Goal: Contribute content: Contribute content

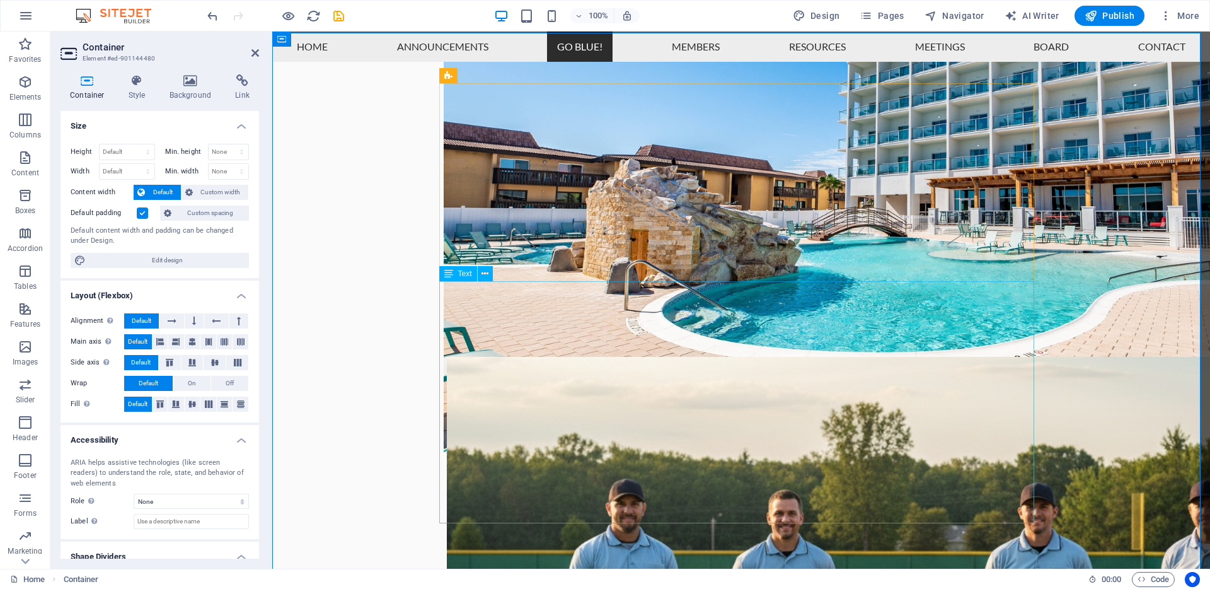
scroll to position [1041, 0]
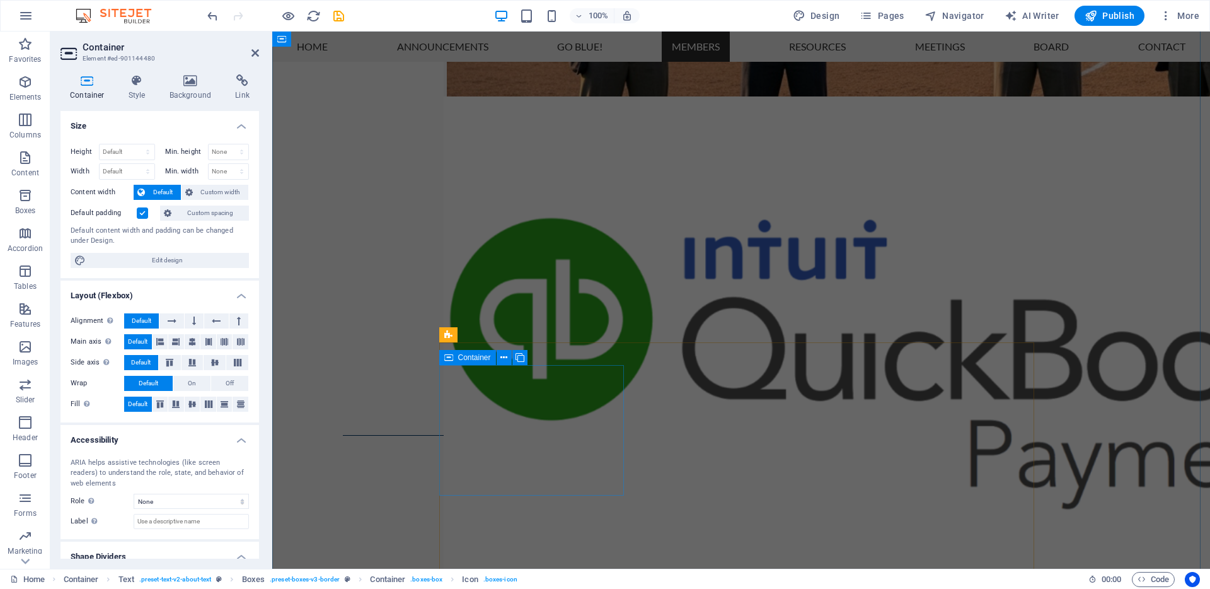
scroll to position [1680, 0]
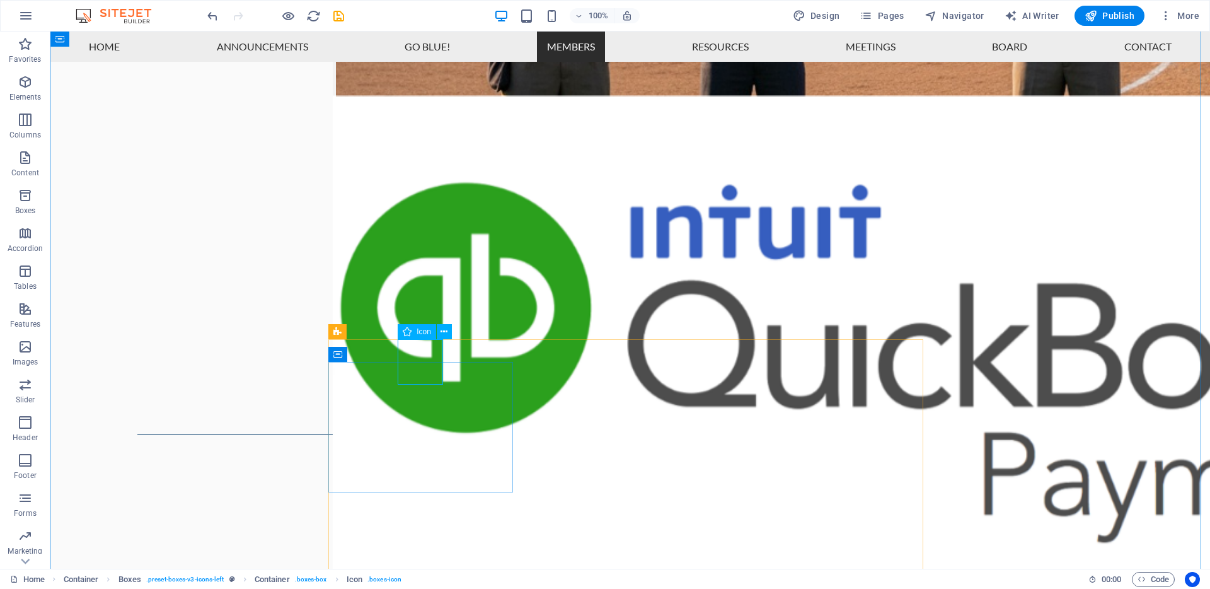
select select "xMidYMid"
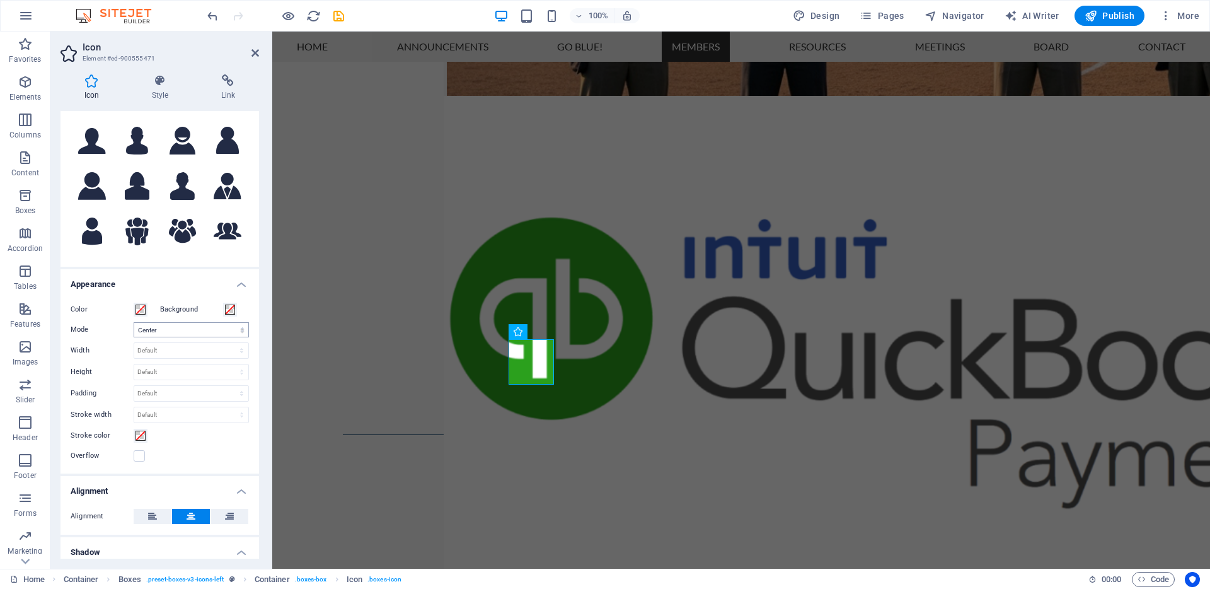
scroll to position [214, 0]
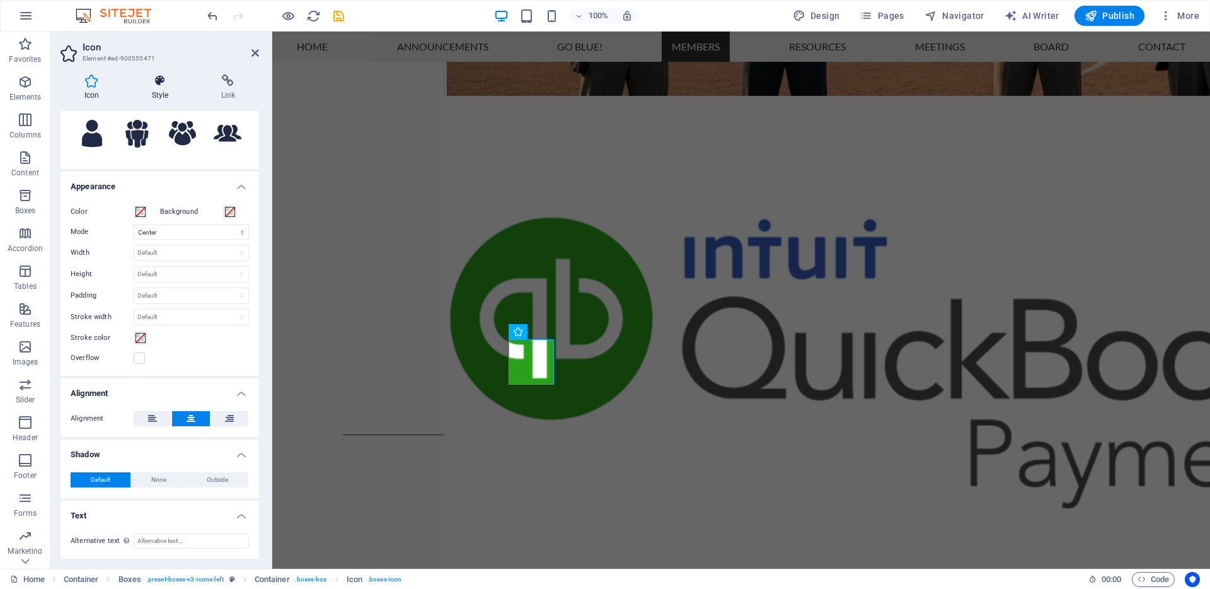
click at [173, 87] on h4 "Style" at bounding box center [162, 87] width 69 height 26
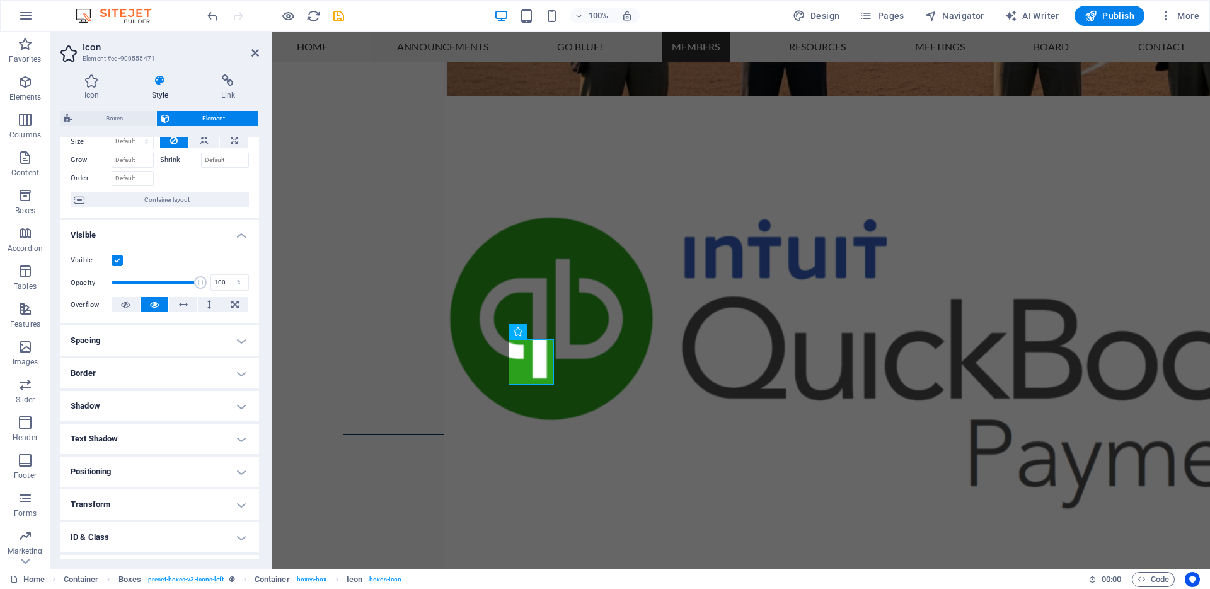
scroll to position [111, 0]
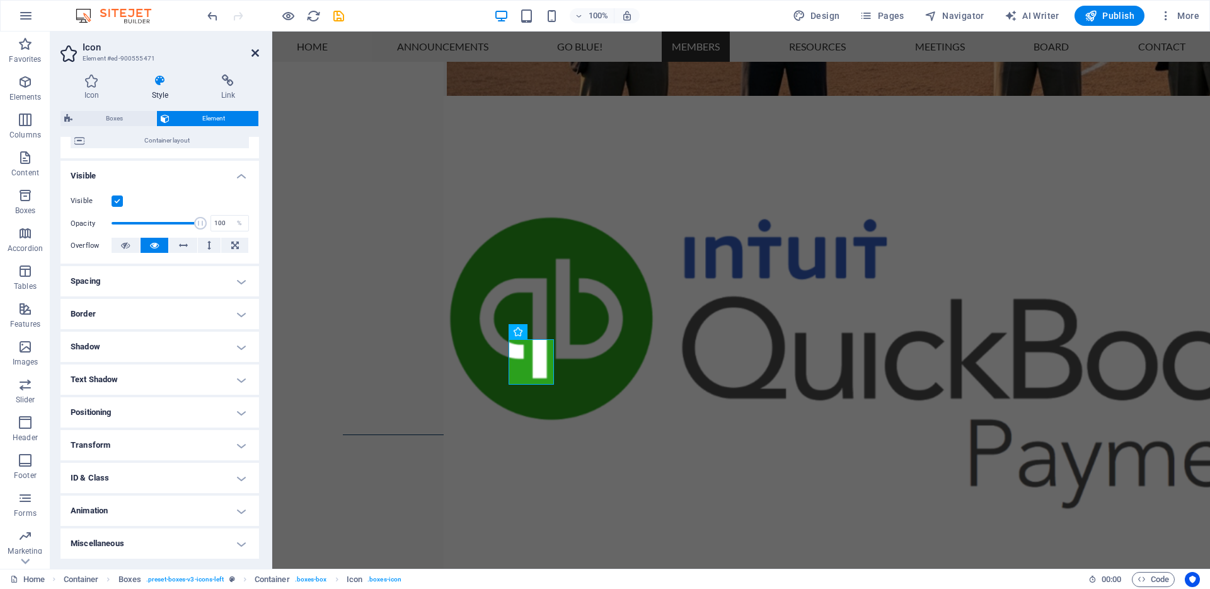
click at [257, 54] on icon at bounding box center [255, 53] width 8 height 10
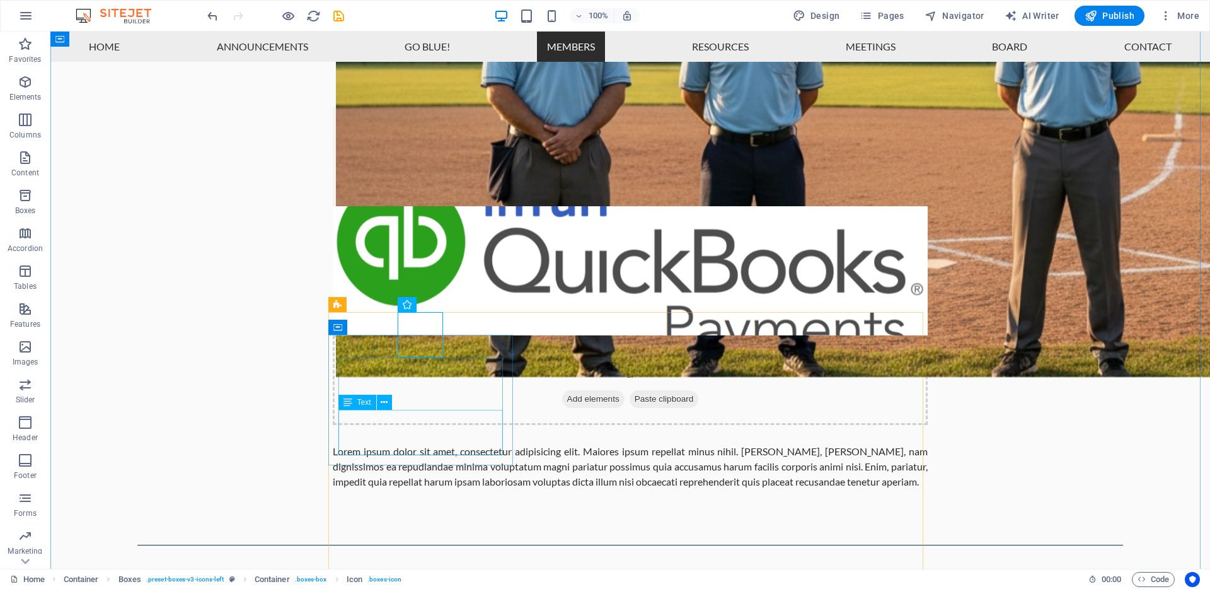
scroll to position [1772, 0]
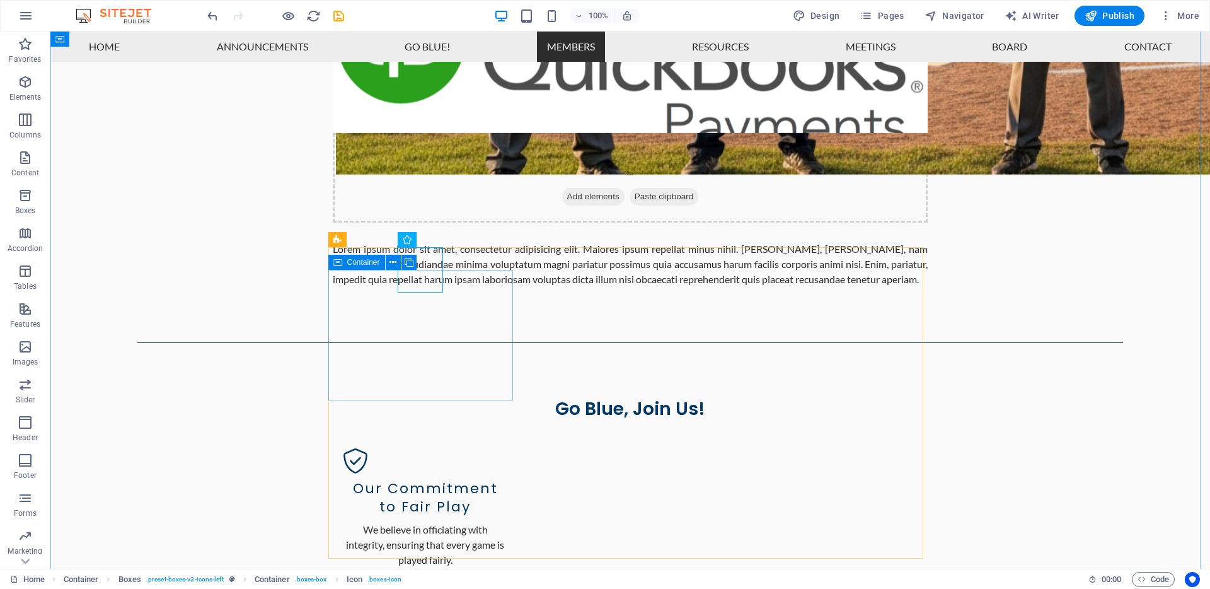
click at [367, 263] on span "Container" at bounding box center [363, 262] width 33 height 8
click at [359, 241] on span "Boxes" at bounding box center [357, 240] width 21 height 8
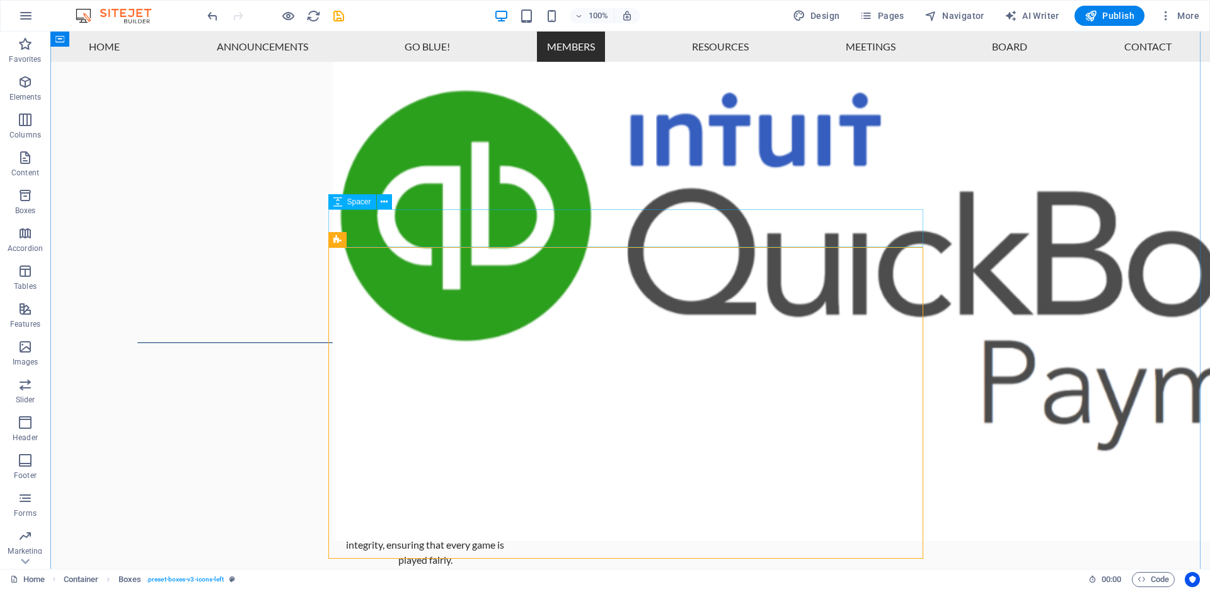
scroll to position [942, 0]
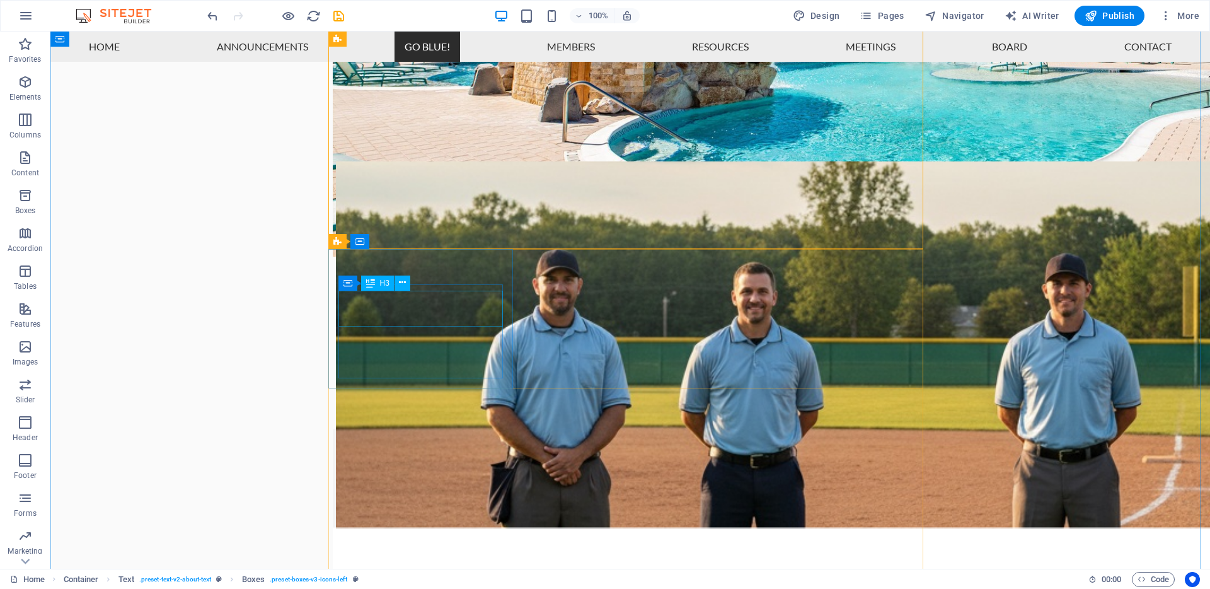
scroll to position [1102, 0]
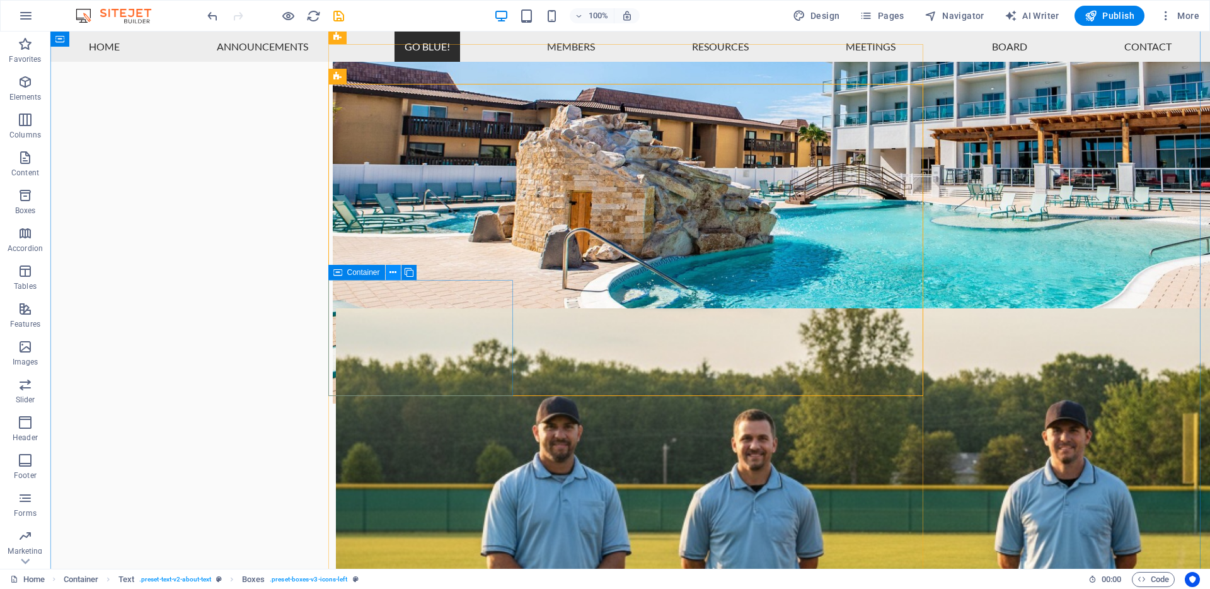
click at [394, 274] on icon at bounding box center [392, 272] width 7 height 13
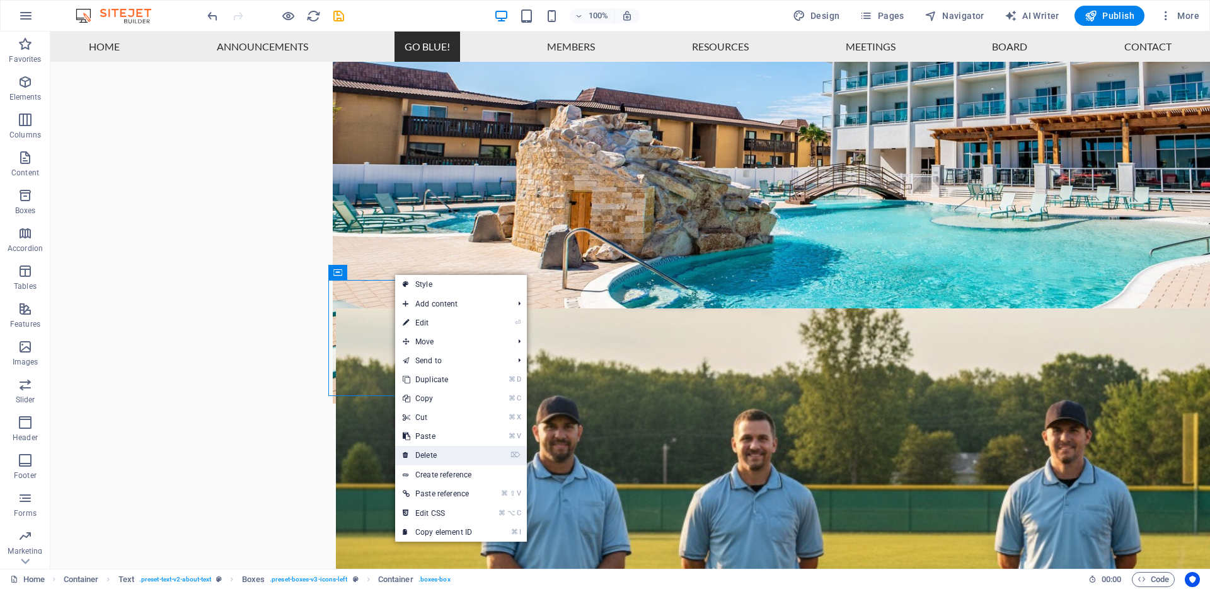
click at [437, 455] on link "⌦ Delete" at bounding box center [437, 455] width 84 height 19
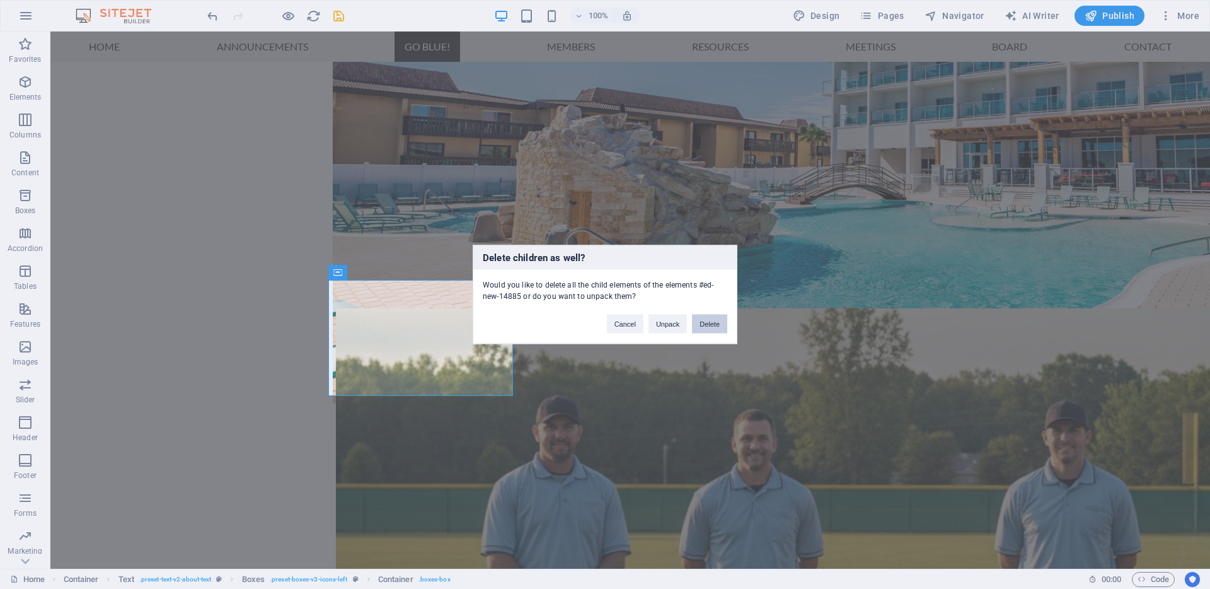
click at [711, 323] on button "Delete" at bounding box center [709, 323] width 35 height 19
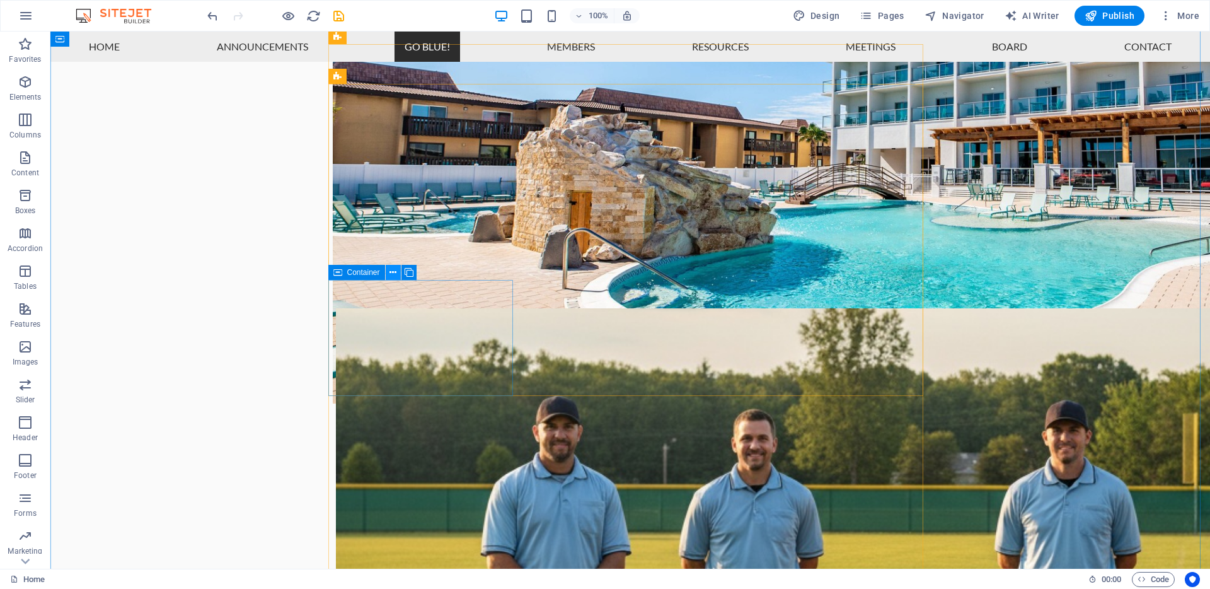
click at [395, 274] on icon at bounding box center [392, 272] width 7 height 13
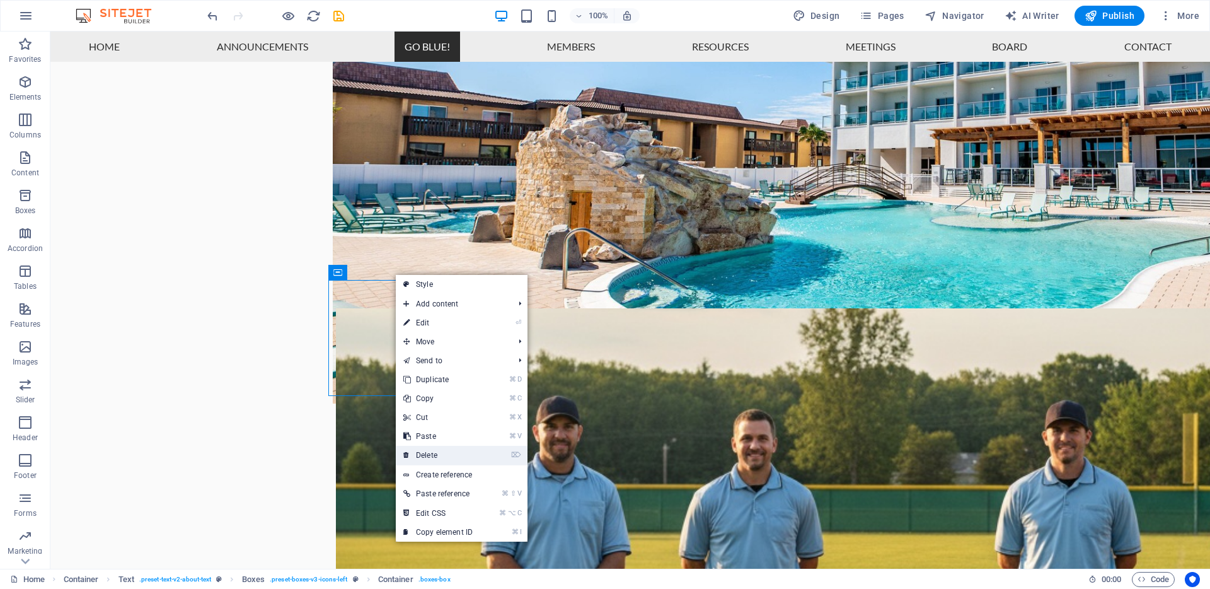
click at [469, 453] on link "⌦ Delete" at bounding box center [438, 455] width 84 height 19
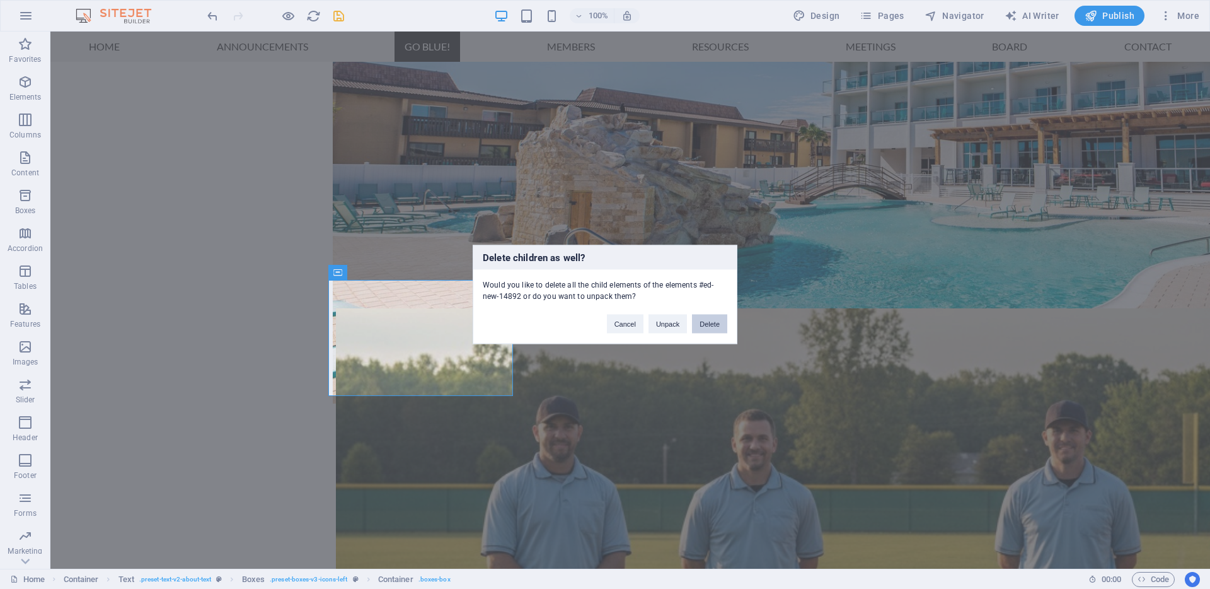
click at [713, 321] on button "Delete" at bounding box center [709, 323] width 35 height 19
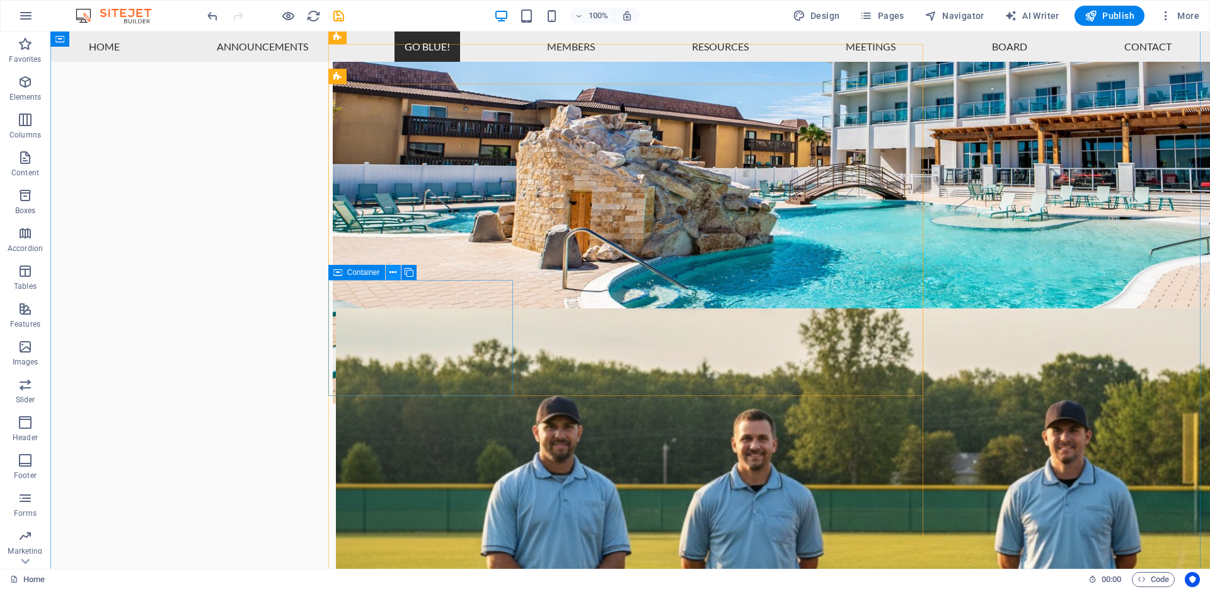
click at [391, 272] on icon at bounding box center [392, 272] width 7 height 13
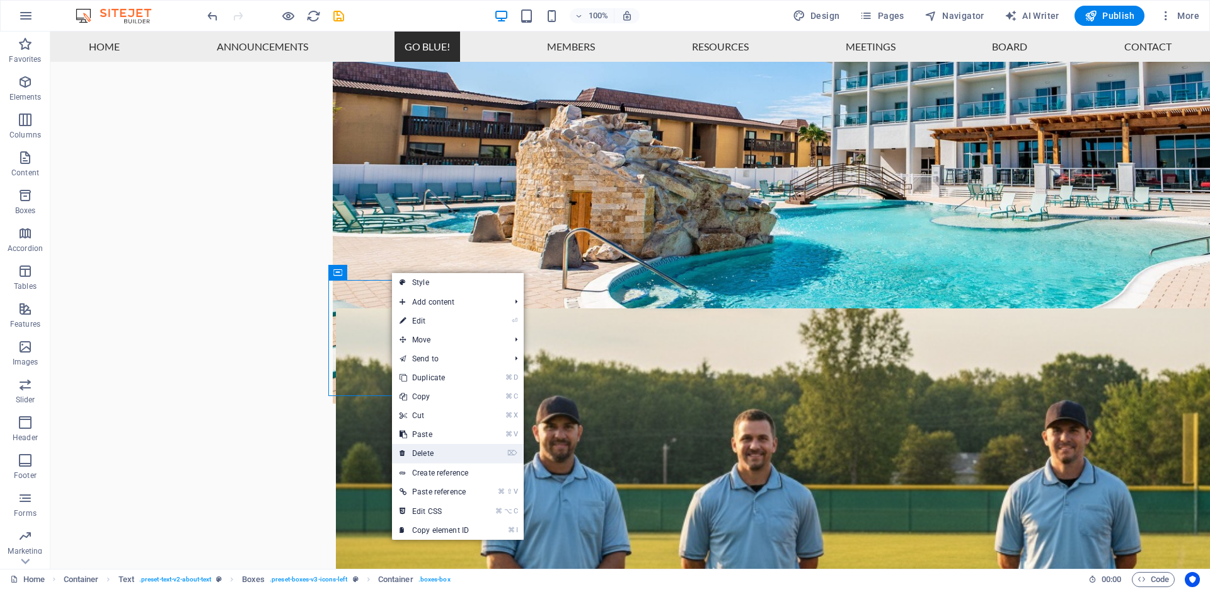
click at [435, 453] on link "⌦ Delete" at bounding box center [434, 453] width 84 height 19
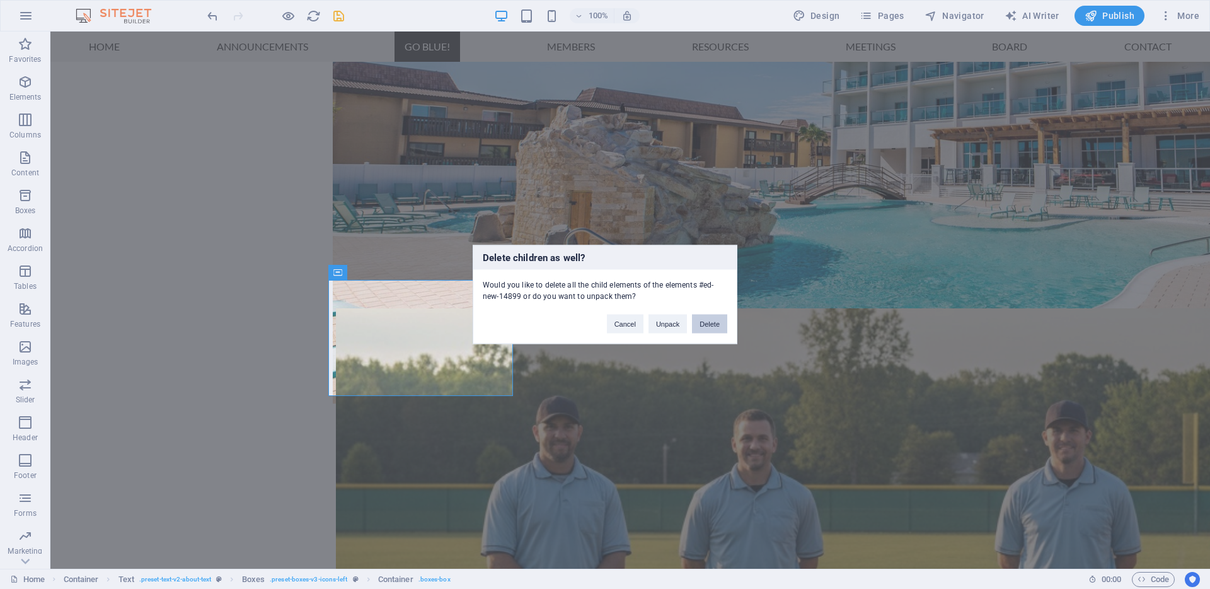
click at [712, 320] on button "Delete" at bounding box center [709, 323] width 35 height 19
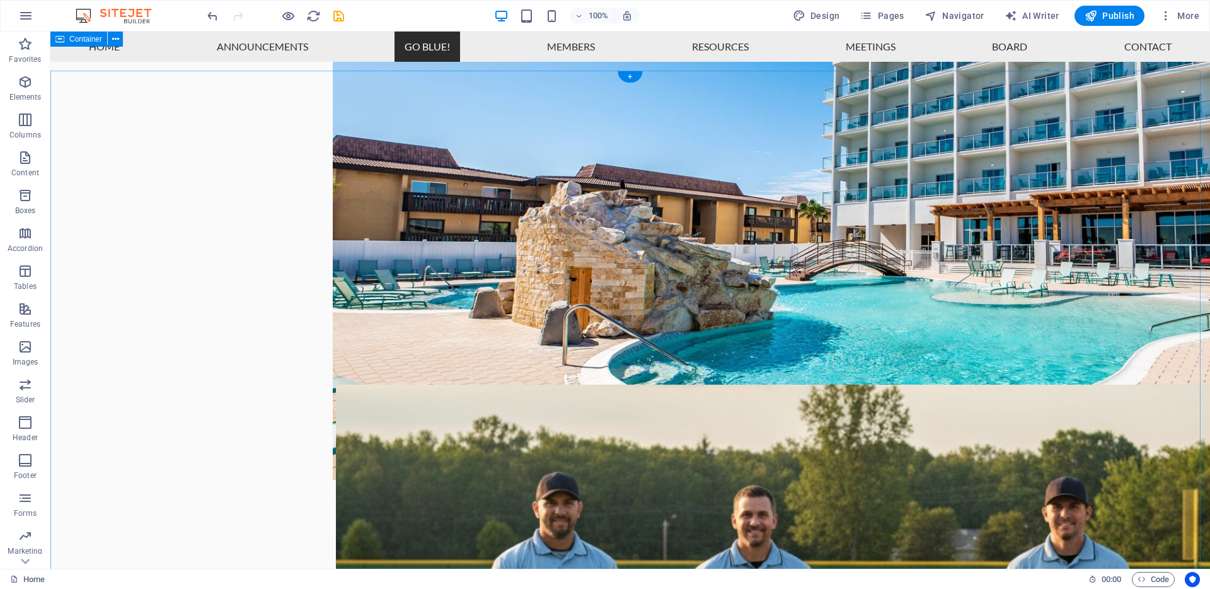
scroll to position [1025, 0]
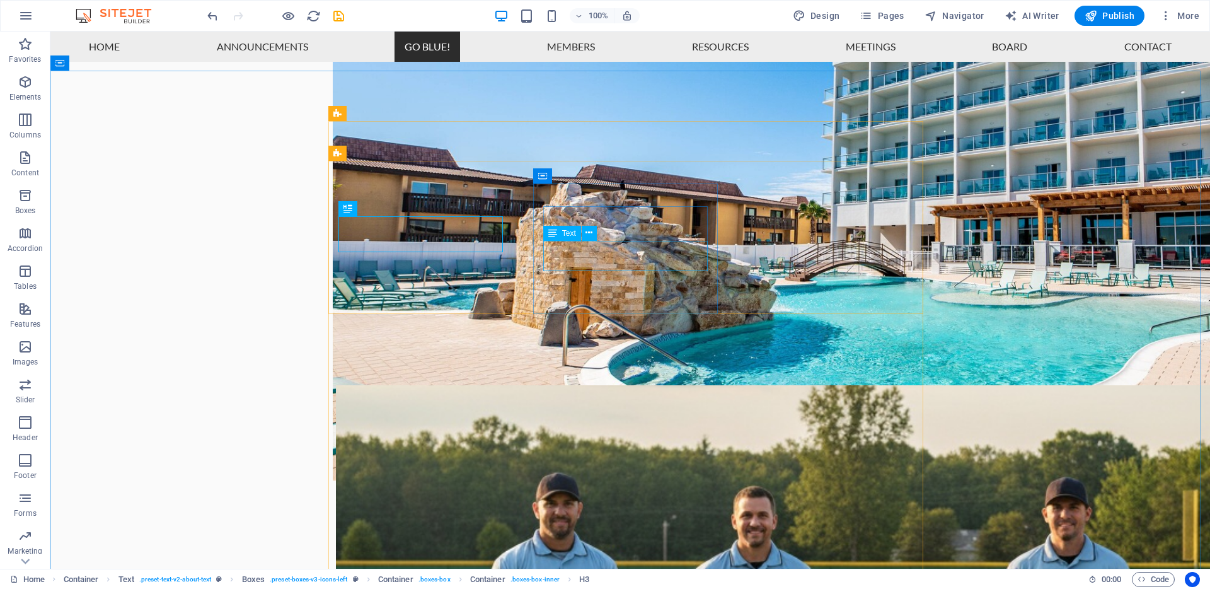
click at [552, 240] on icon at bounding box center [552, 233] width 9 height 15
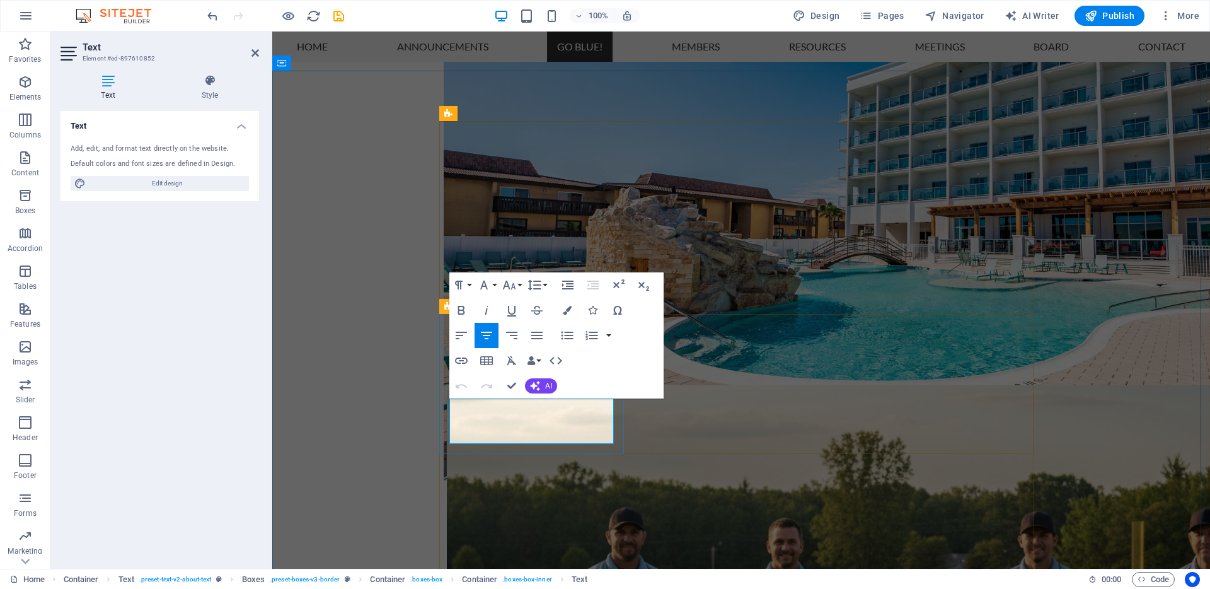
copy p "We believe in officiating with integrity, ensuring that every game is played fa…"
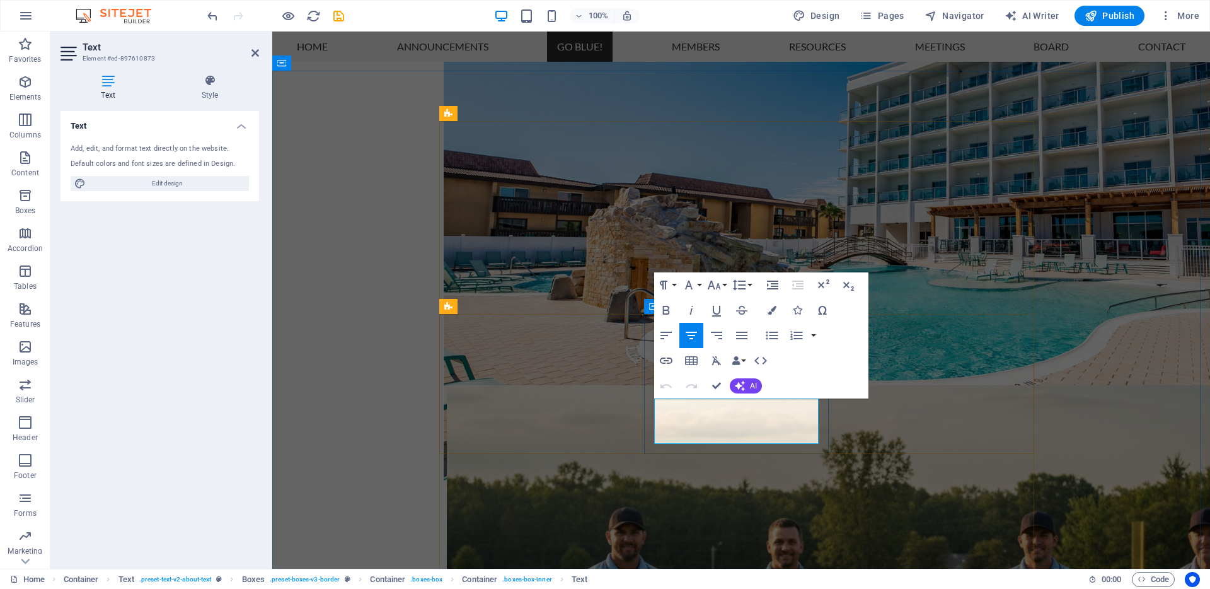
copy p "We strive to engage and uplift the local community through our passion of softb…"
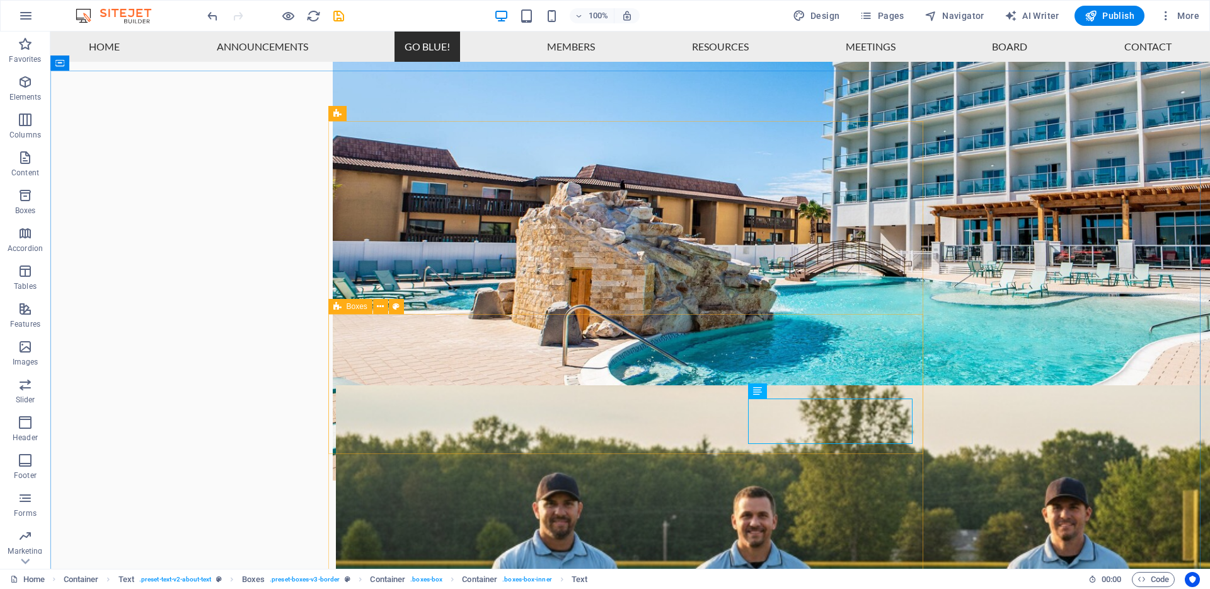
click at [340, 307] on icon at bounding box center [337, 306] width 8 height 15
click at [381, 306] on icon at bounding box center [380, 306] width 7 height 13
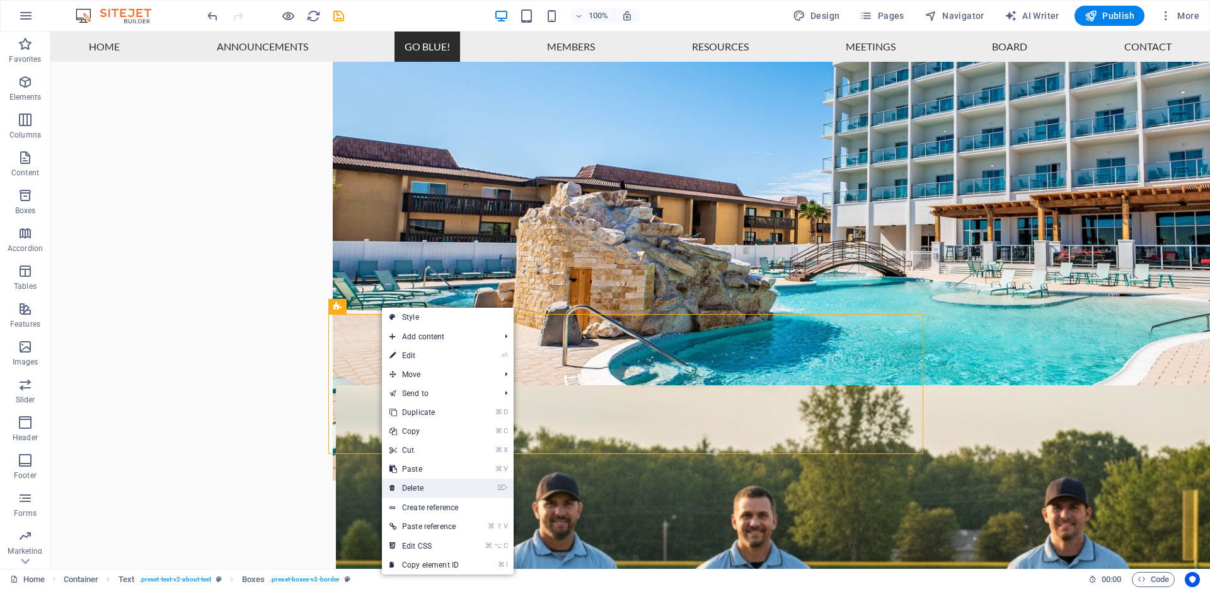
click at [429, 488] on link "⌦ Delete" at bounding box center [424, 487] width 84 height 19
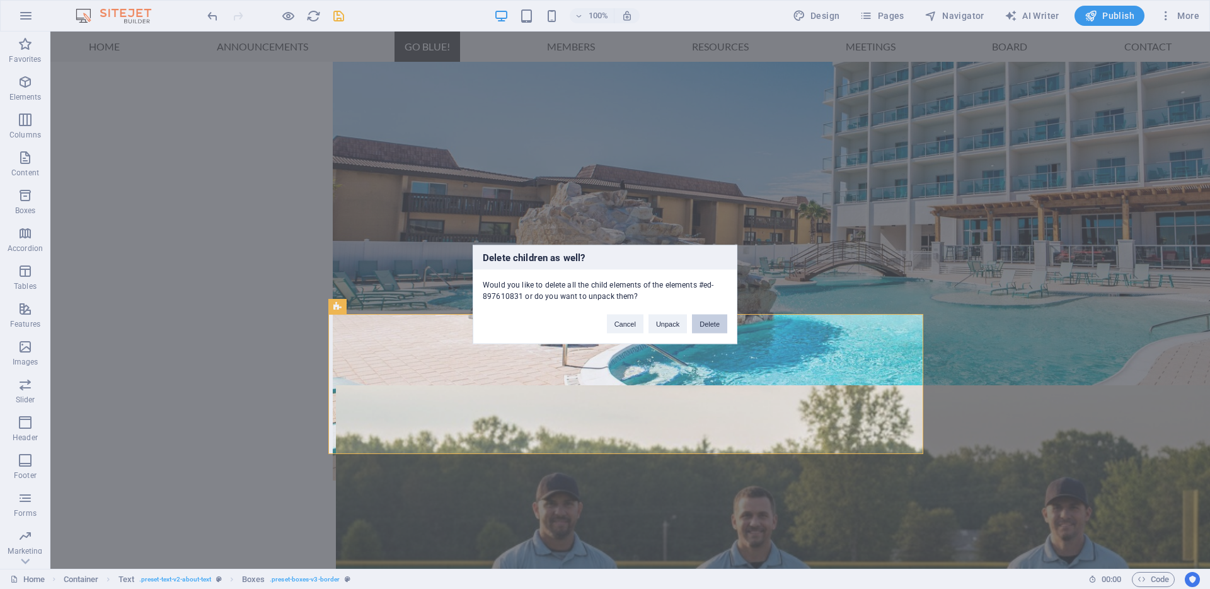
click at [712, 318] on button "Delete" at bounding box center [709, 323] width 35 height 19
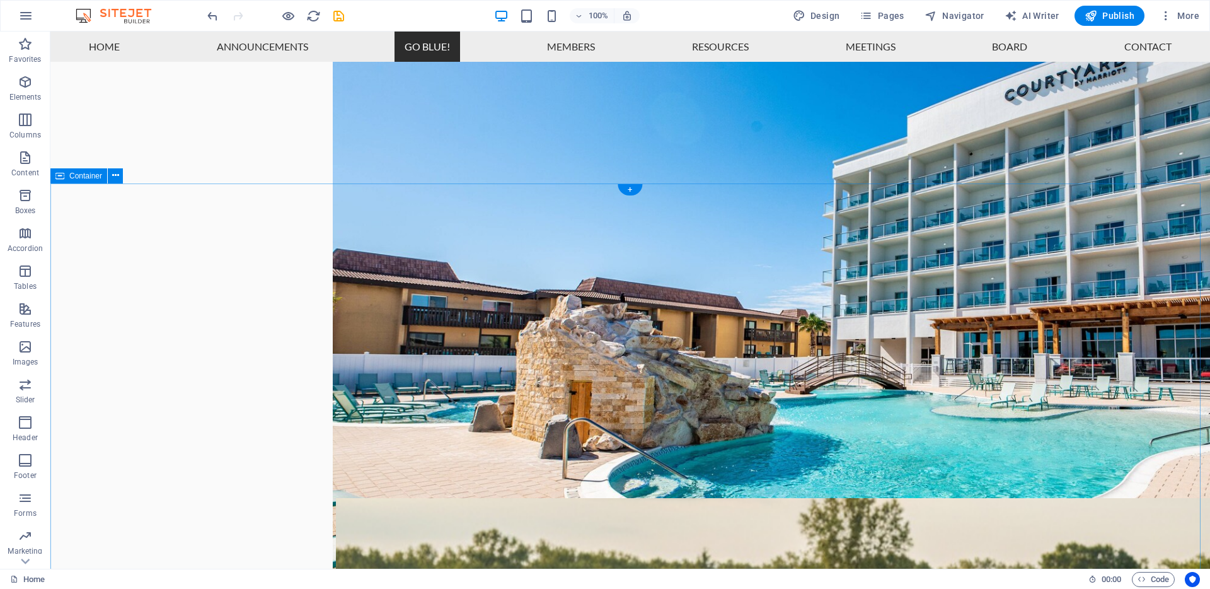
scroll to position [909, 0]
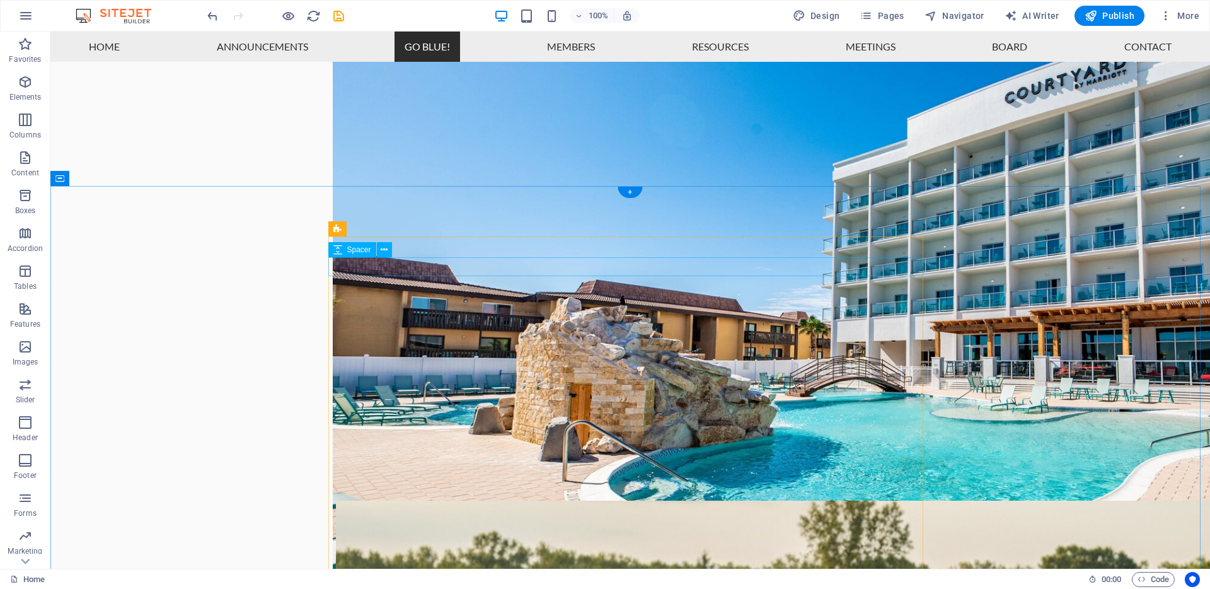
select select "px"
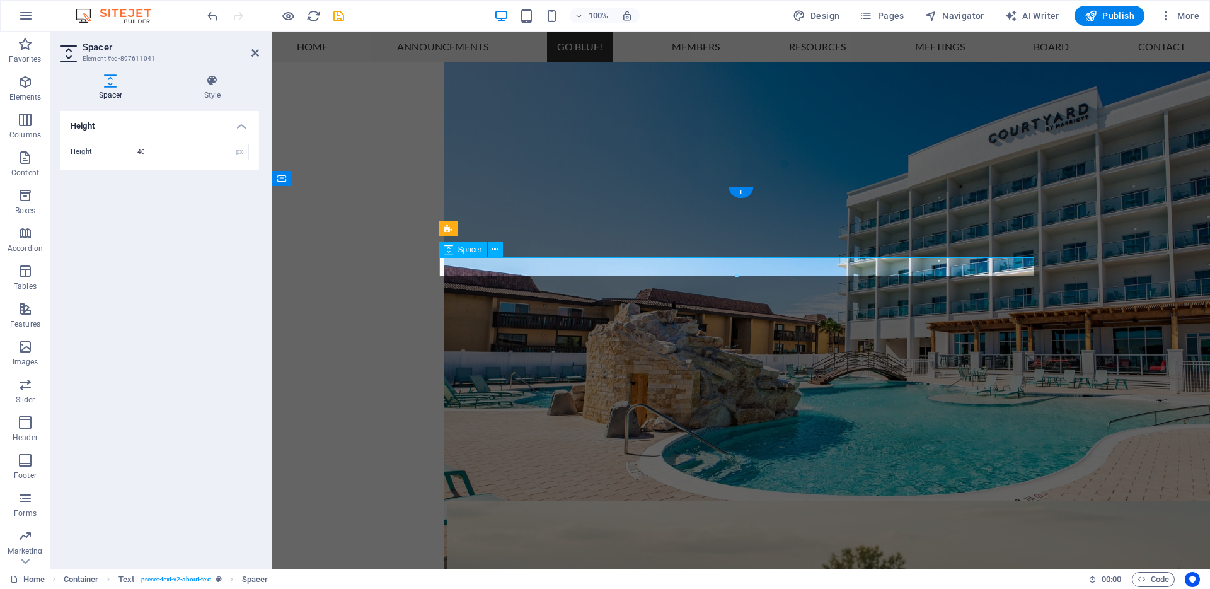
type input "40"
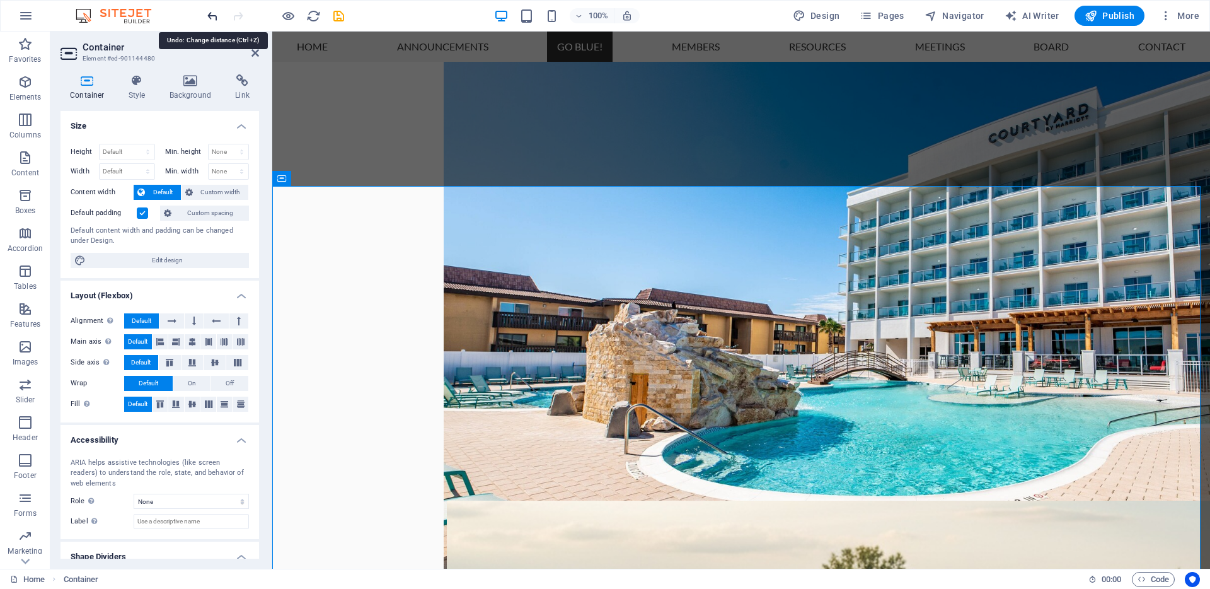
click at [211, 14] on icon "undo" at bounding box center [212, 16] width 14 height 14
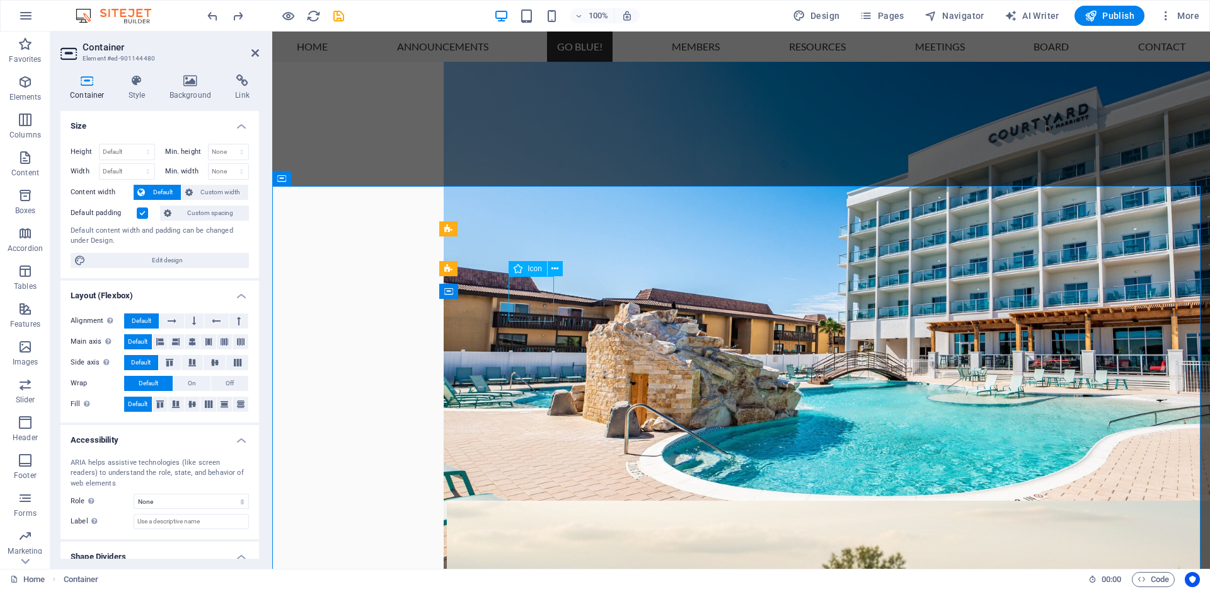
select select "xMidYMid"
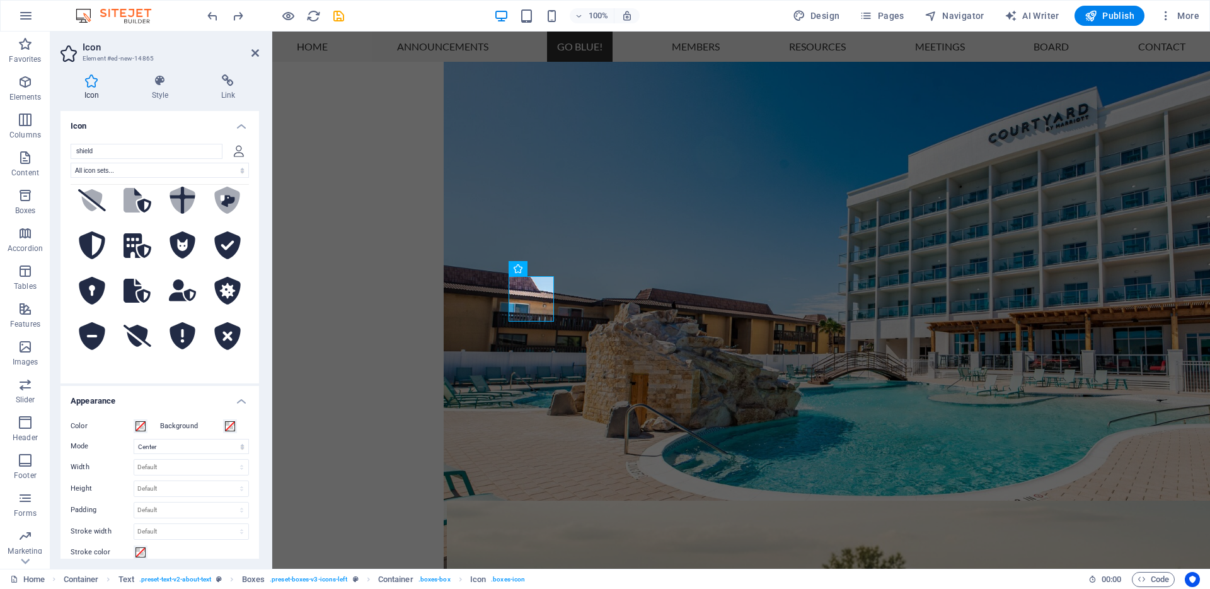
scroll to position [170, 0]
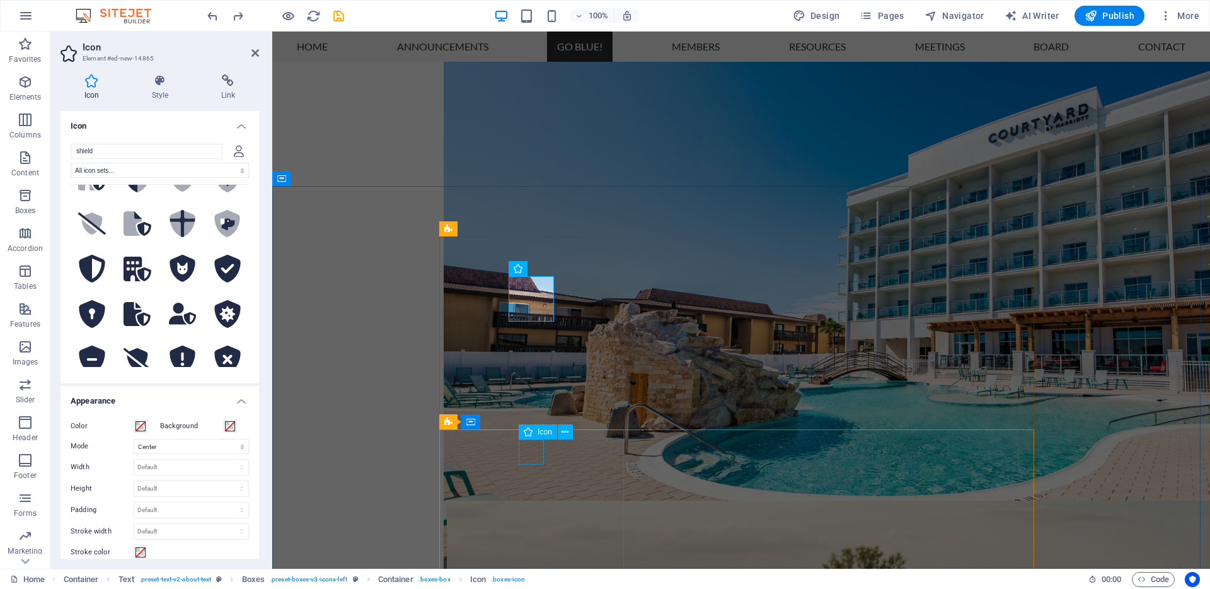
type input "shield"
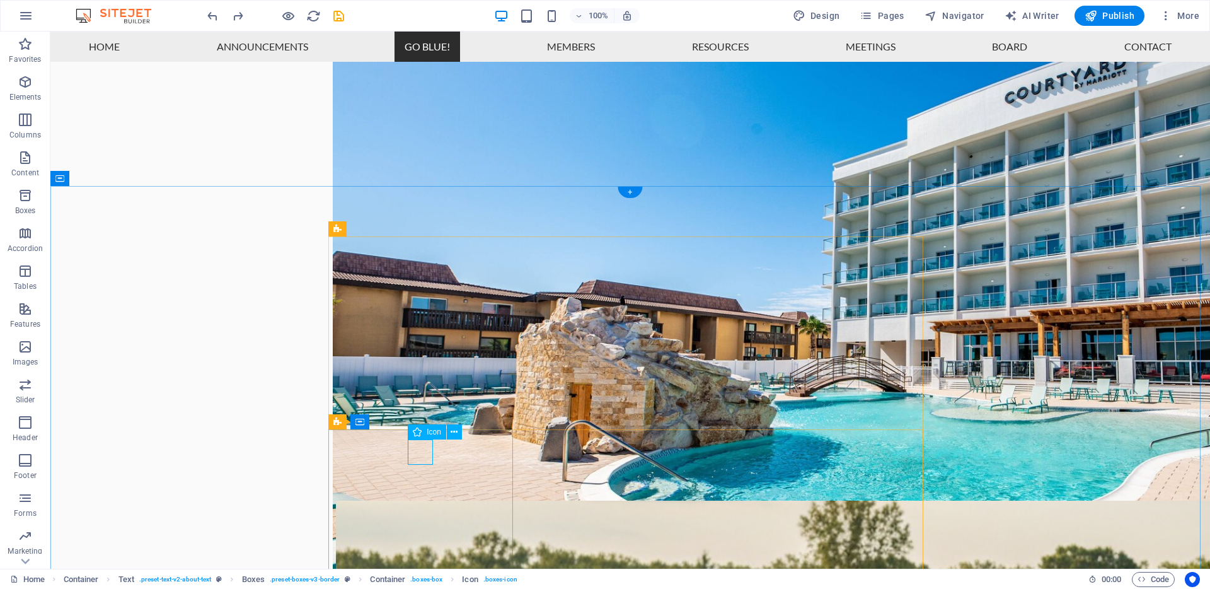
select select "xMidYMid"
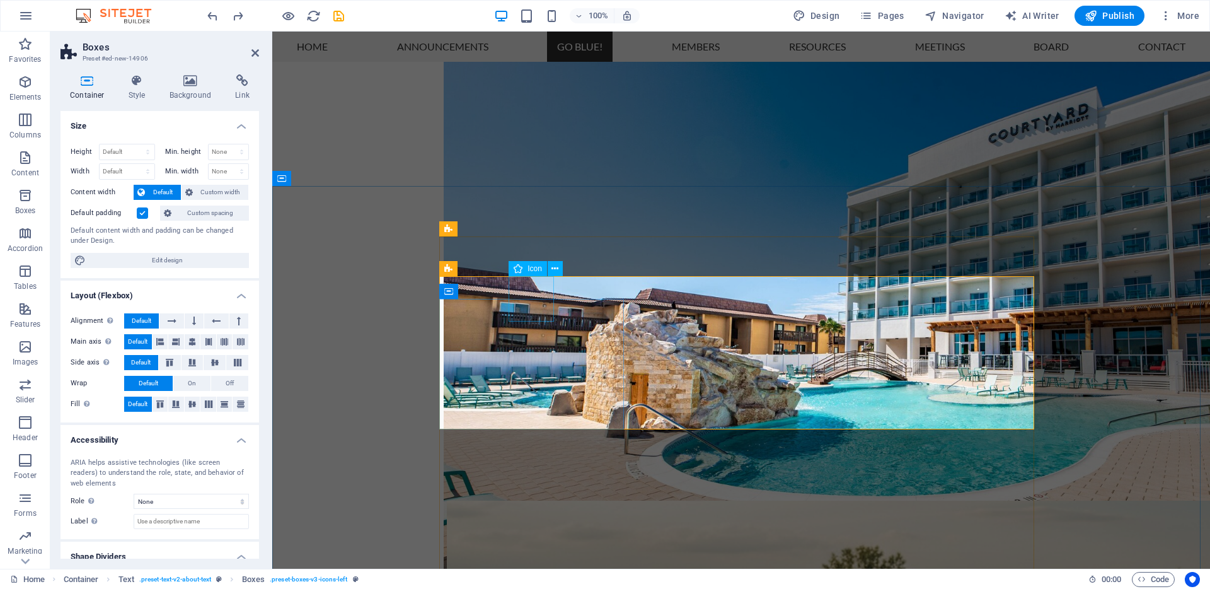
select select "xMidYMid"
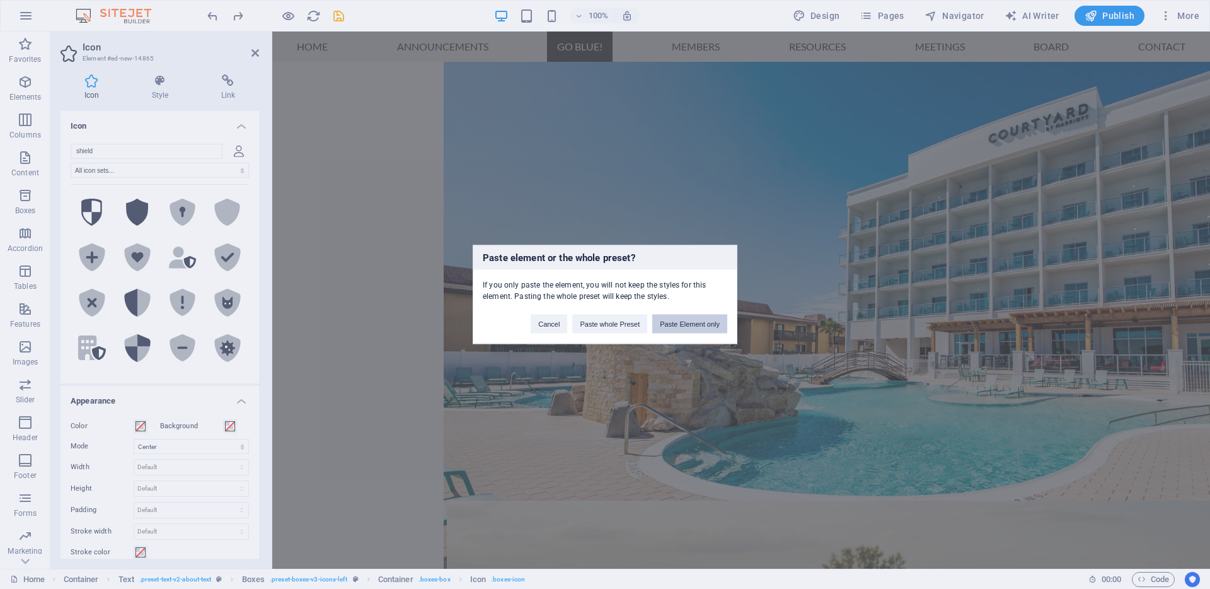
click at [678, 323] on button "Paste Element only" at bounding box center [689, 323] width 75 height 19
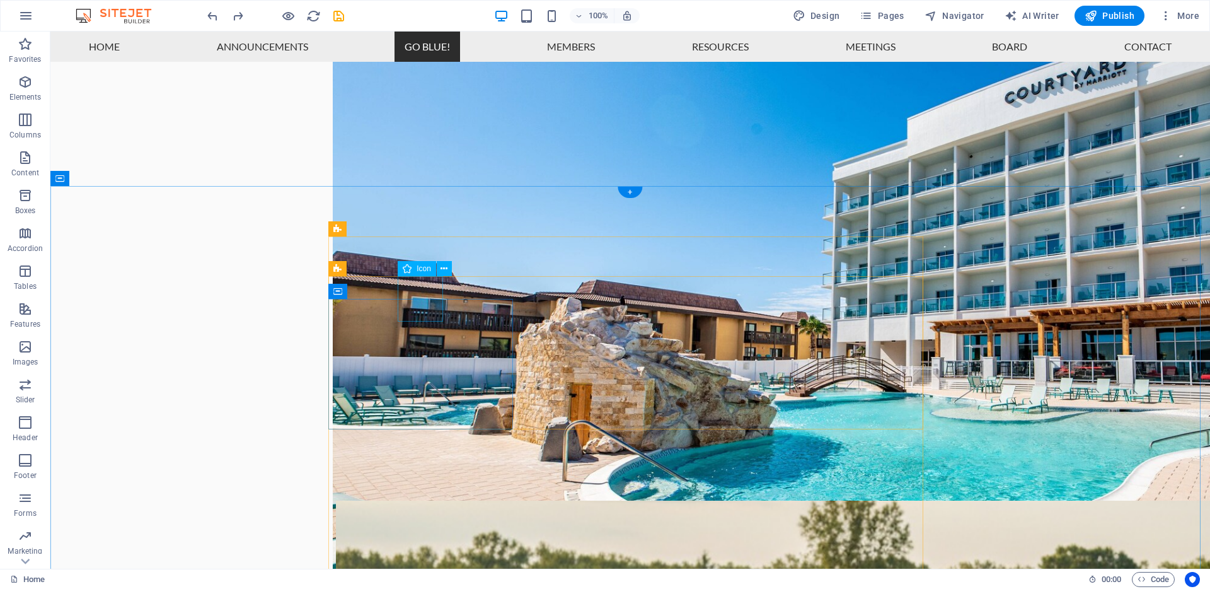
select select "xMidYMid"
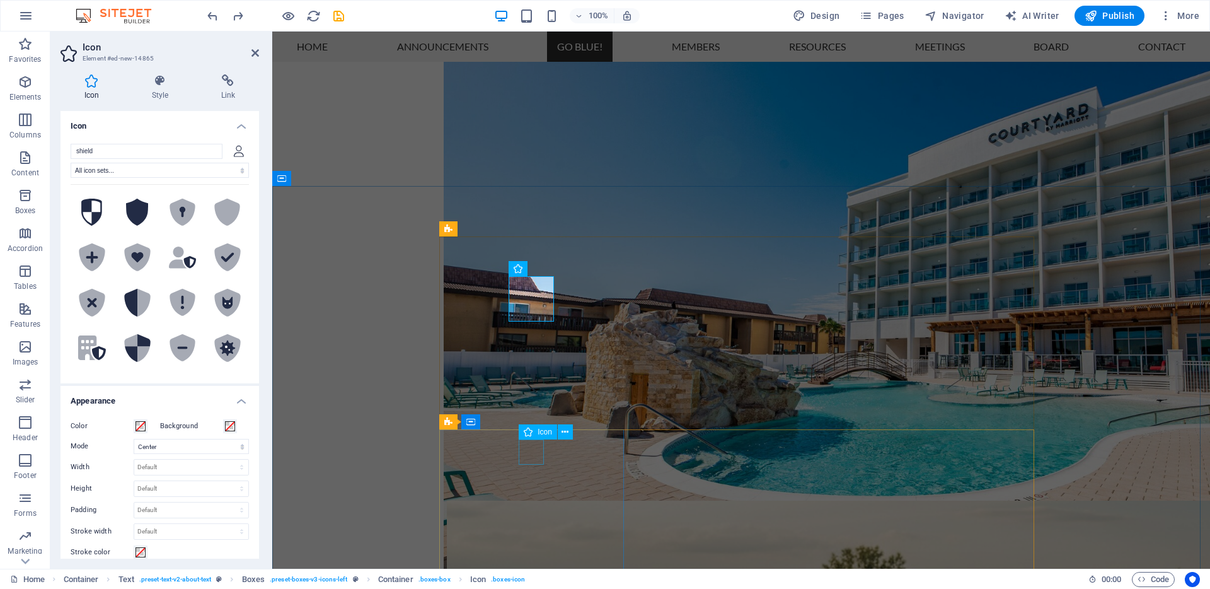
select select "xMidYMid"
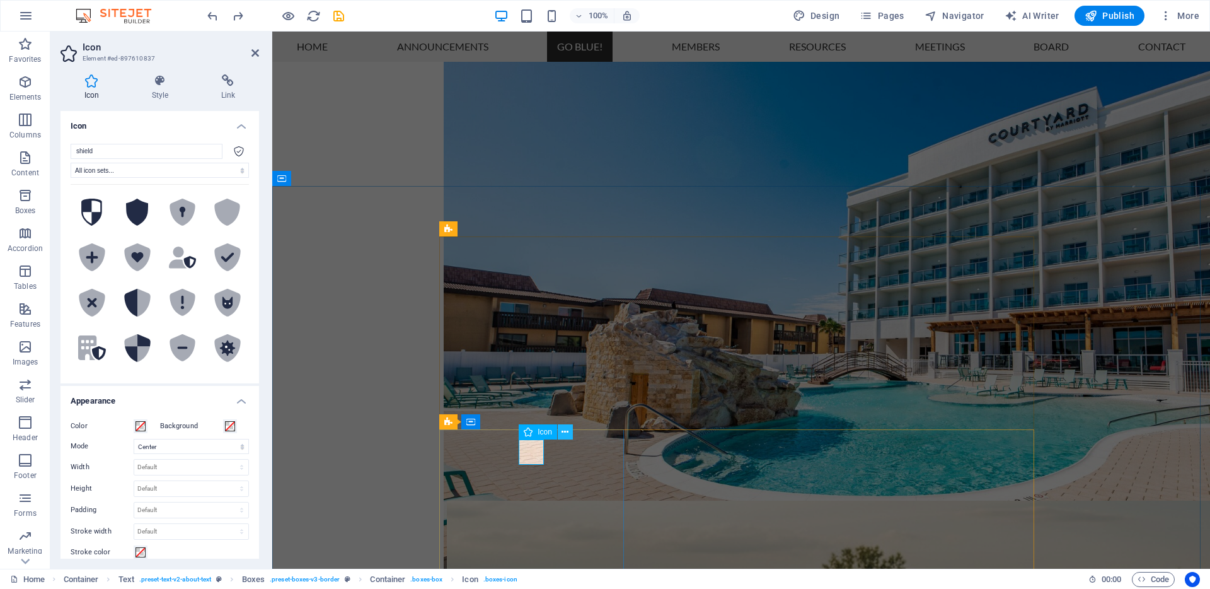
click at [565, 432] on icon at bounding box center [565, 431] width 7 height 13
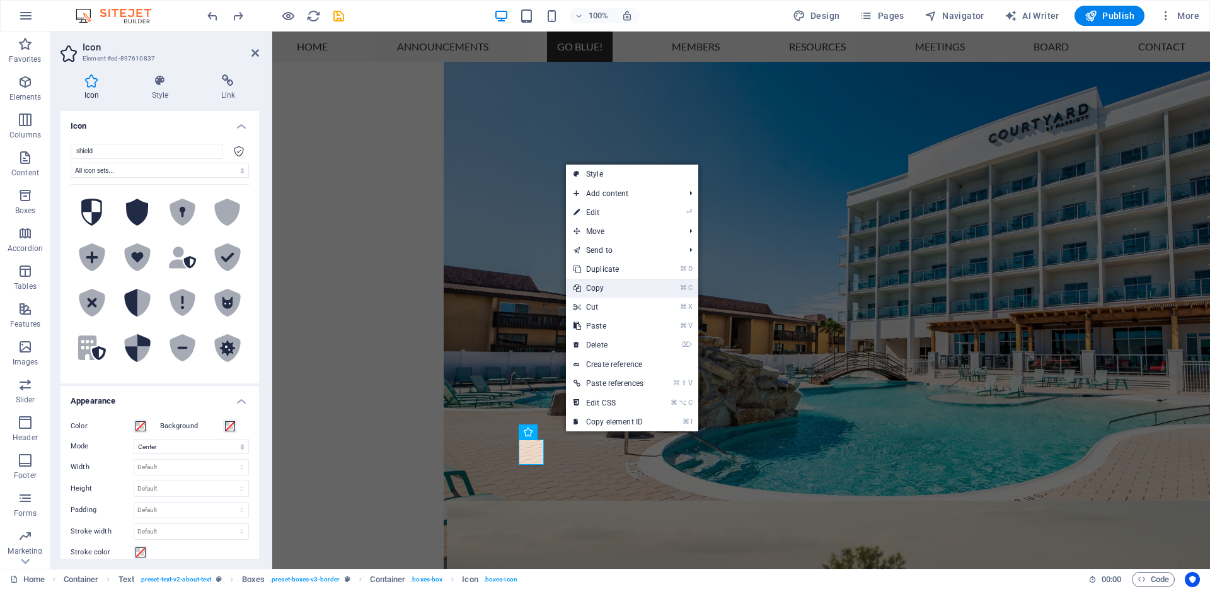
click at [602, 287] on link "⌘ C Copy" at bounding box center [608, 288] width 85 height 19
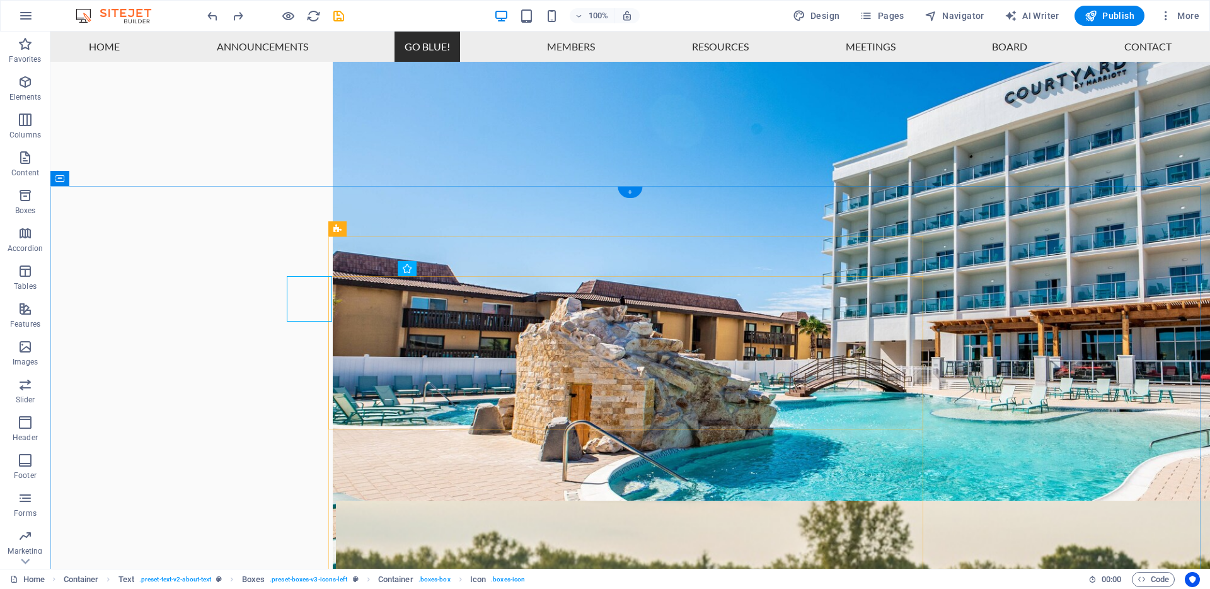
select select "xMidYMid"
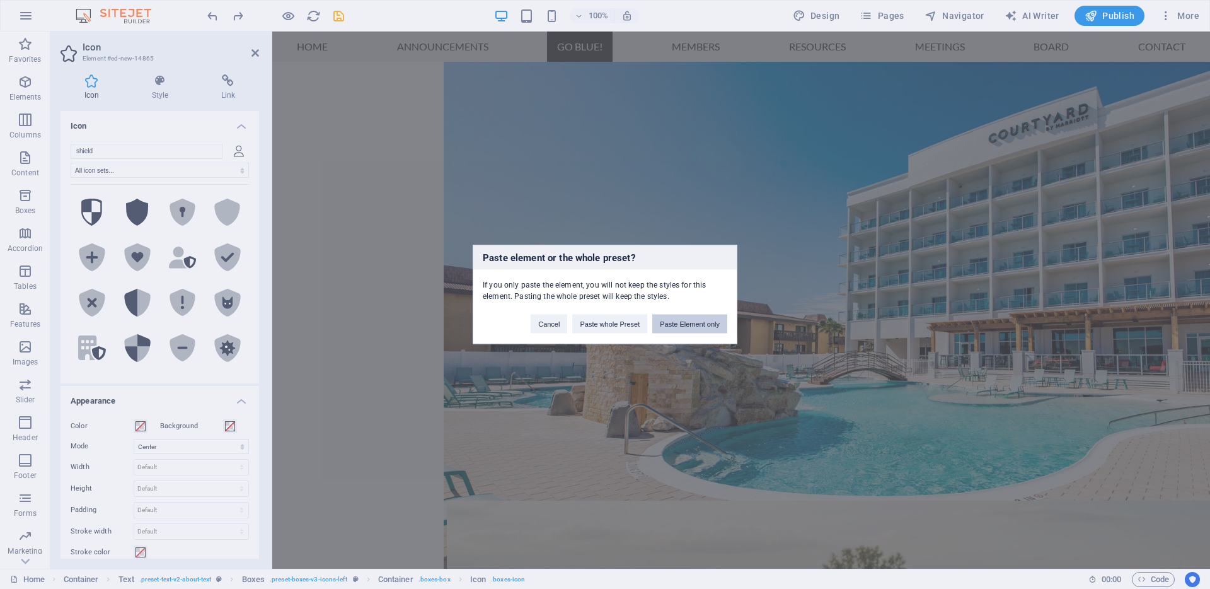
click at [666, 324] on button "Paste Element only" at bounding box center [689, 323] width 75 height 19
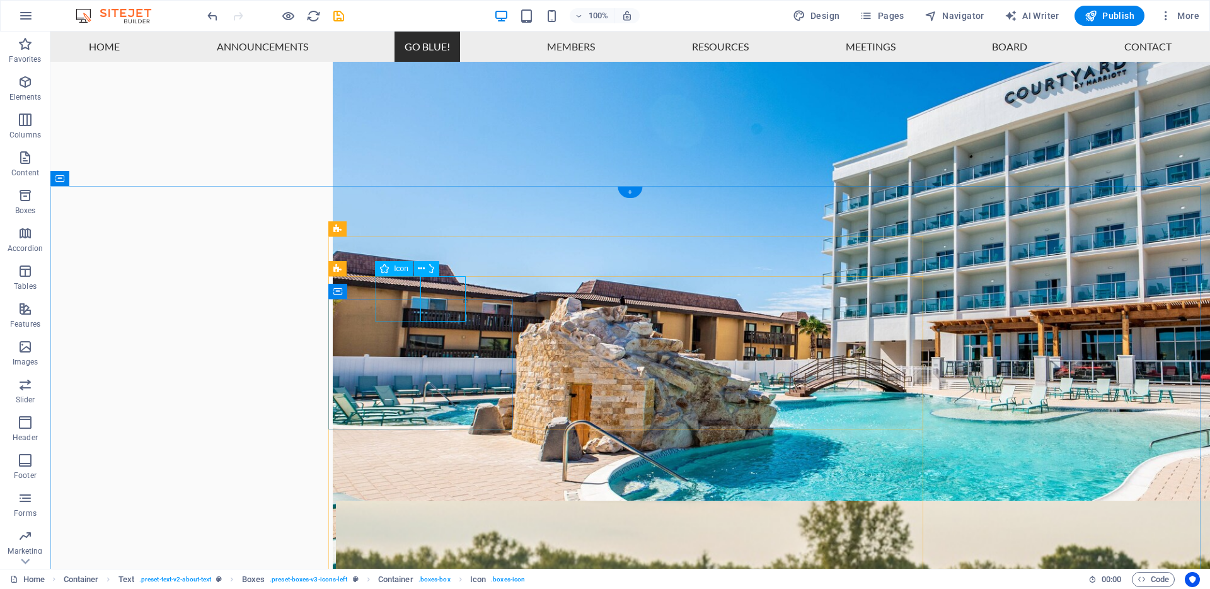
click at [419, 268] on icon at bounding box center [421, 268] width 7 height 13
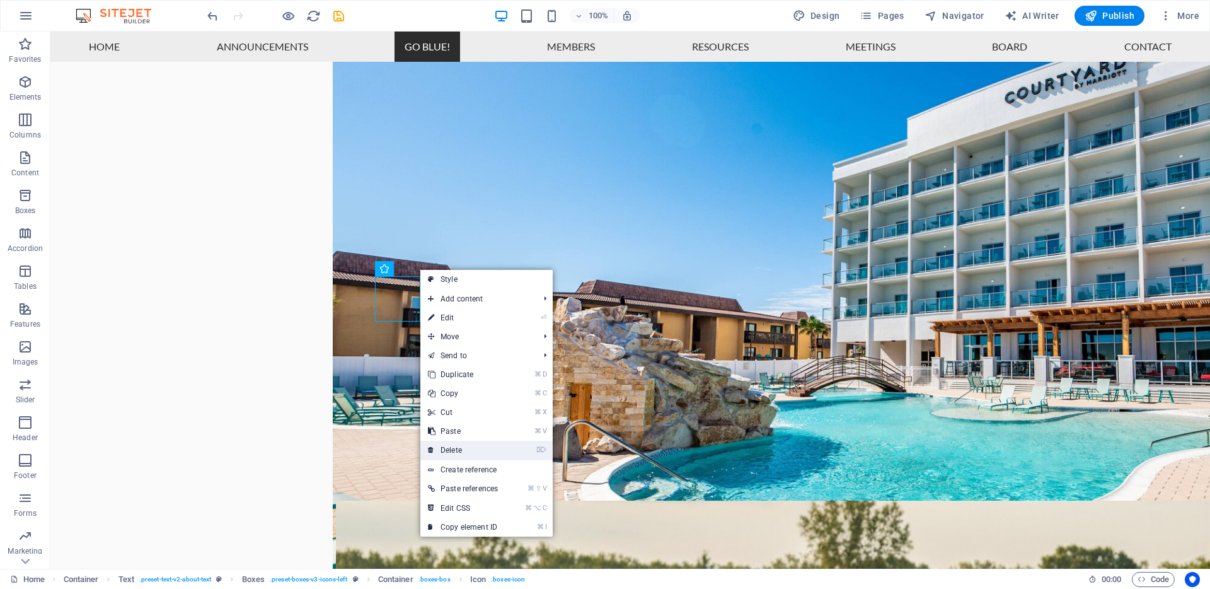
click at [458, 452] on link "⌦ Delete" at bounding box center [462, 450] width 85 height 19
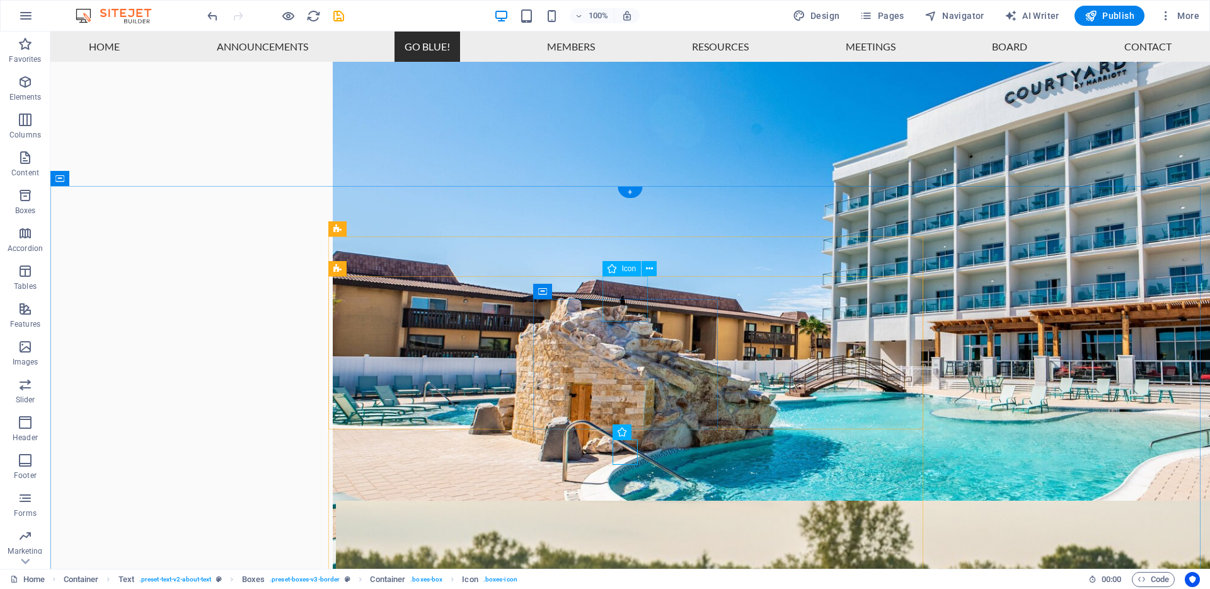
select select "xMidYMid"
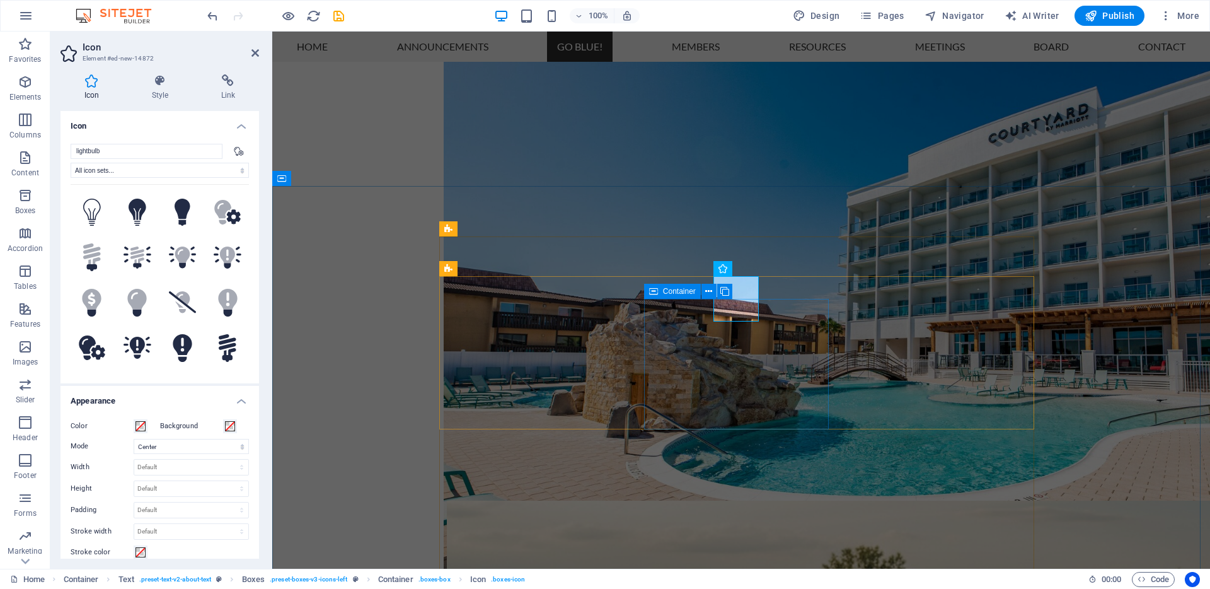
type input "Our officials are dedicated to continuous improvement and excellence in every m…"
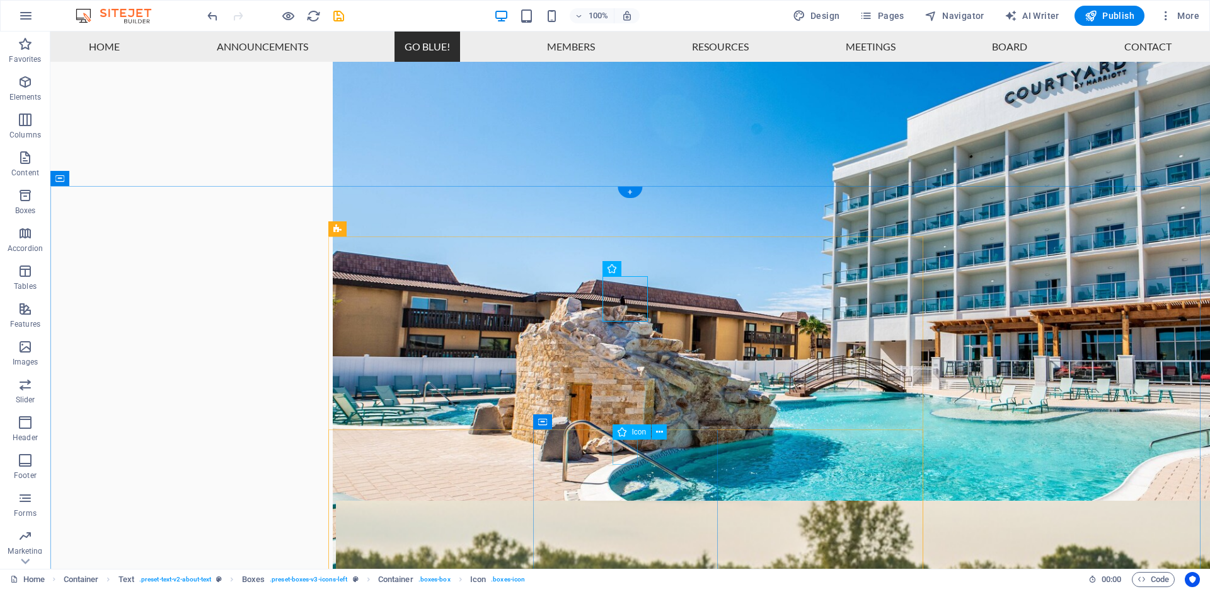
select select "xMidYMid"
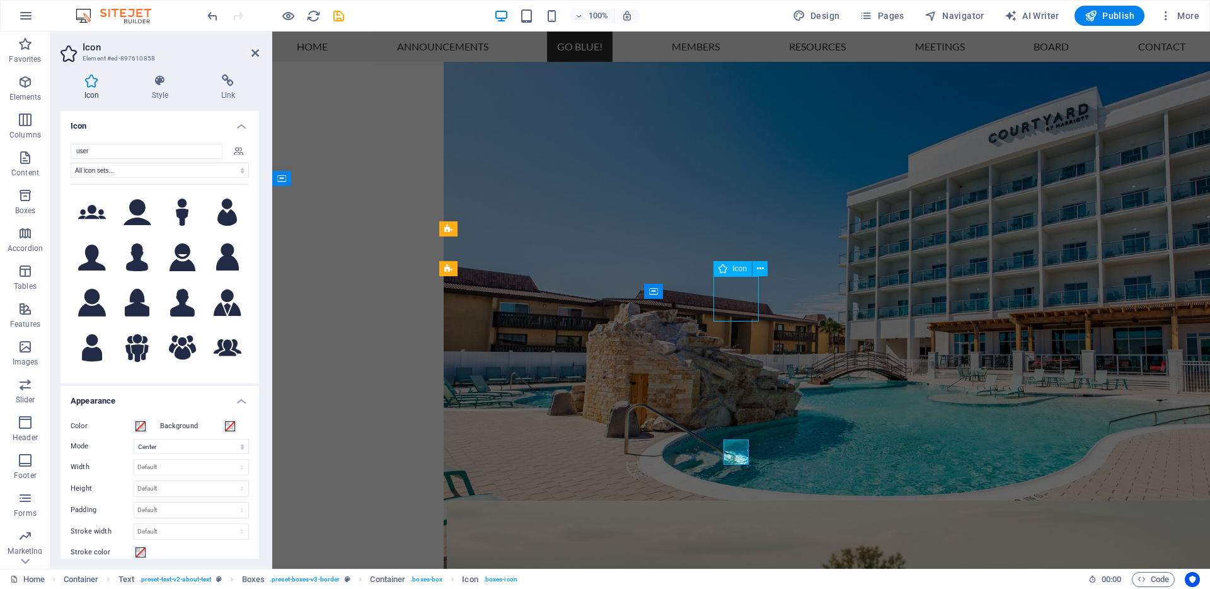
select select "xMidYMid"
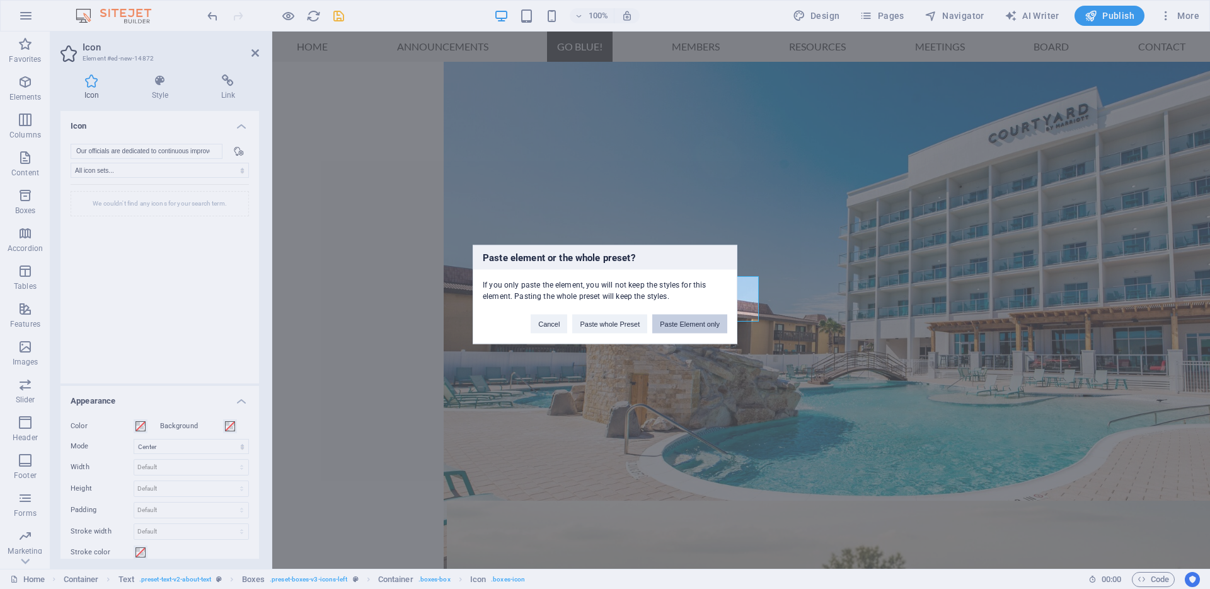
click at [710, 318] on button "Paste Element only" at bounding box center [689, 323] width 75 height 19
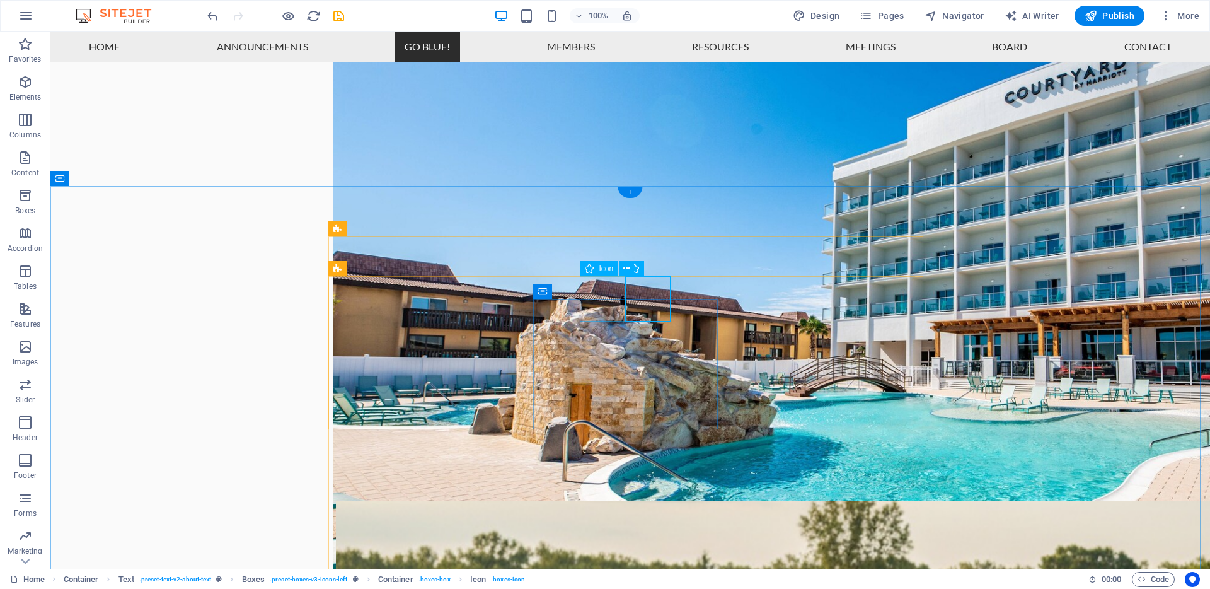
click at [624, 268] on icon at bounding box center [626, 268] width 7 height 13
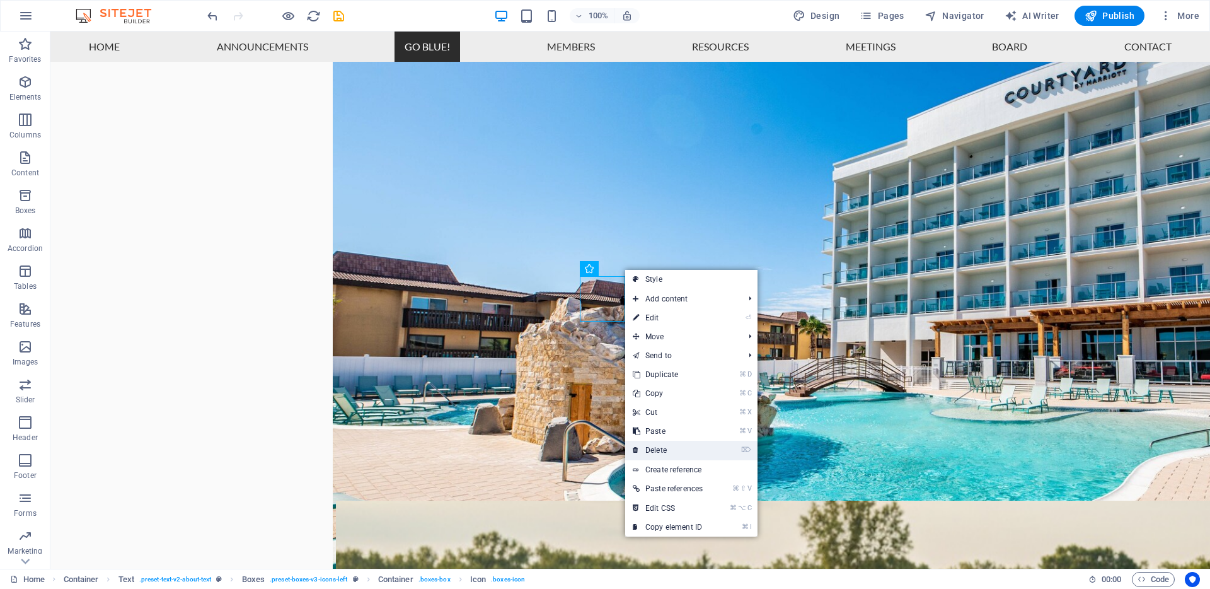
click at [666, 451] on link "⌦ Delete" at bounding box center [667, 450] width 85 height 19
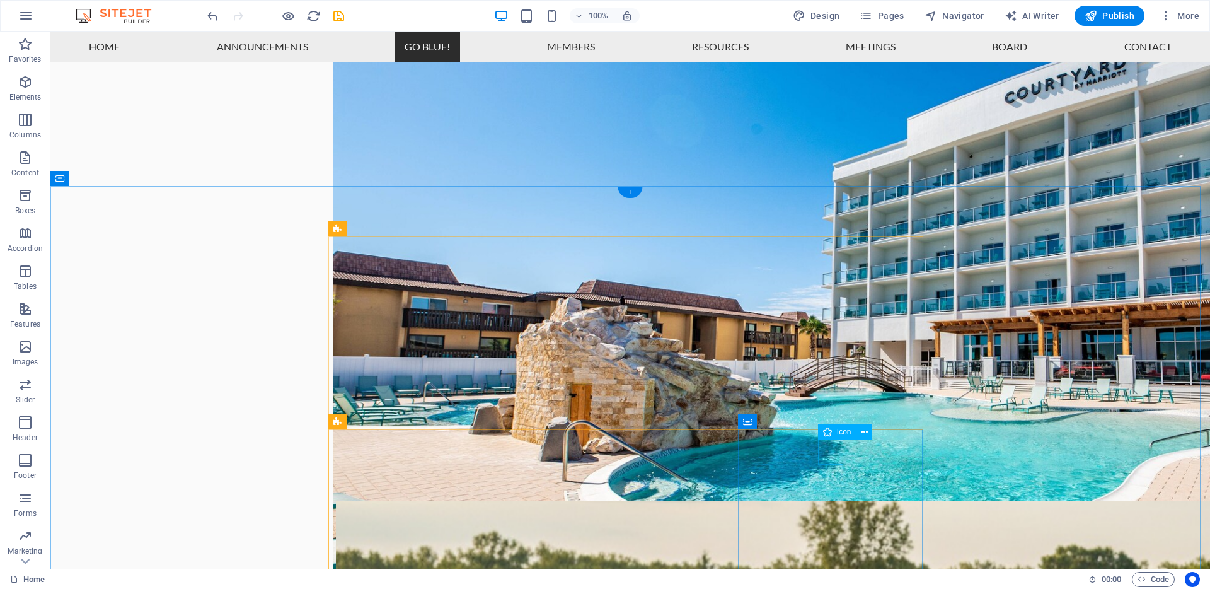
select select "xMidYMid"
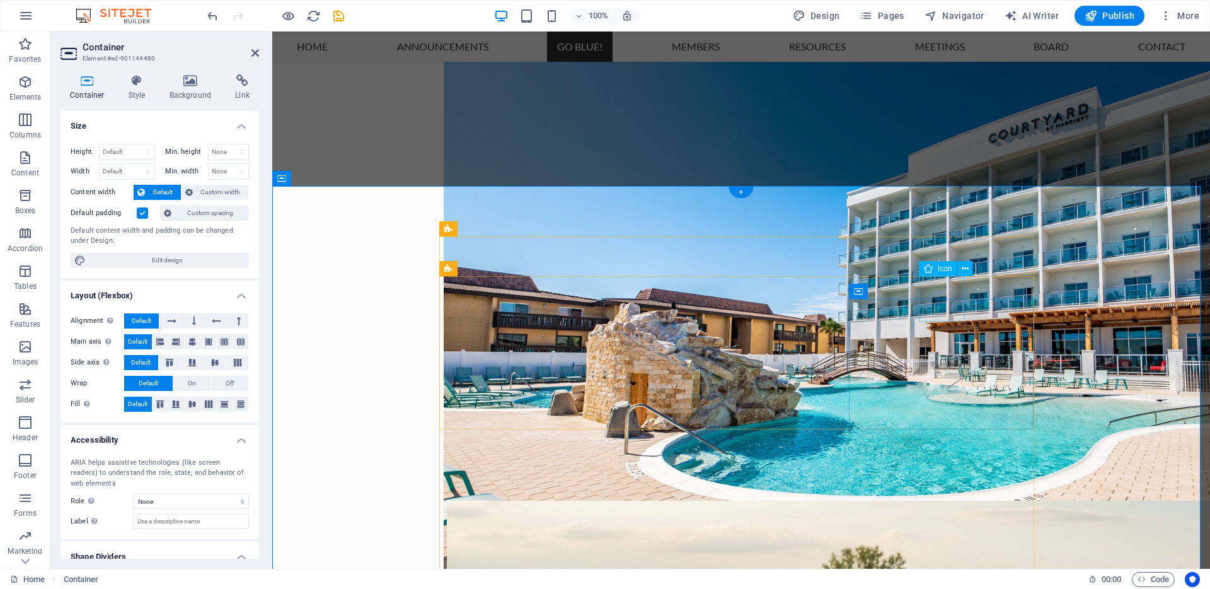
select select "xMidYMid"
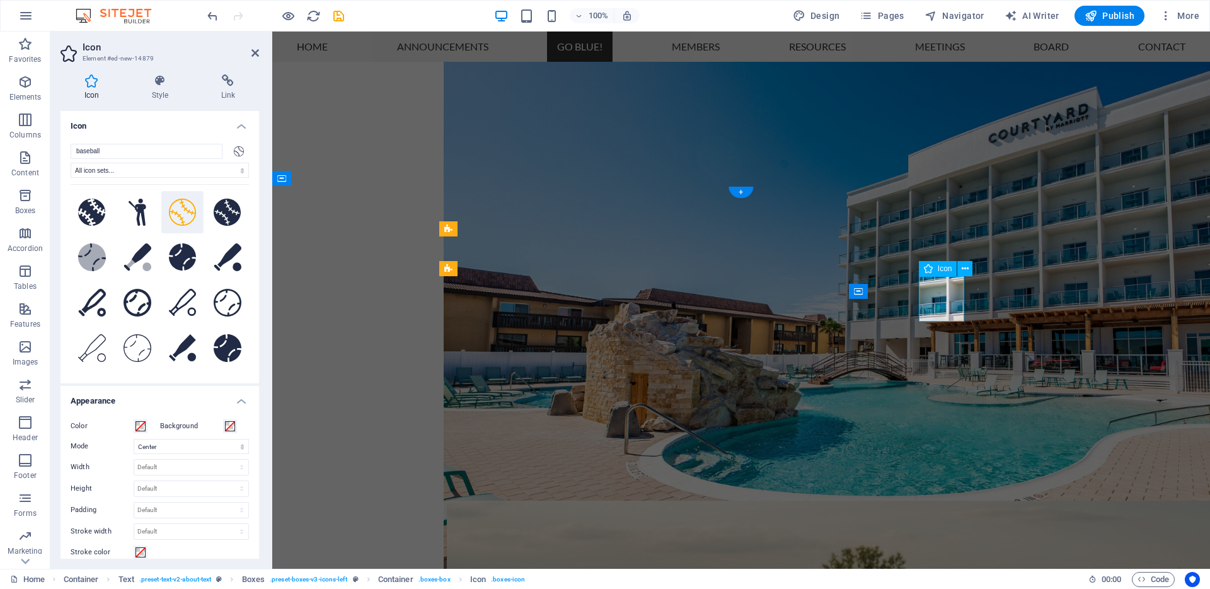
type input "Our officials are dedicated to continuous improvement and excellence in every m…"
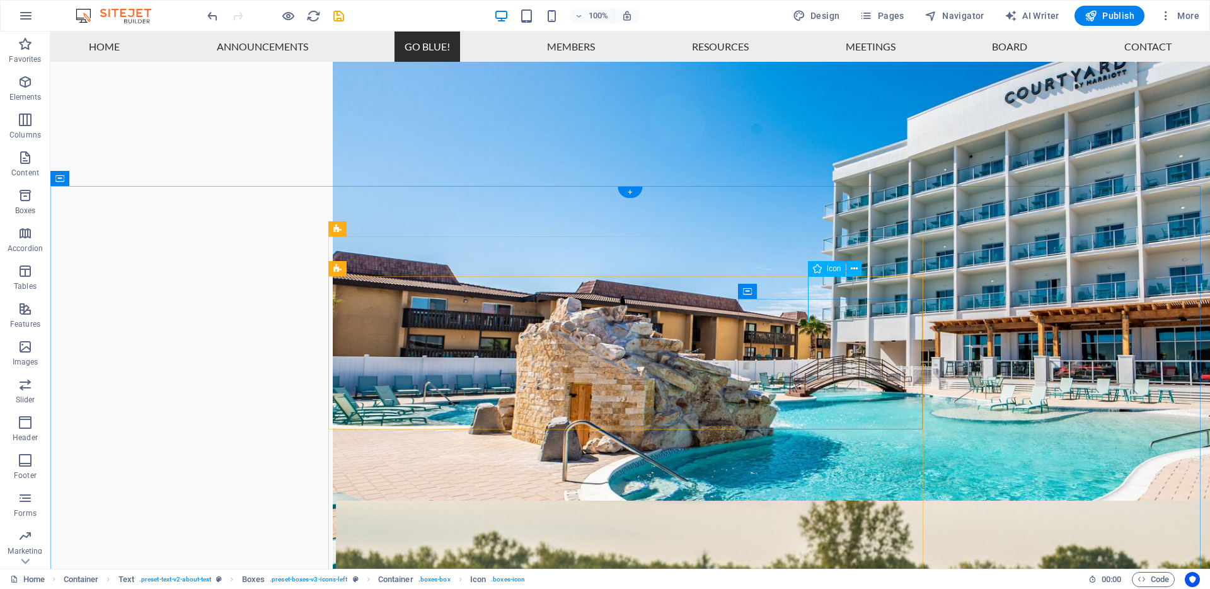
select select "xMidYMid"
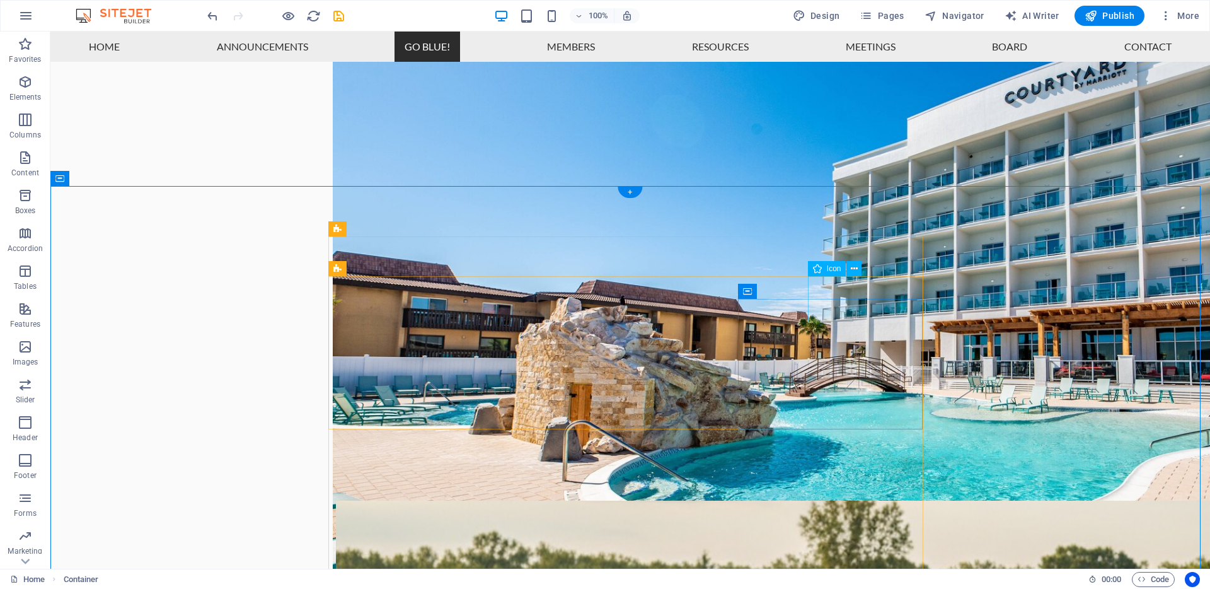
select select "xMidYMid"
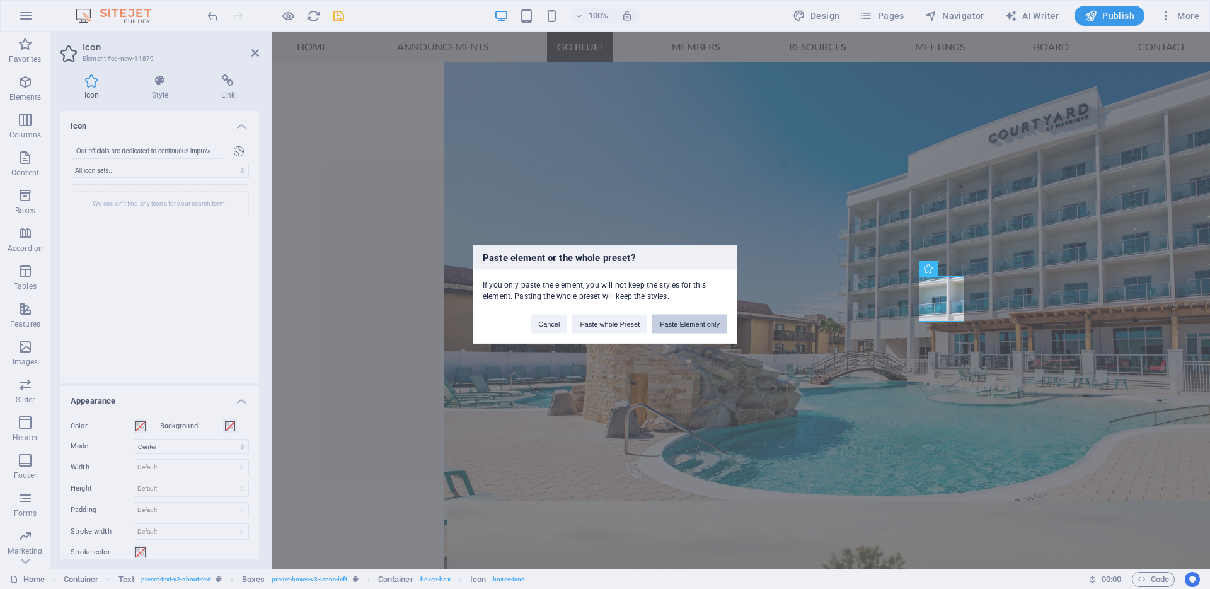
click at [721, 326] on button "Paste Element only" at bounding box center [689, 323] width 75 height 19
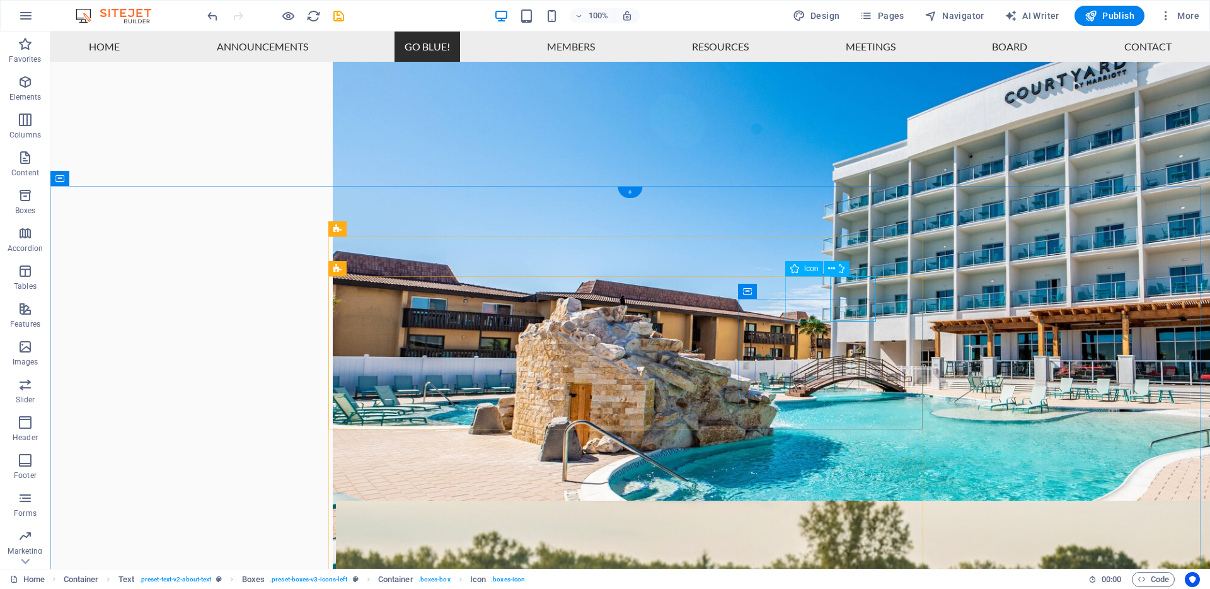
click at [834, 270] on icon at bounding box center [831, 268] width 7 height 13
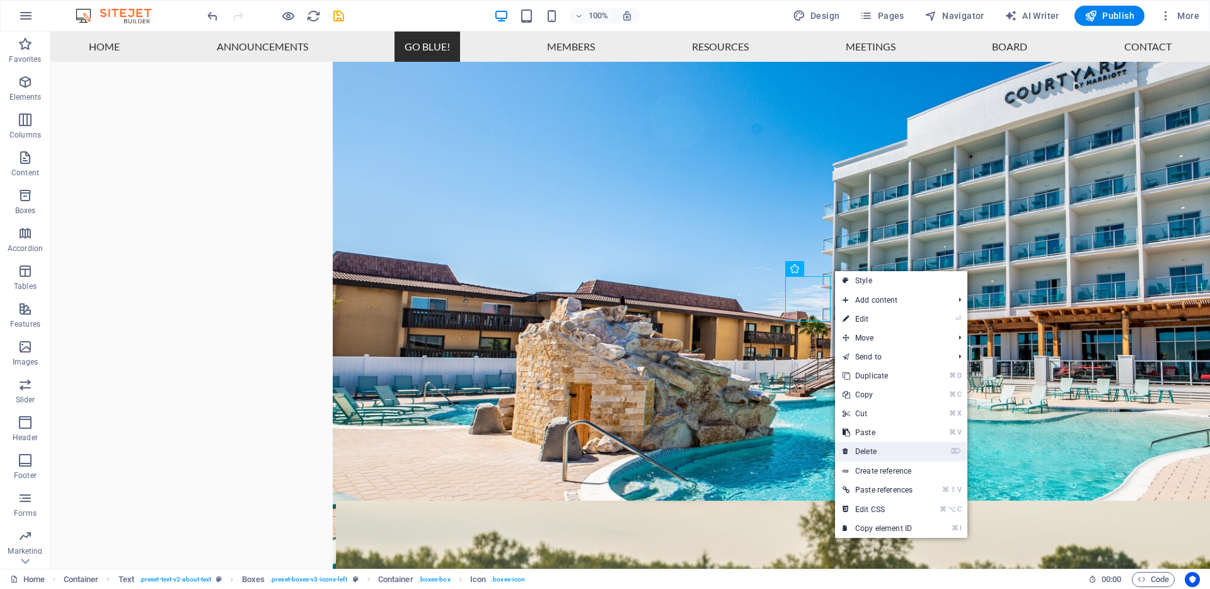
click at [882, 451] on link "⌦ Delete" at bounding box center [877, 451] width 85 height 19
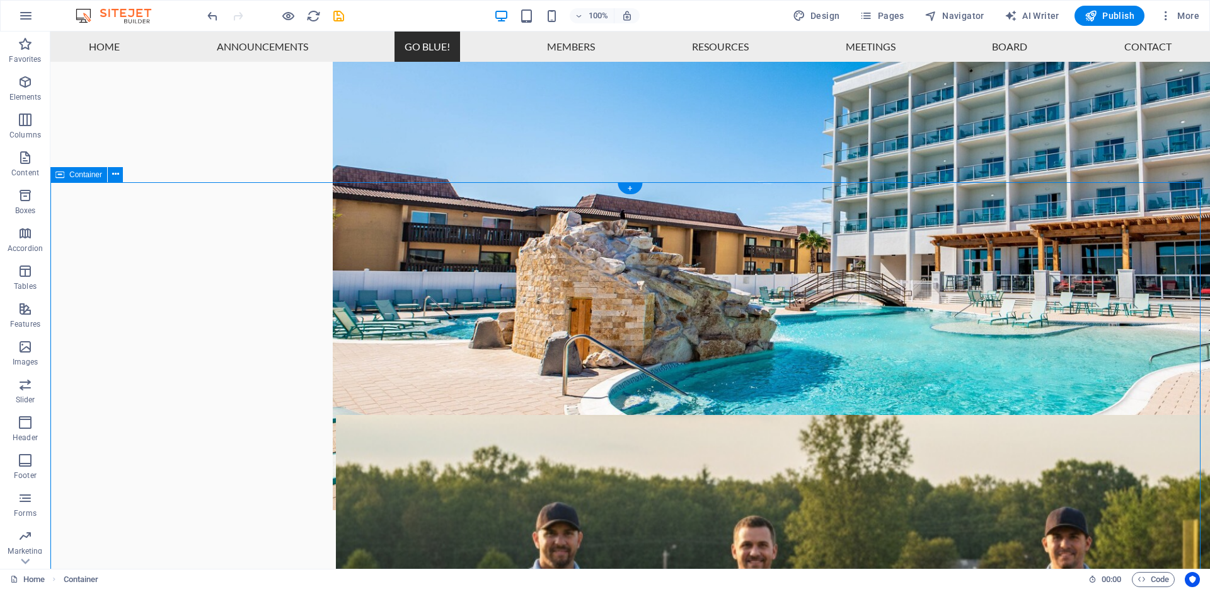
scroll to position [1007, 0]
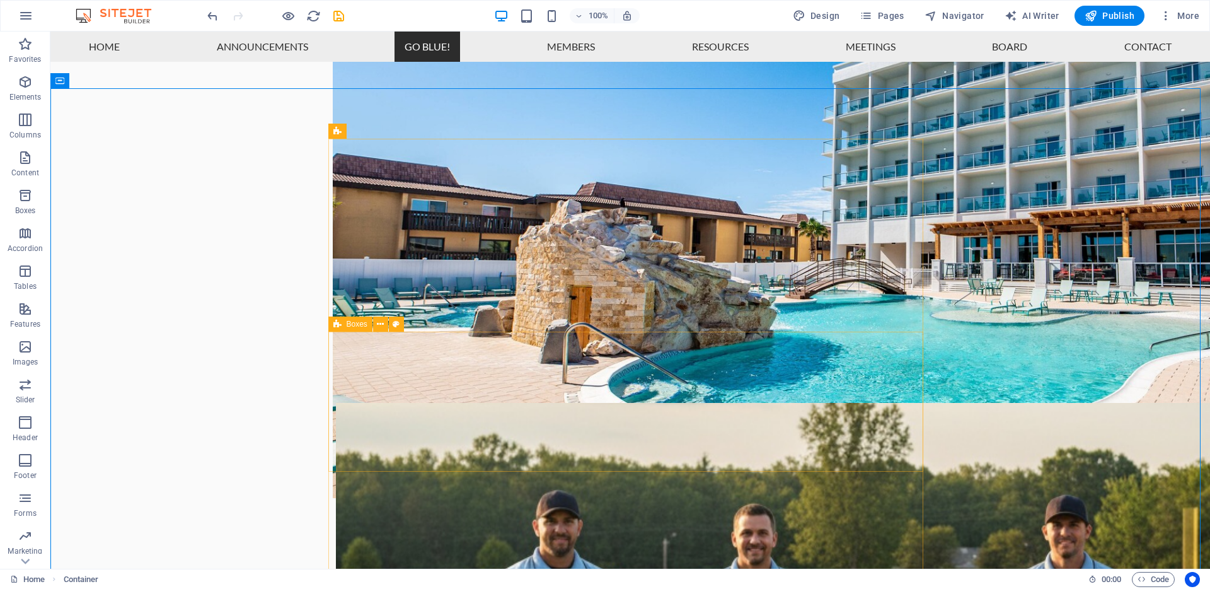
click at [343, 323] on div "Boxes" at bounding box center [350, 323] width 44 height 15
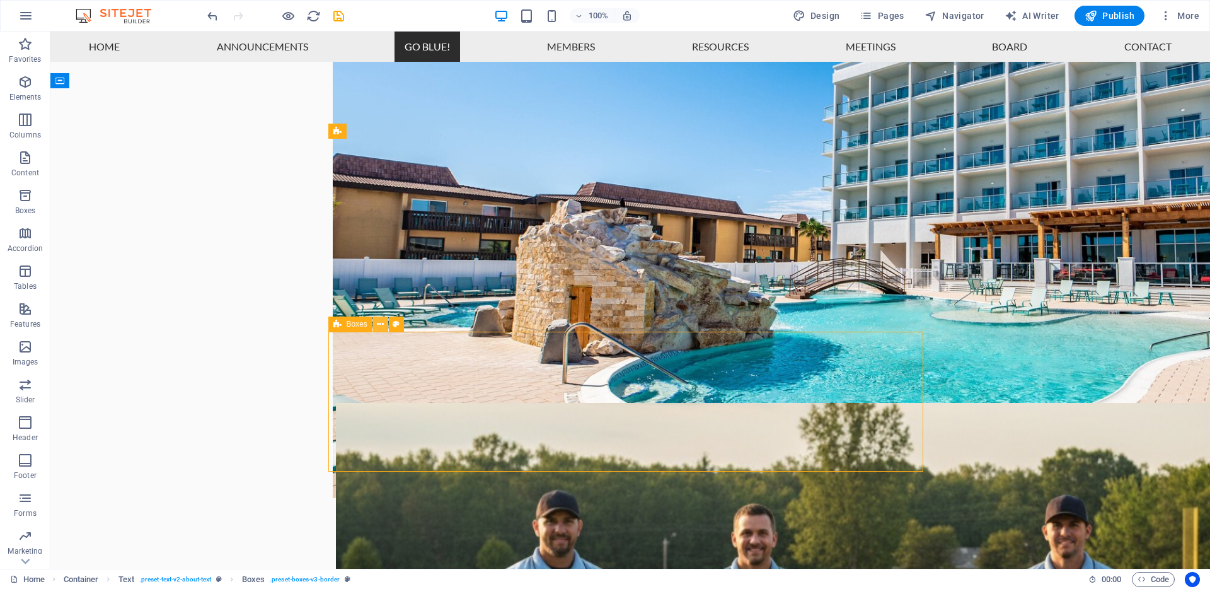
click at [378, 323] on icon at bounding box center [380, 324] width 7 height 13
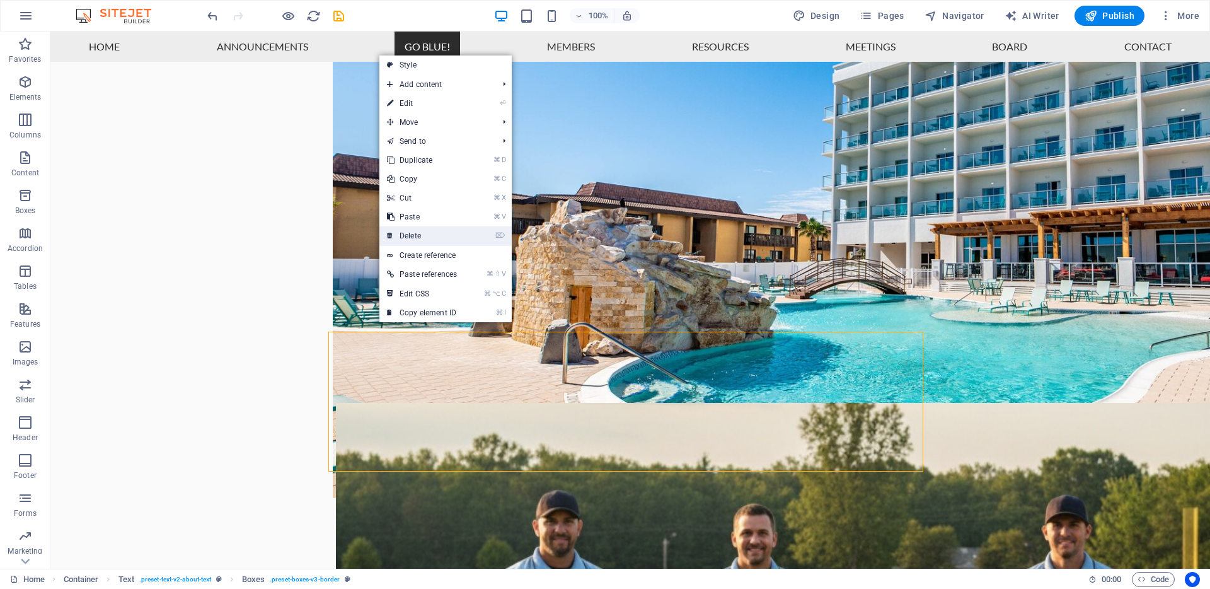
click at [417, 236] on link "⌦ Delete" at bounding box center [421, 235] width 85 height 19
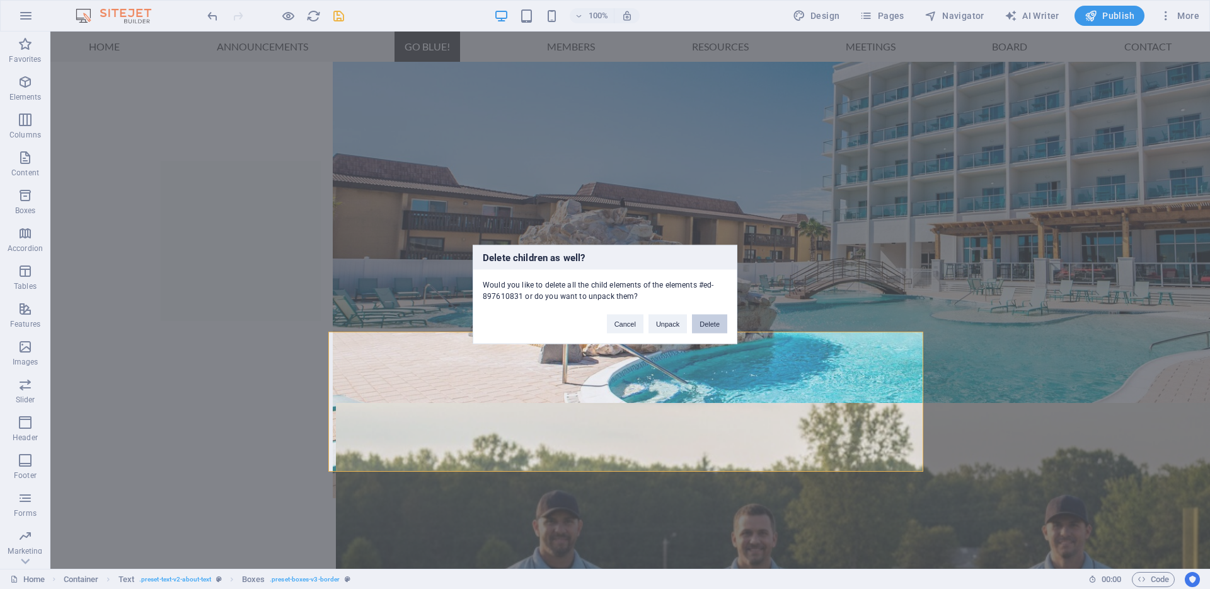
click at [708, 326] on button "Delete" at bounding box center [709, 323] width 35 height 19
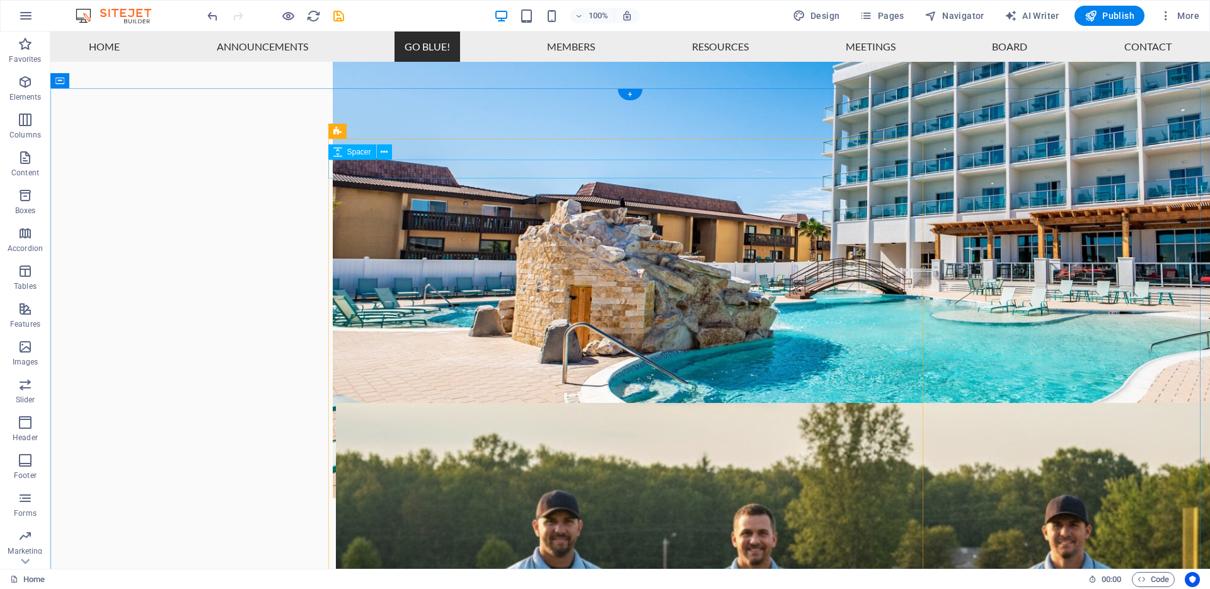
select select "px"
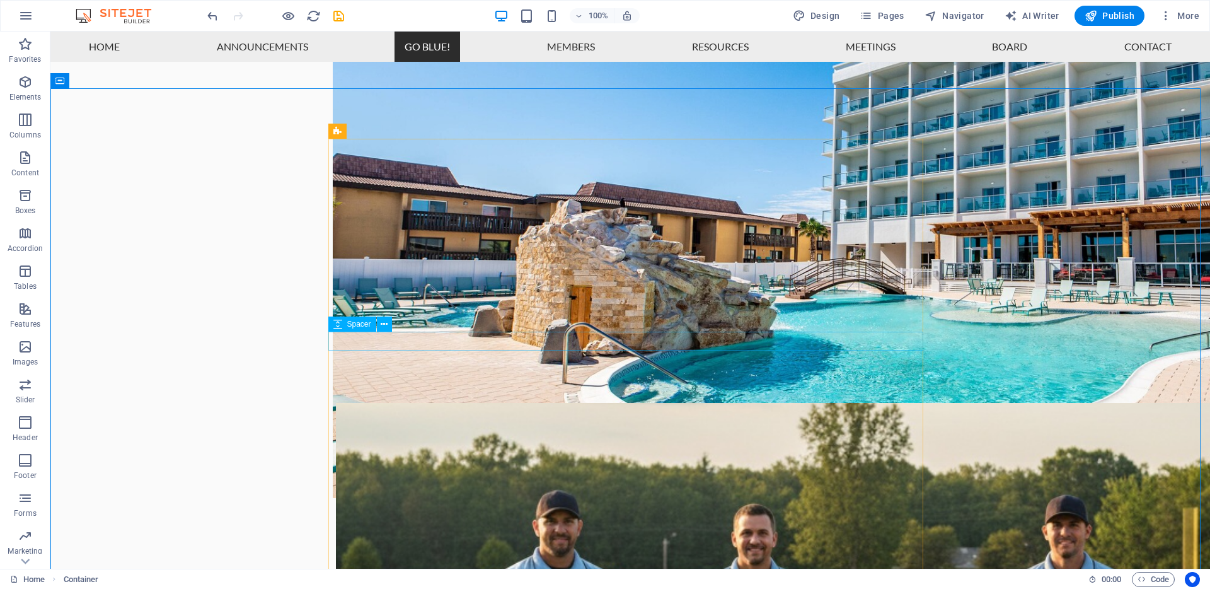
select select "px"
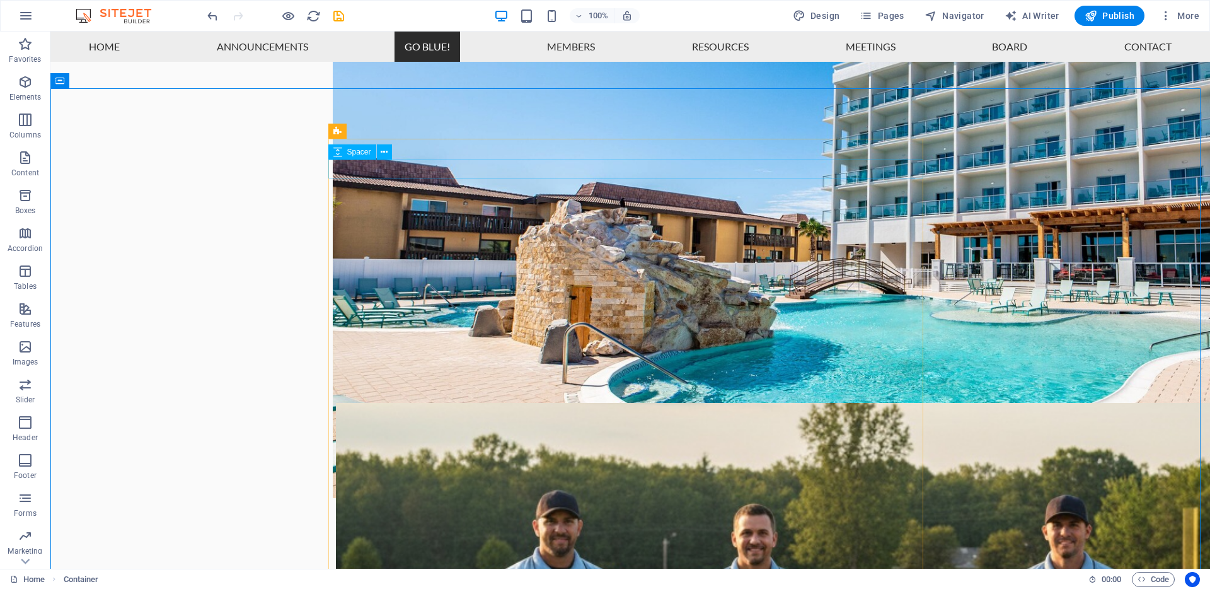
select select "px"
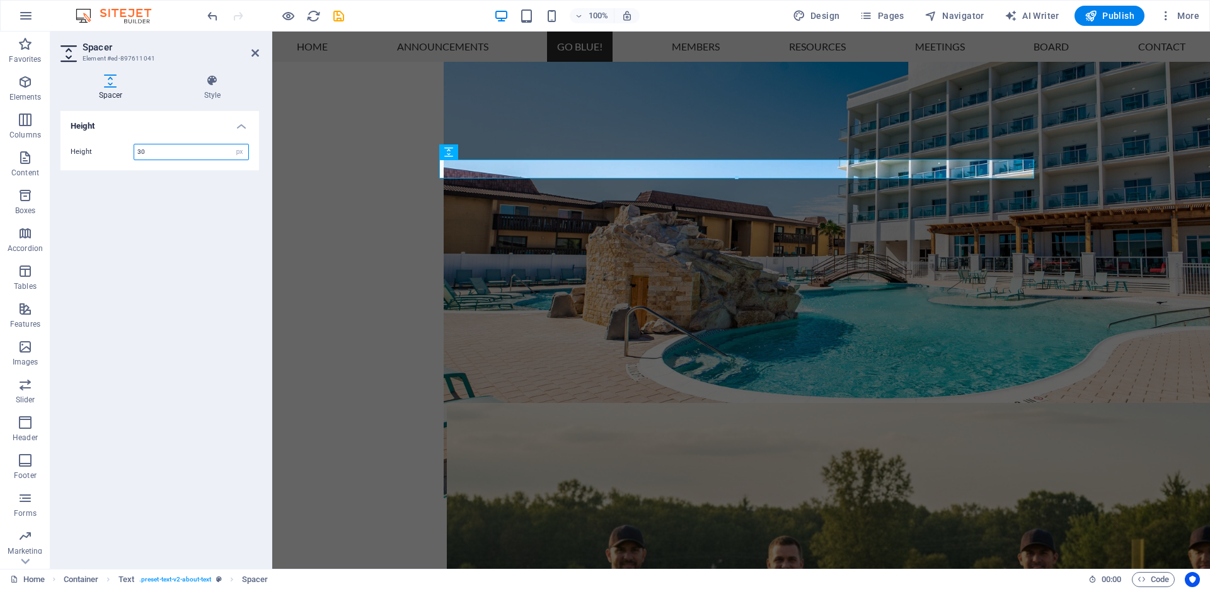
click at [182, 151] on input "30" at bounding box center [191, 151] width 114 height 15
type input "40"
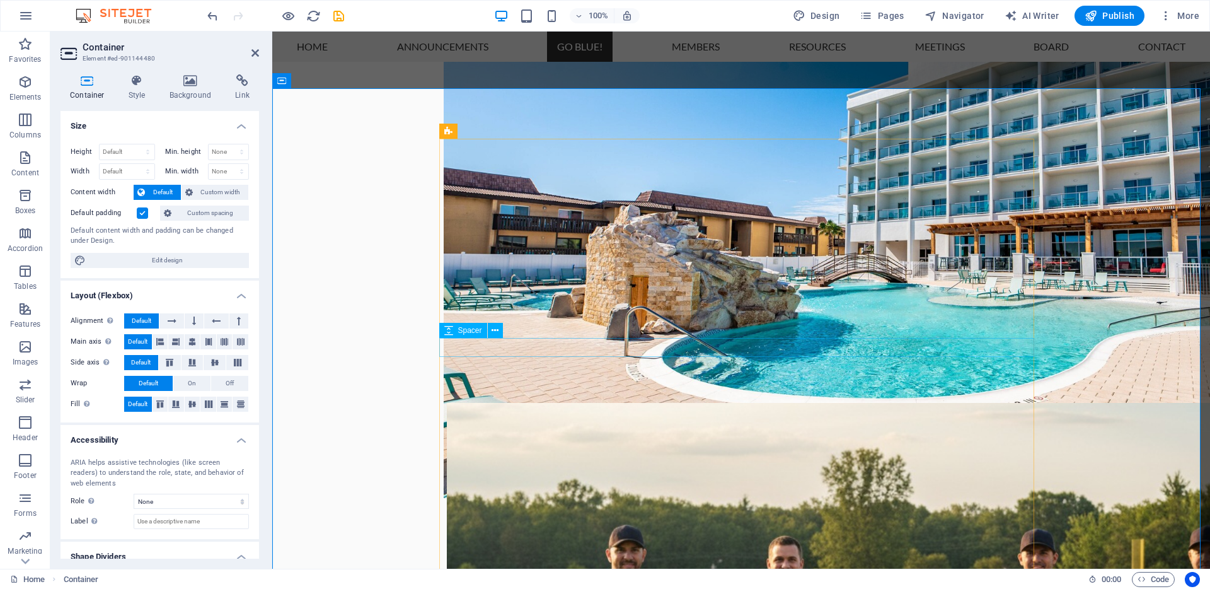
select select "px"
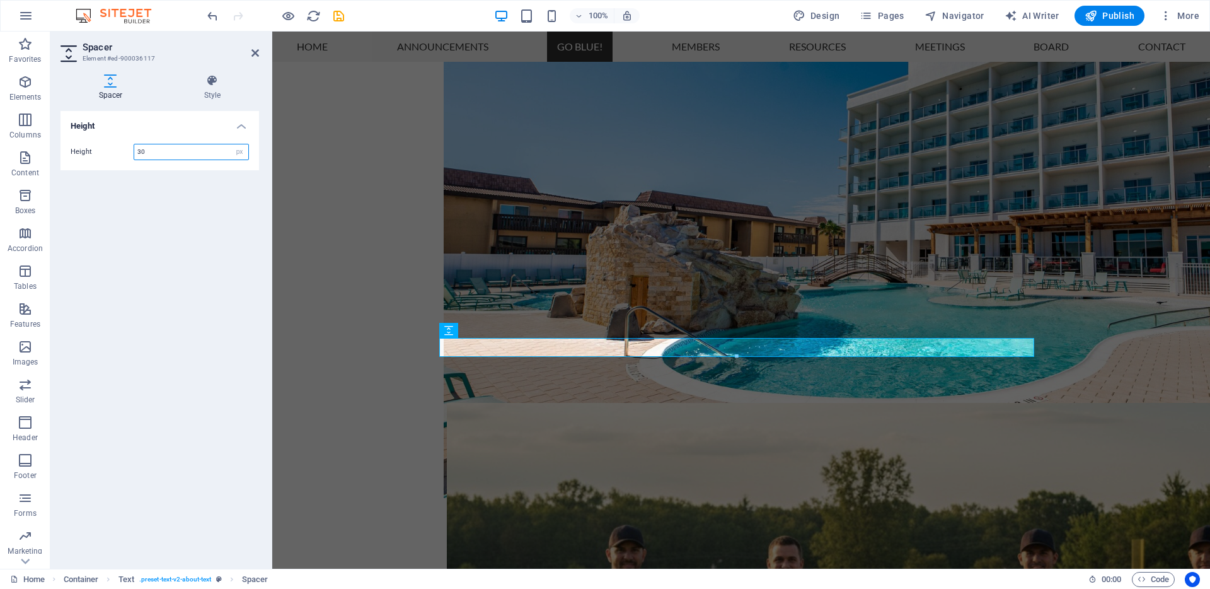
click at [163, 153] on input "30" at bounding box center [191, 151] width 114 height 15
type input "40"
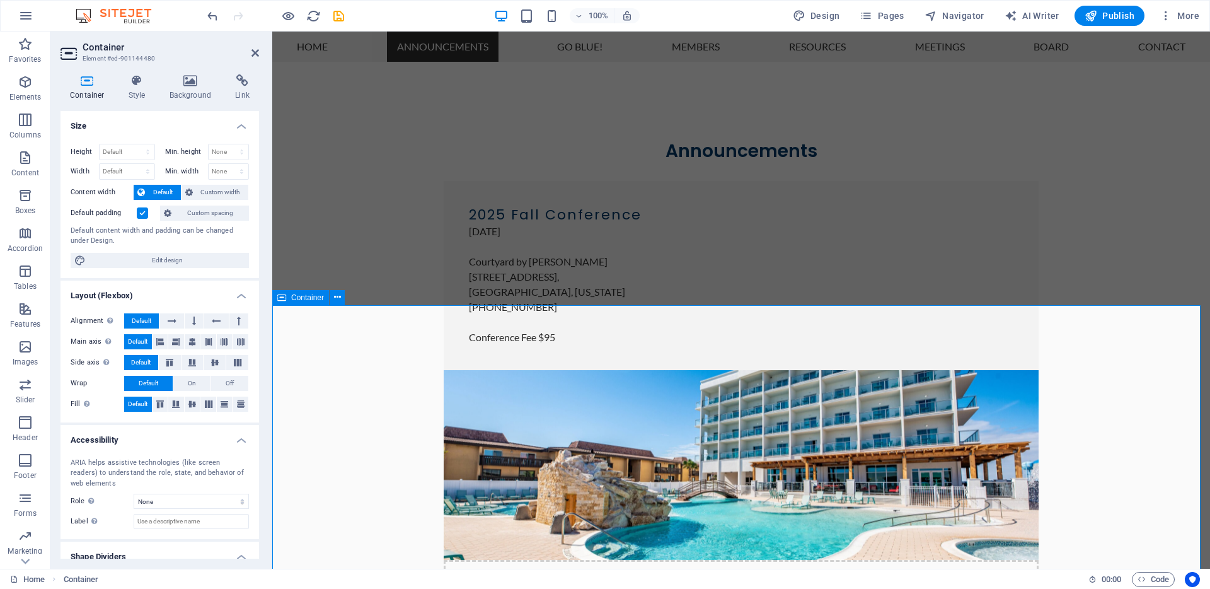
scroll to position [584, 0]
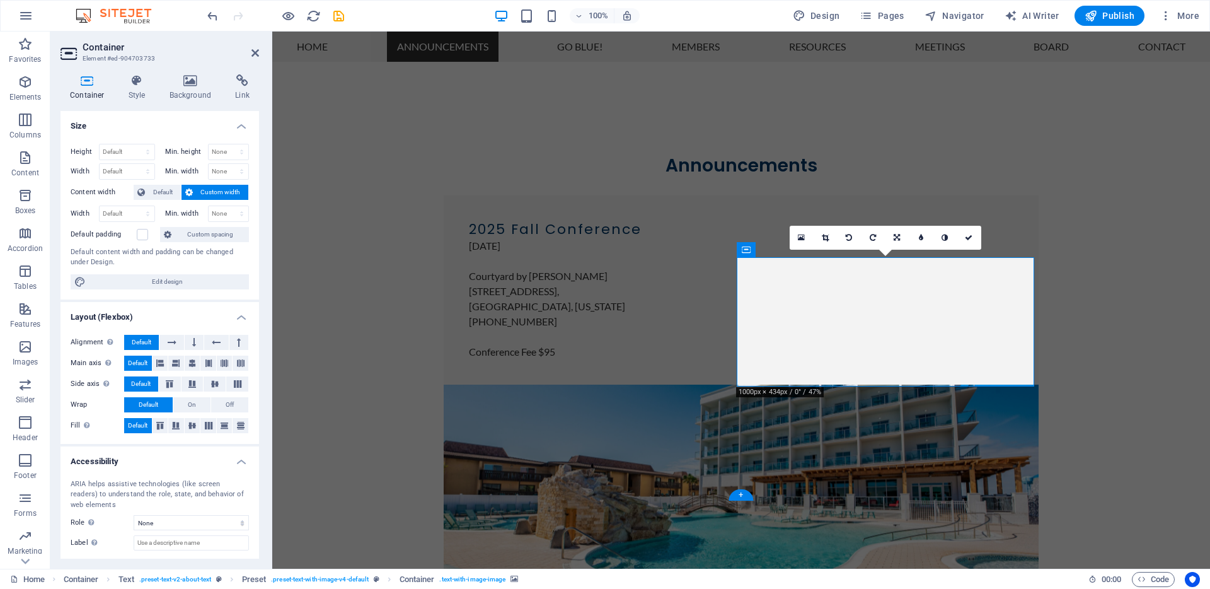
click at [803, 239] on icon at bounding box center [801, 237] width 7 height 9
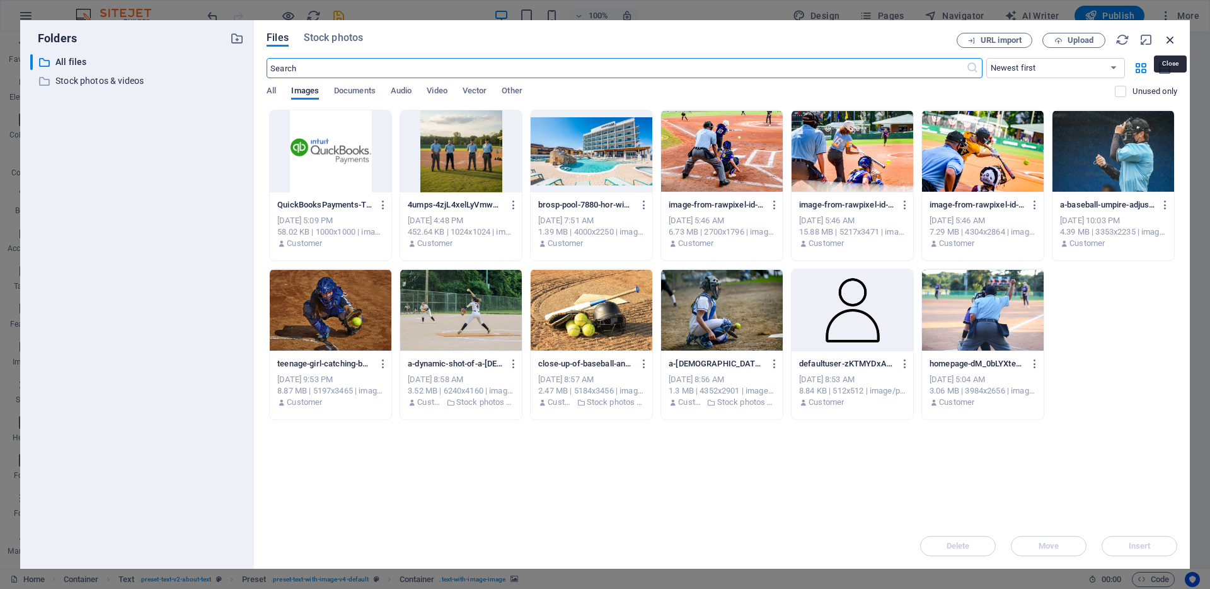
click at [1168, 42] on icon "button" at bounding box center [1170, 40] width 14 height 14
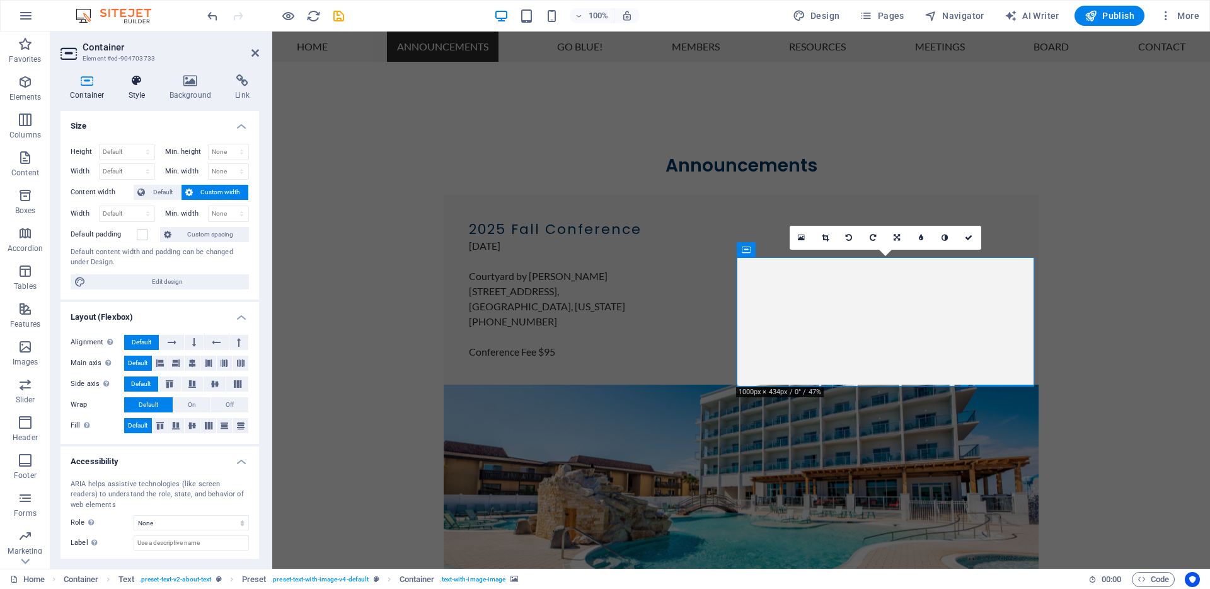
click at [141, 91] on h4 "Style" at bounding box center [139, 87] width 41 height 26
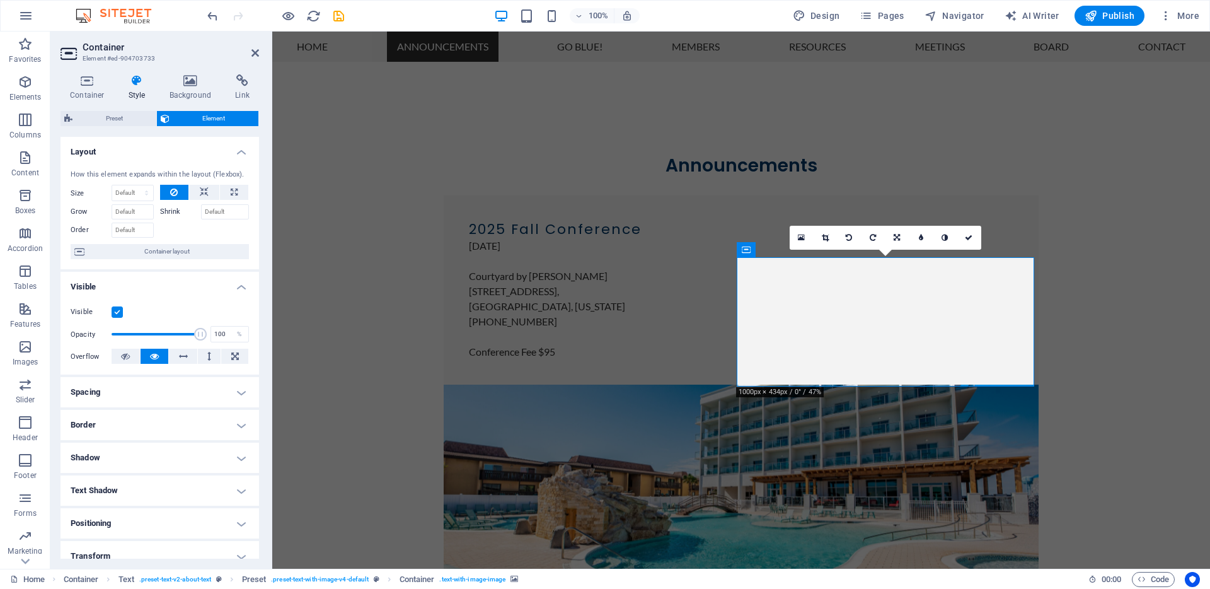
click at [163, 425] on h4 "Border" at bounding box center [160, 425] width 199 height 30
click at [164, 448] on span at bounding box center [165, 450] width 9 height 9
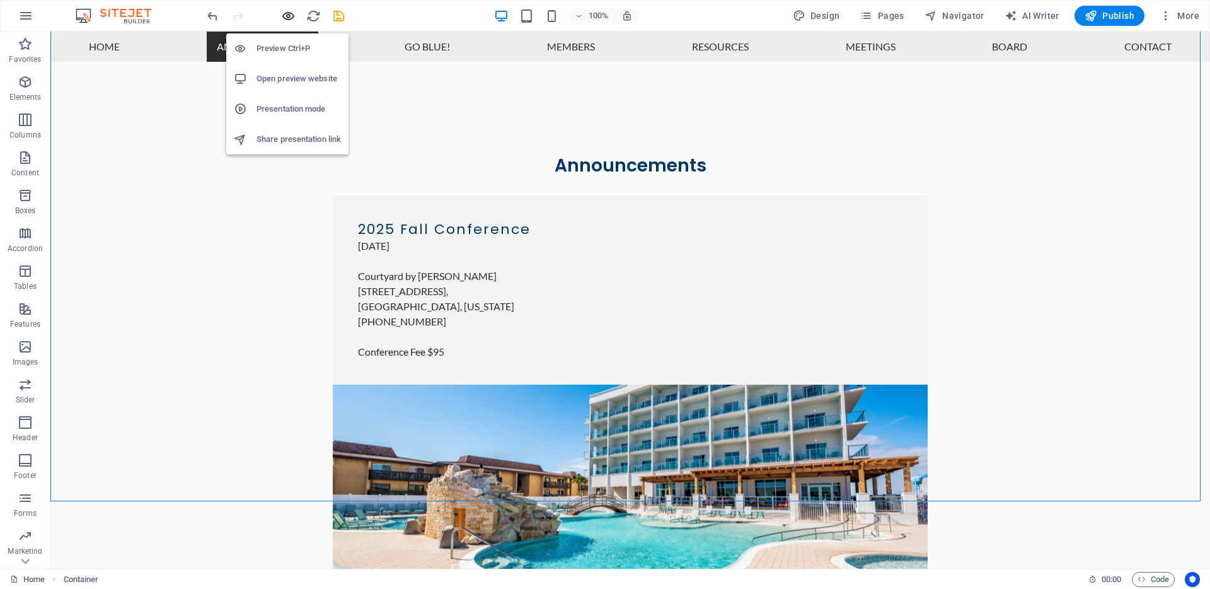
click at [286, 16] on icon "button" at bounding box center [288, 16] width 14 height 14
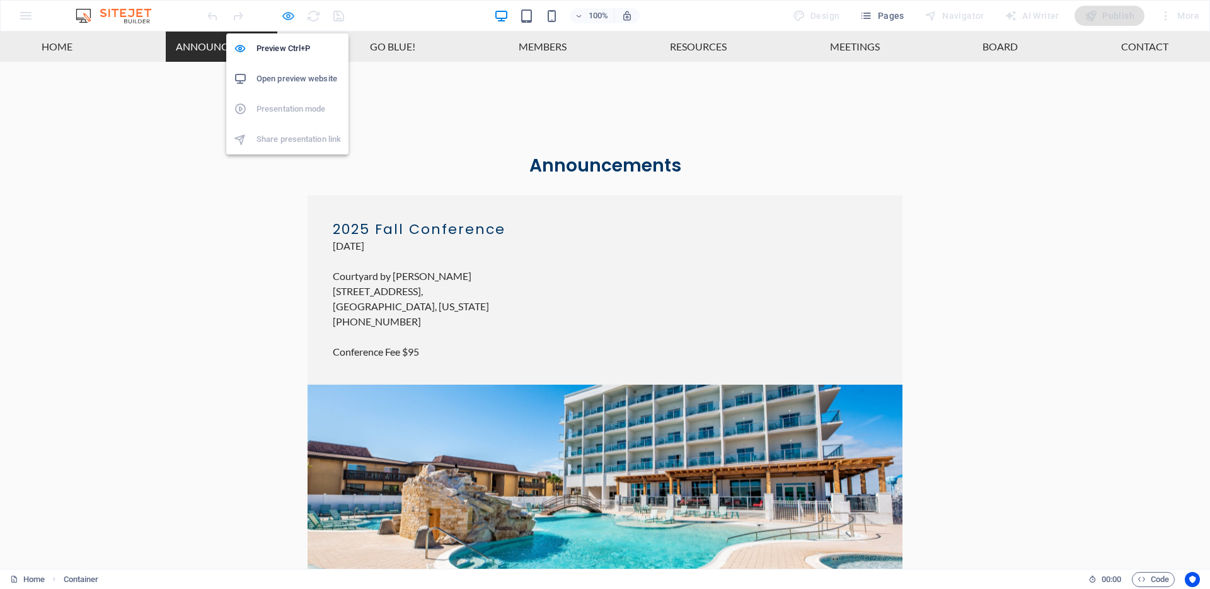
click at [289, 13] on icon "button" at bounding box center [288, 16] width 14 height 14
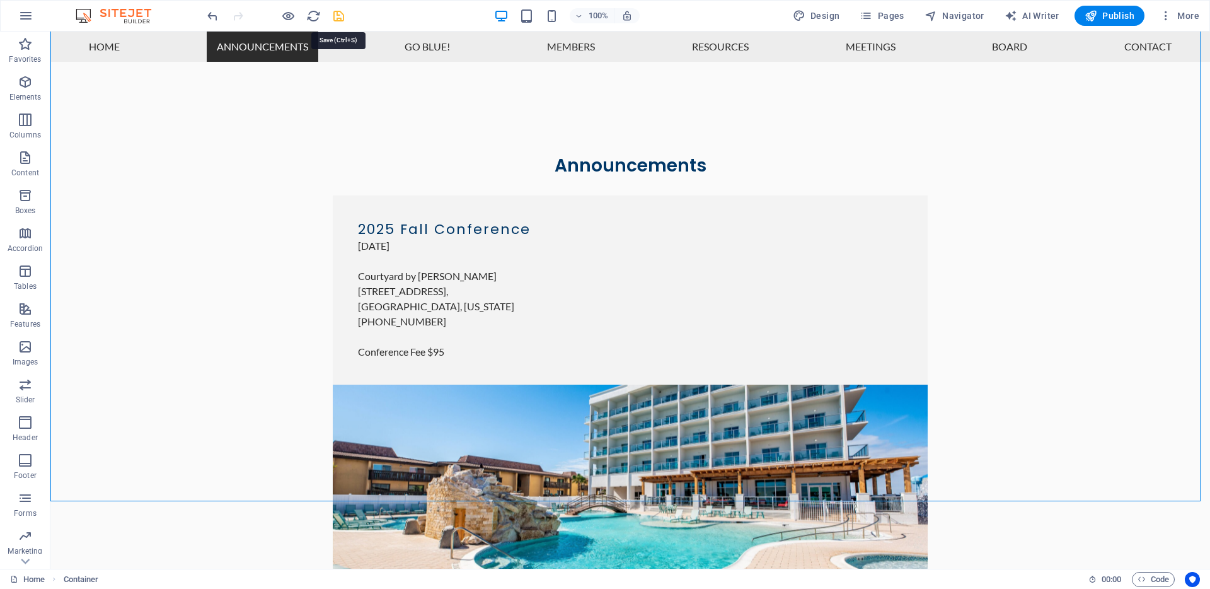
click at [337, 18] on icon "save" at bounding box center [339, 16] width 14 height 14
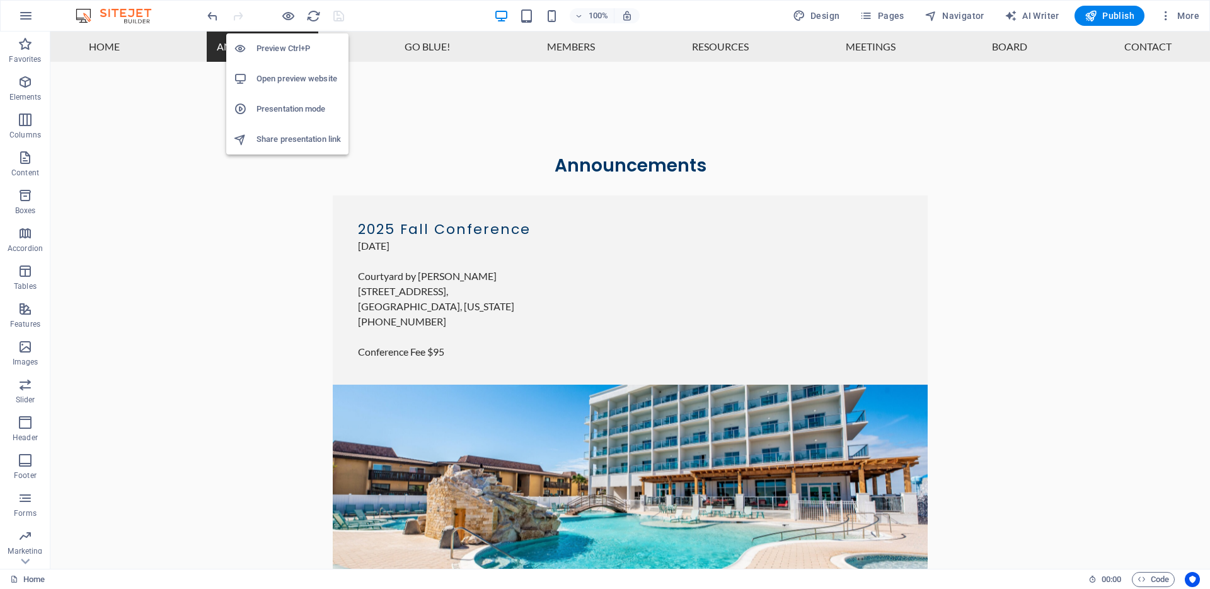
click at [295, 79] on h6 "Open preview website" at bounding box center [299, 78] width 84 height 15
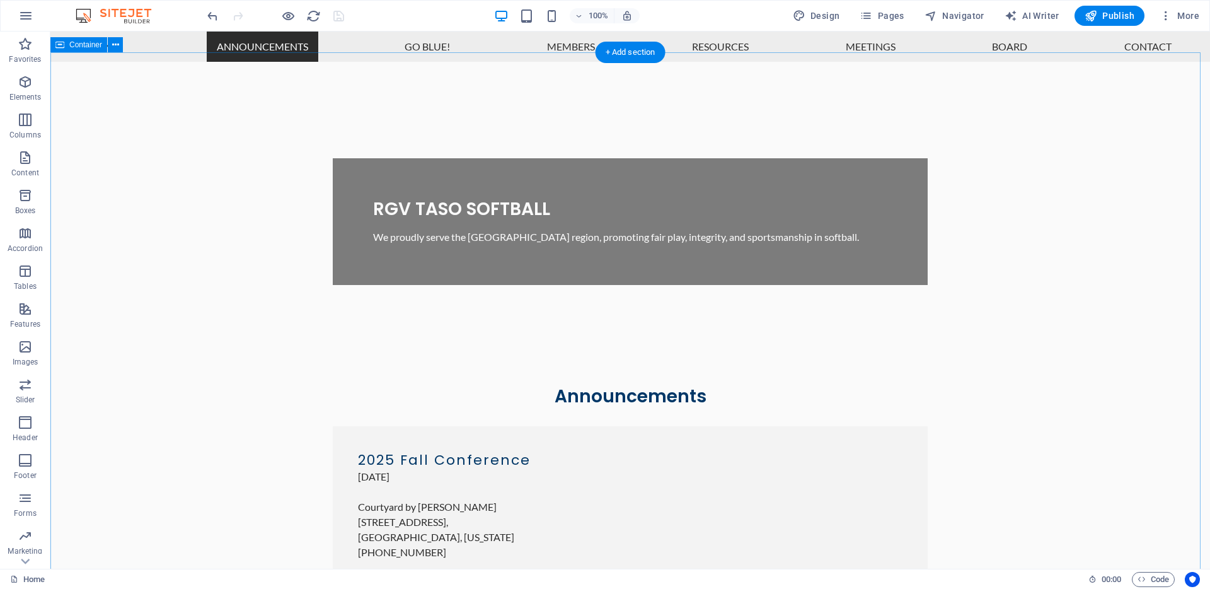
scroll to position [439, 0]
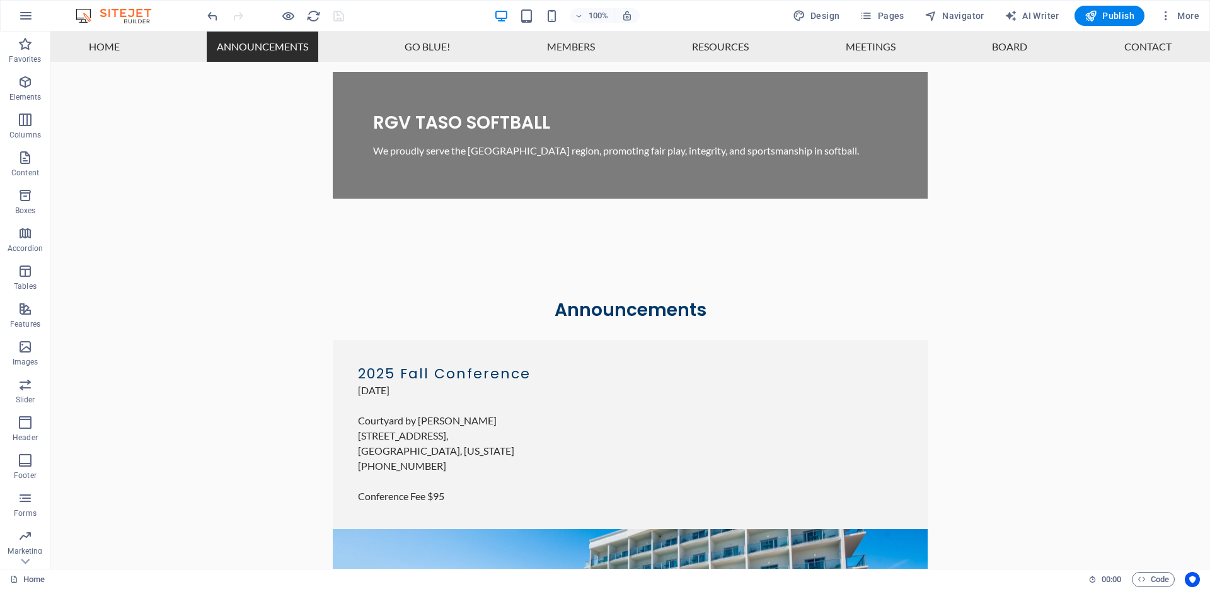
select select "px"
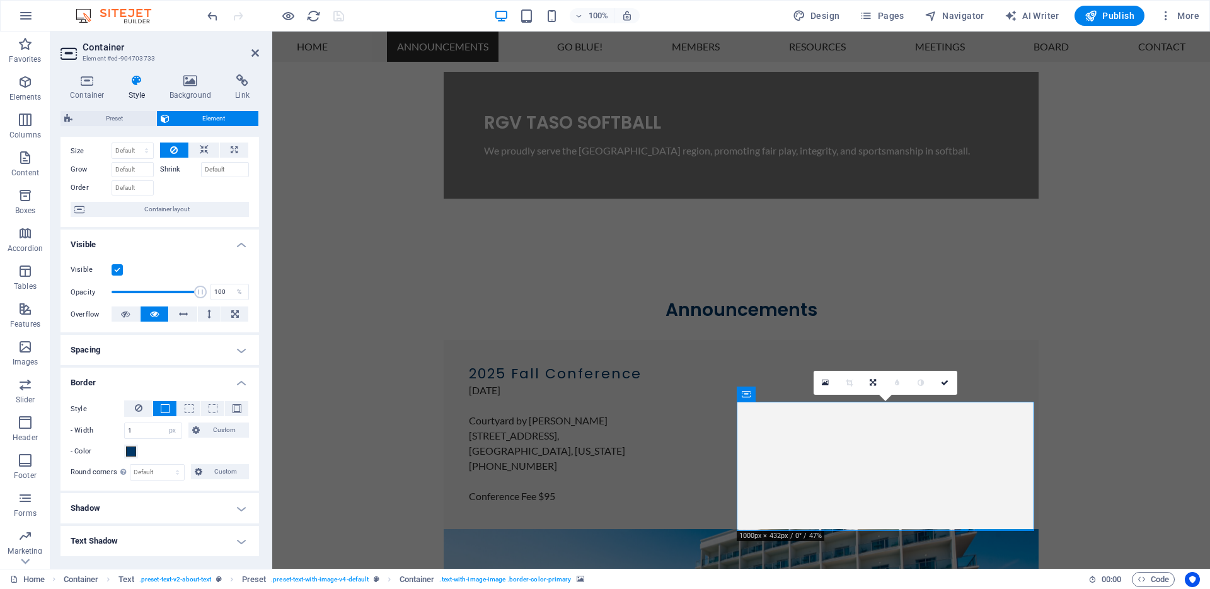
scroll to position [112, 0]
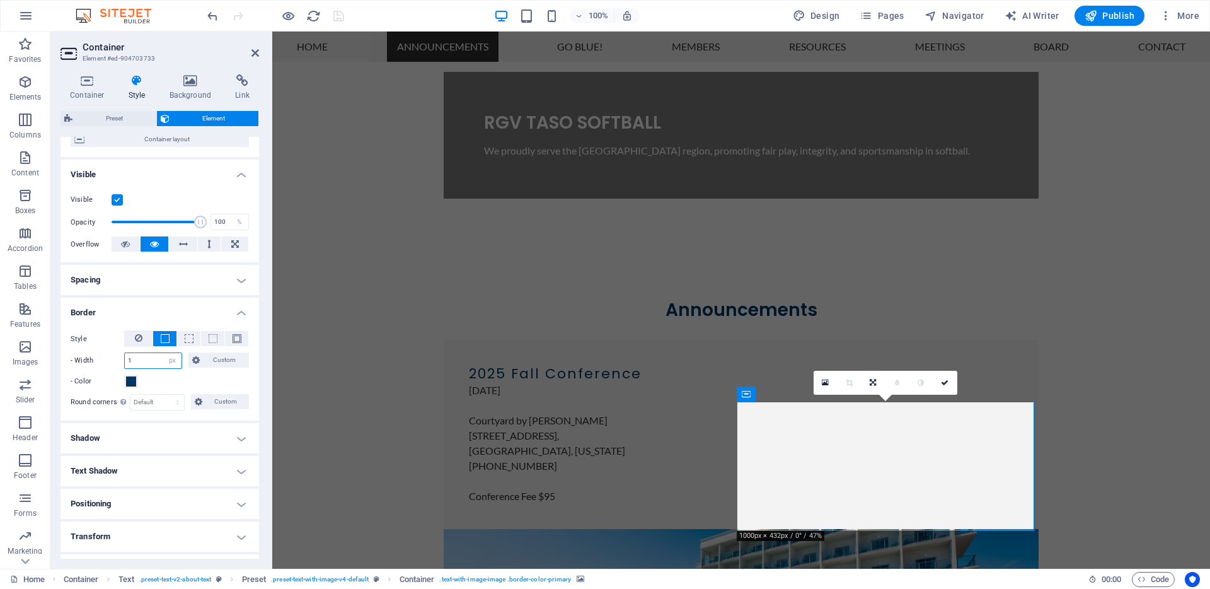
click at [151, 360] on input "1" at bounding box center [153, 360] width 57 height 15
drag, startPoint x: 132, startPoint y: 359, endPoint x: 116, endPoint y: 356, distance: 16.7
click at [116, 356] on div "- Width 1 auto px rem % vh vw Custom Custom" at bounding box center [160, 360] width 178 height 16
type input "2"
click at [142, 316] on h4 "Border" at bounding box center [160, 308] width 199 height 23
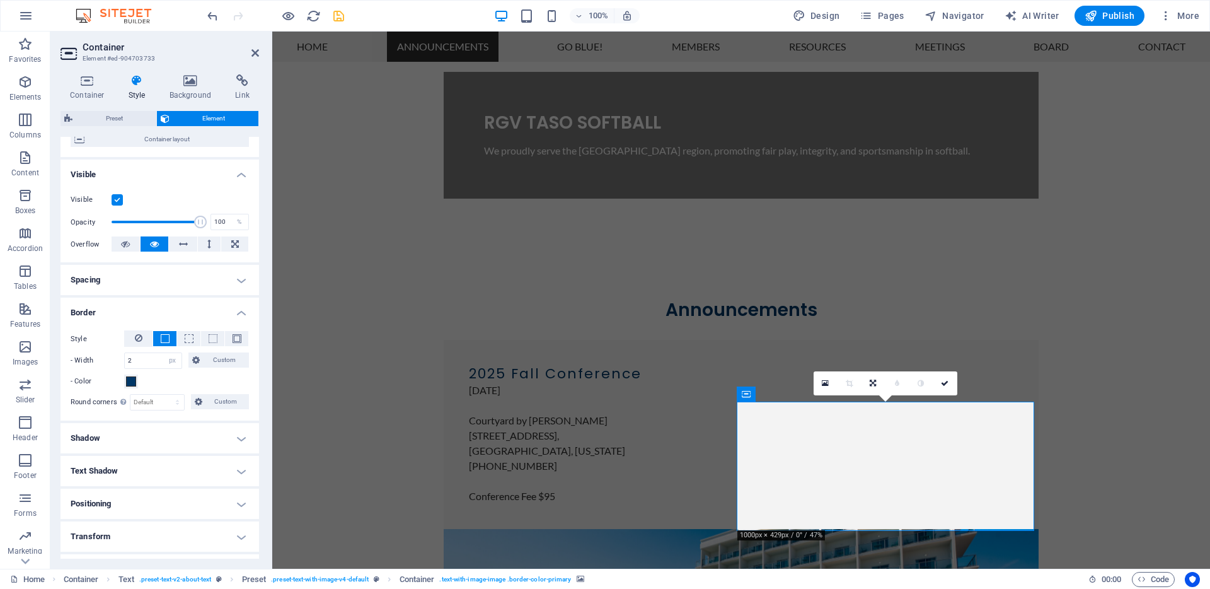
scroll to position [112, 0]
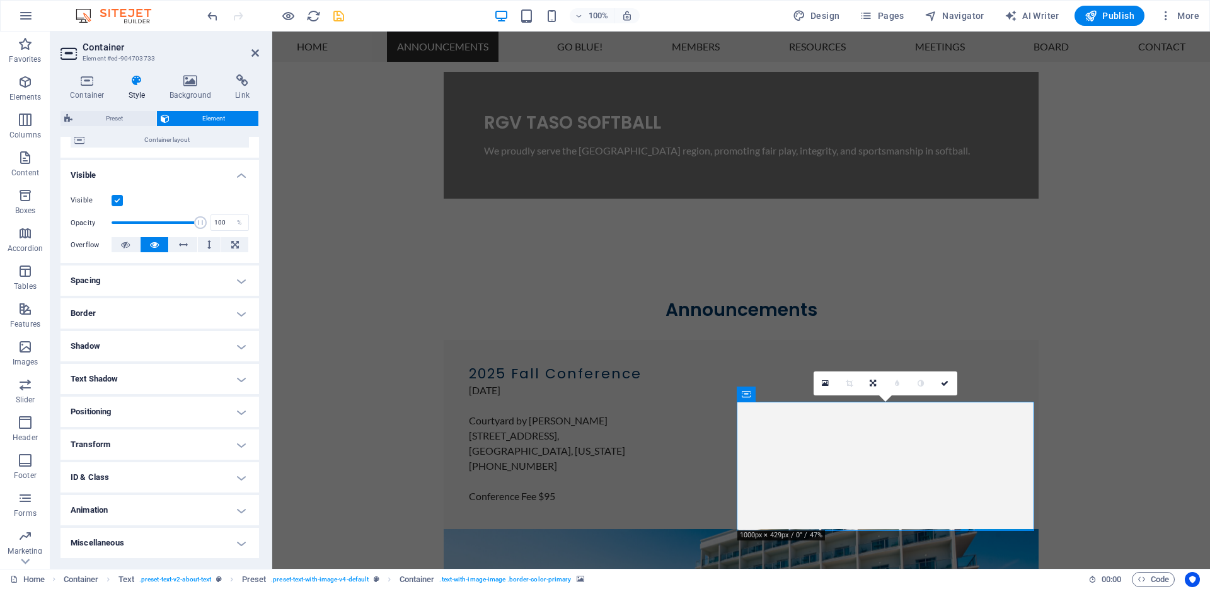
click at [131, 278] on h4 "Spacing" at bounding box center [160, 280] width 199 height 30
click at [138, 364] on h4 "Border" at bounding box center [160, 363] width 199 height 30
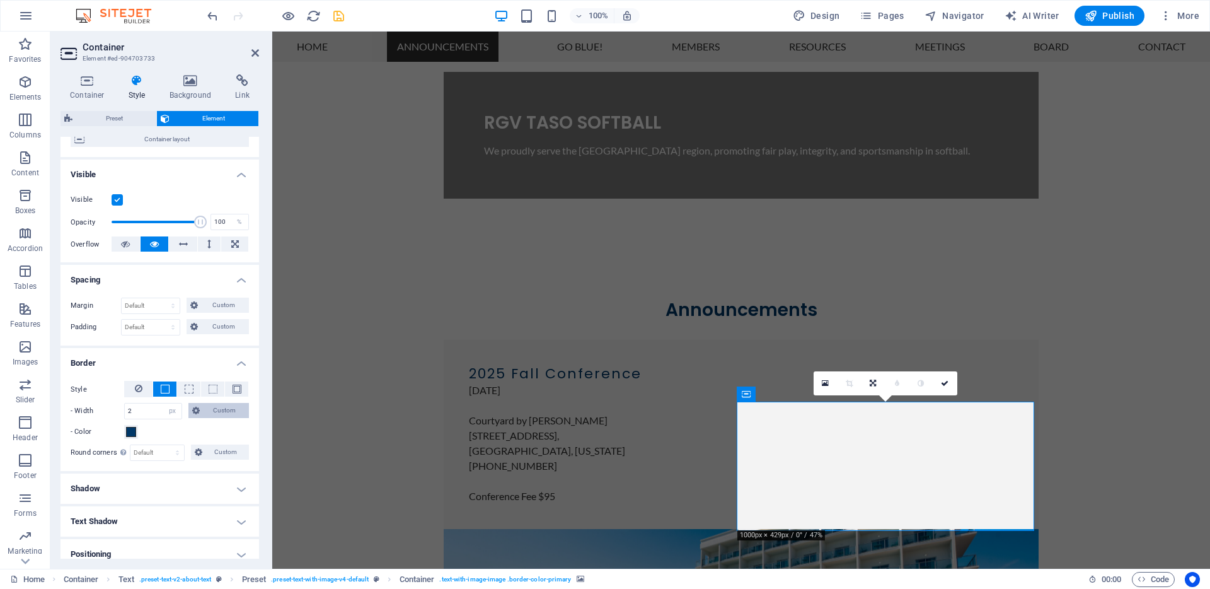
click at [196, 409] on icon at bounding box center [196, 410] width 8 height 15
click at [194, 412] on icon at bounding box center [196, 410] width 8 height 15
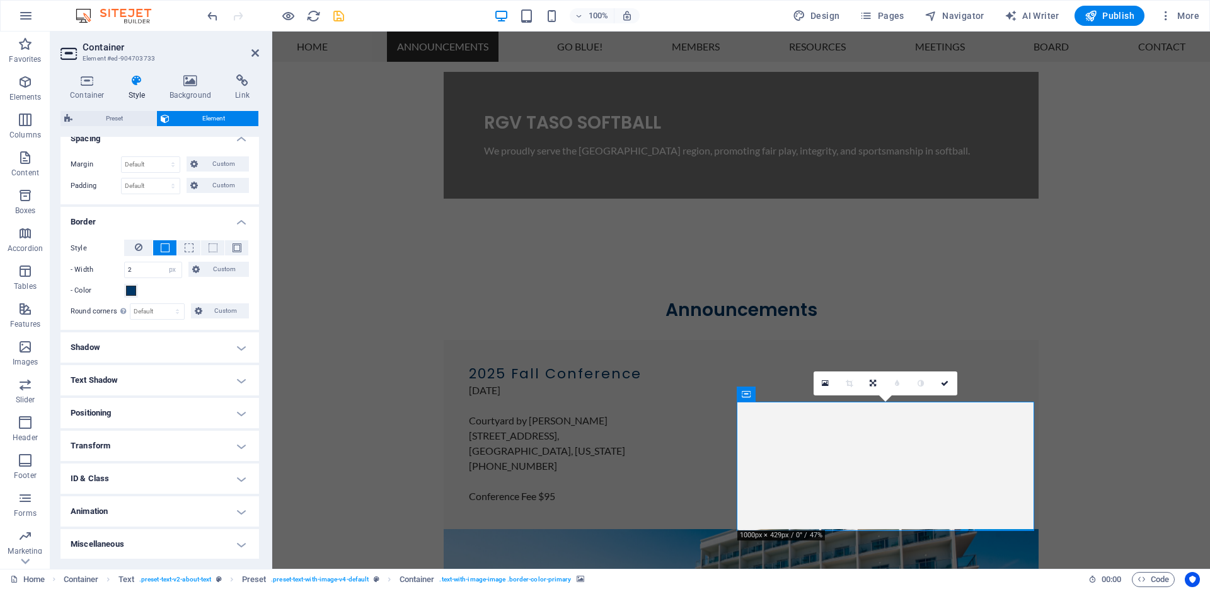
scroll to position [254, 0]
click at [133, 350] on h4 "Shadow" at bounding box center [160, 347] width 199 height 30
click at [184, 372] on span "Outside" at bounding box center [181, 371] width 21 height 15
type input "2"
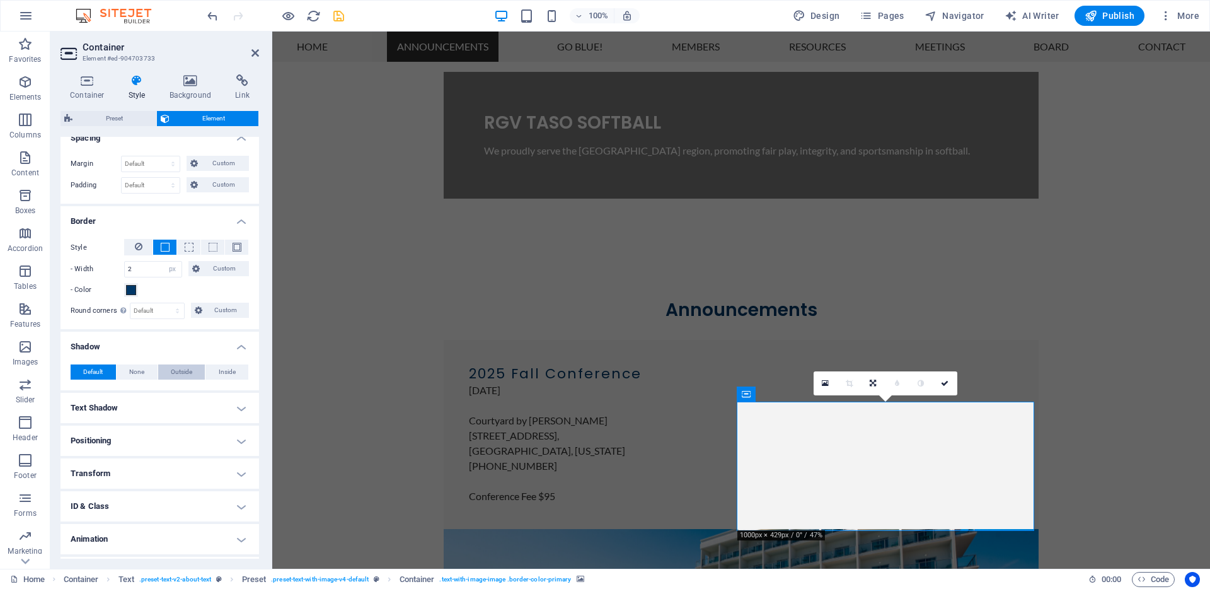
type input "4"
click at [142, 244] on button at bounding box center [138, 247] width 28 height 16
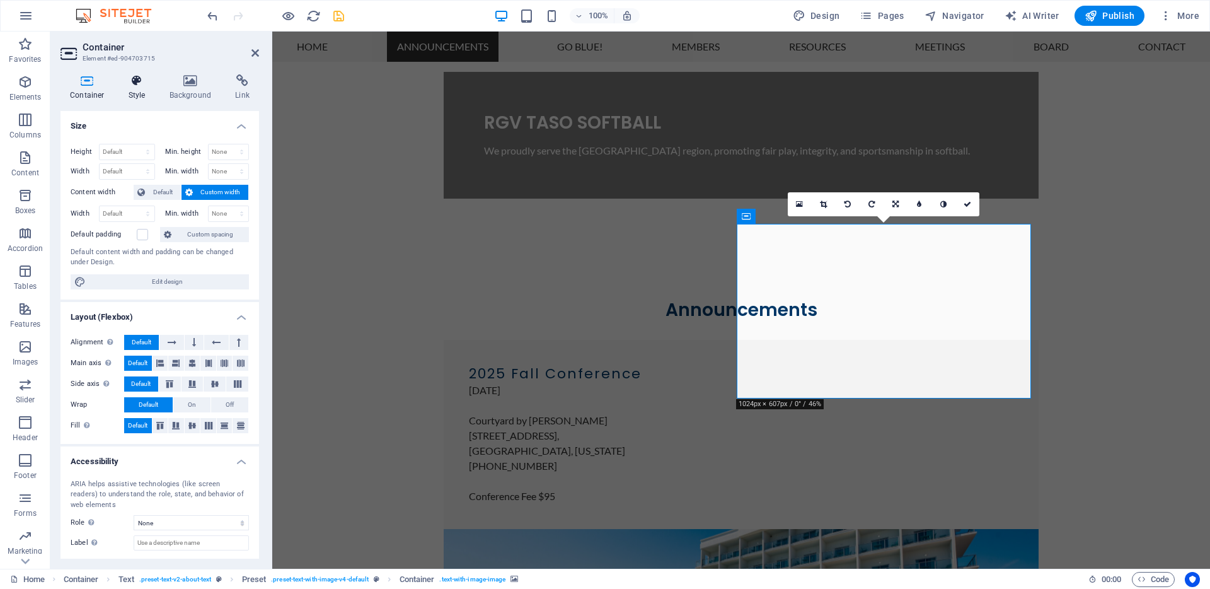
click at [148, 84] on icon at bounding box center [137, 80] width 36 height 13
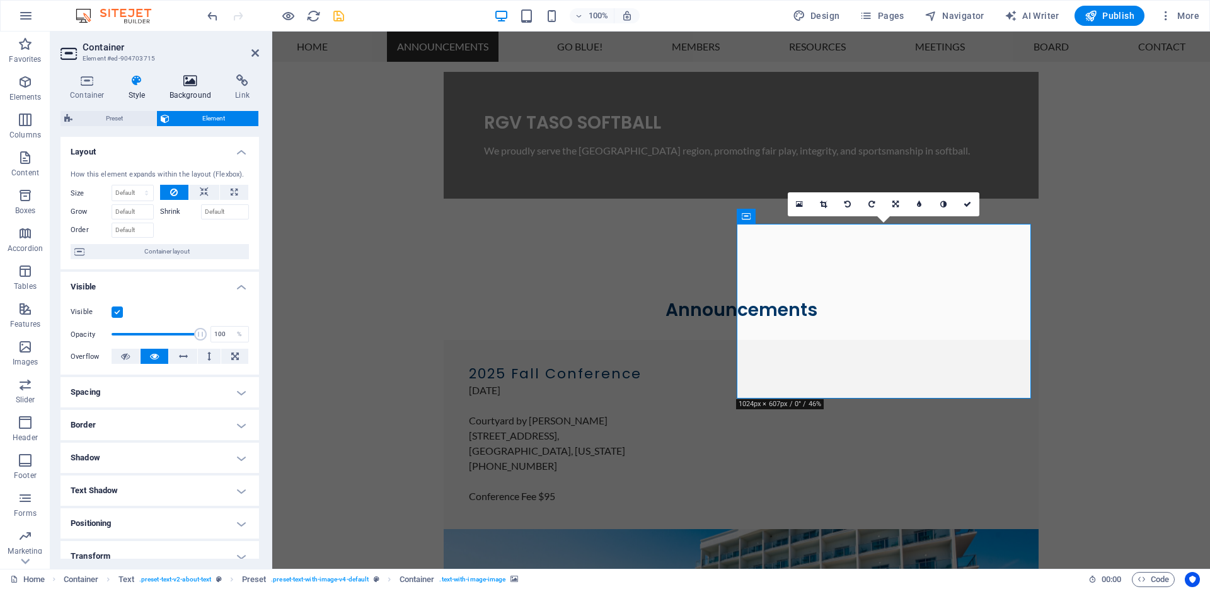
click at [186, 88] on h4 "Background" at bounding box center [193, 87] width 66 height 26
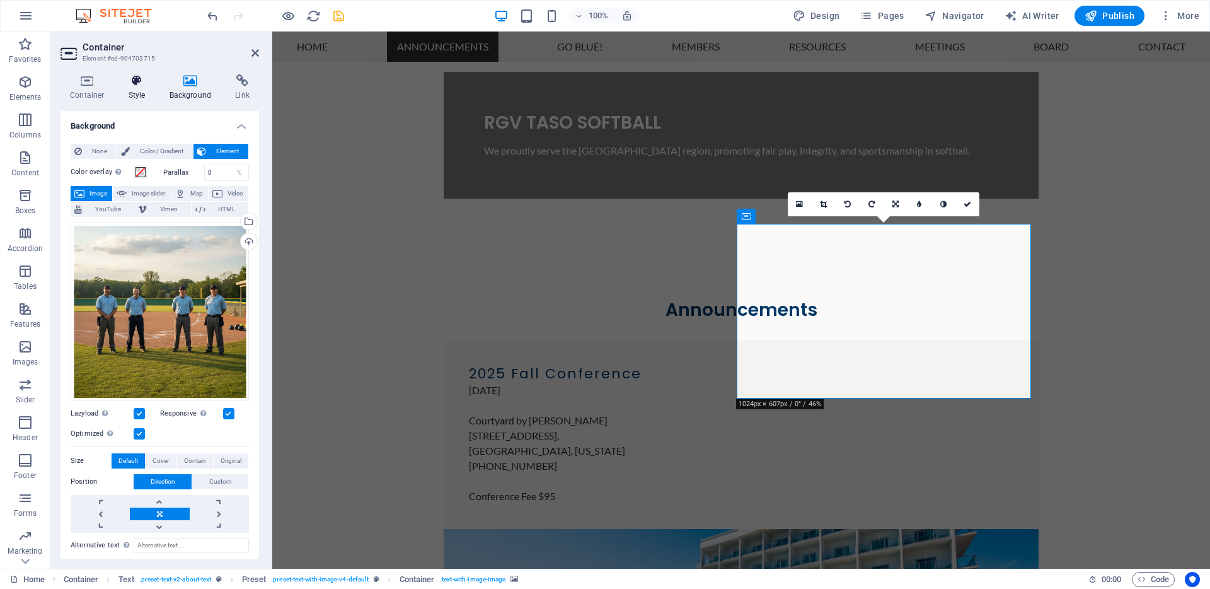
click at [147, 89] on h4 "Style" at bounding box center [139, 87] width 41 height 26
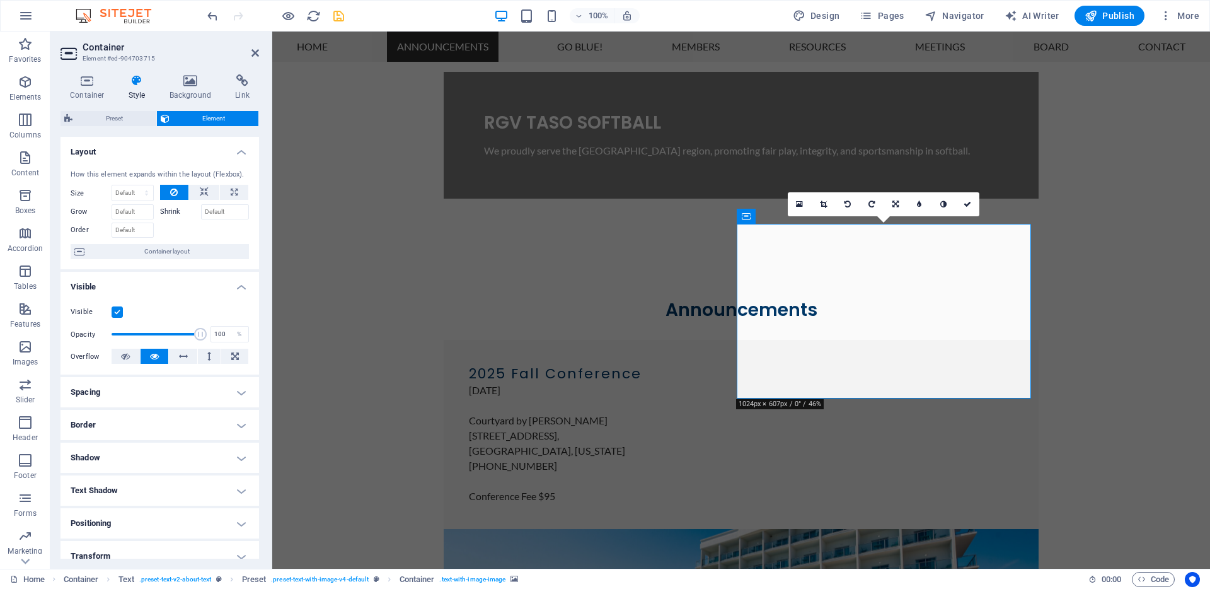
click at [217, 461] on h4 "Shadow" at bounding box center [160, 457] width 199 height 30
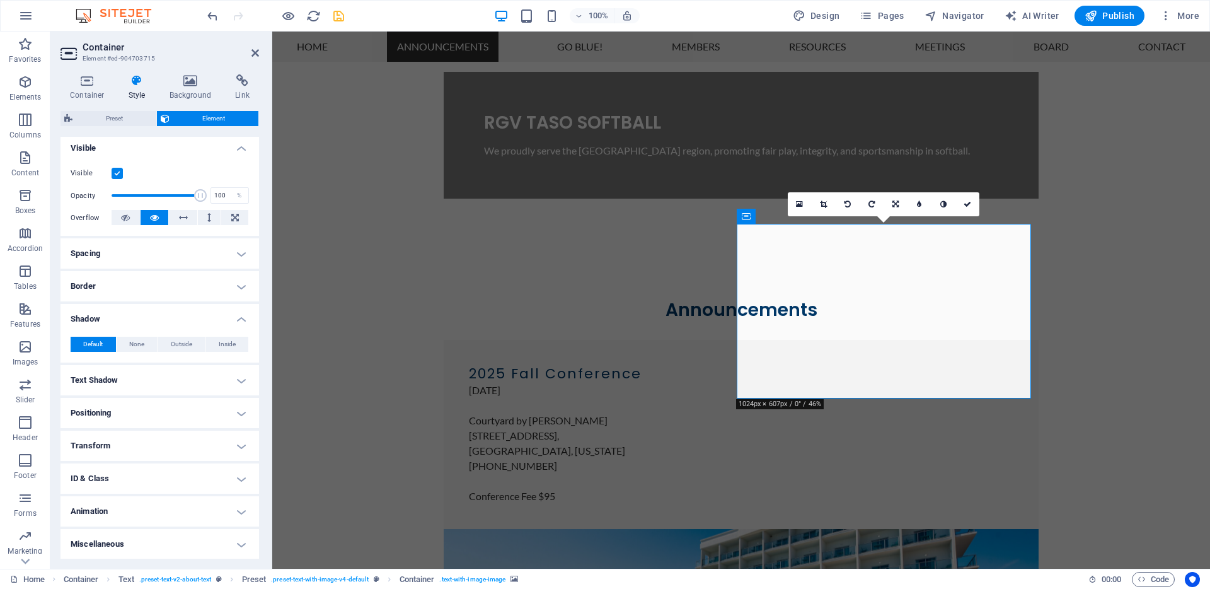
scroll to position [139, 0]
click at [187, 349] on span "Outside" at bounding box center [181, 343] width 21 height 15
type input "2"
type input "4"
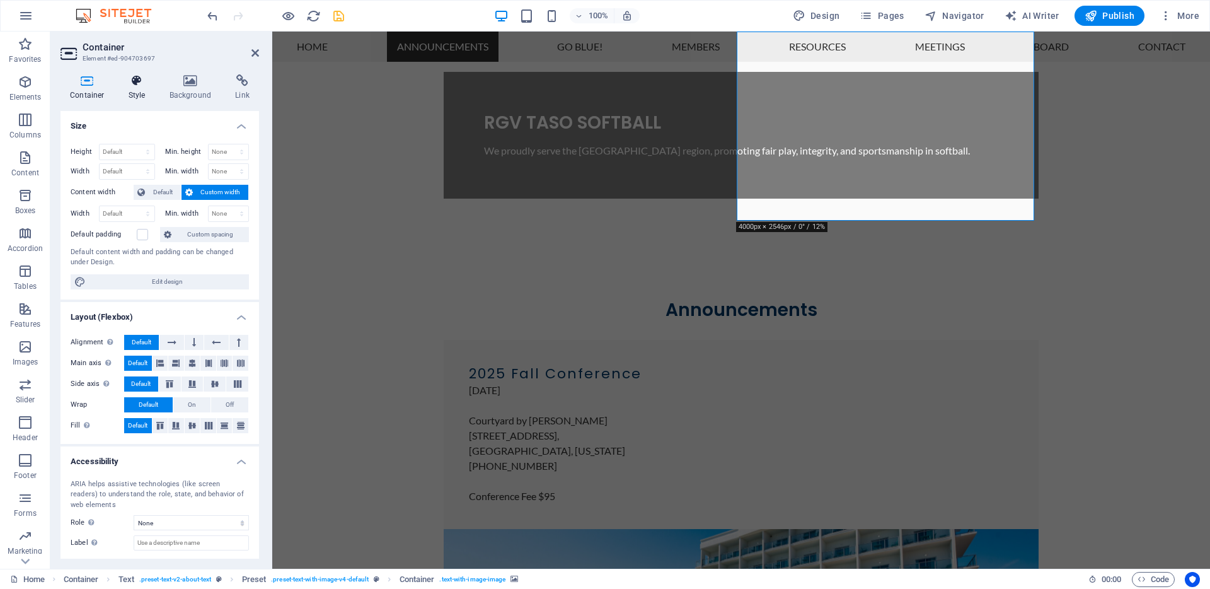
click at [151, 88] on h4 "Style" at bounding box center [139, 87] width 41 height 26
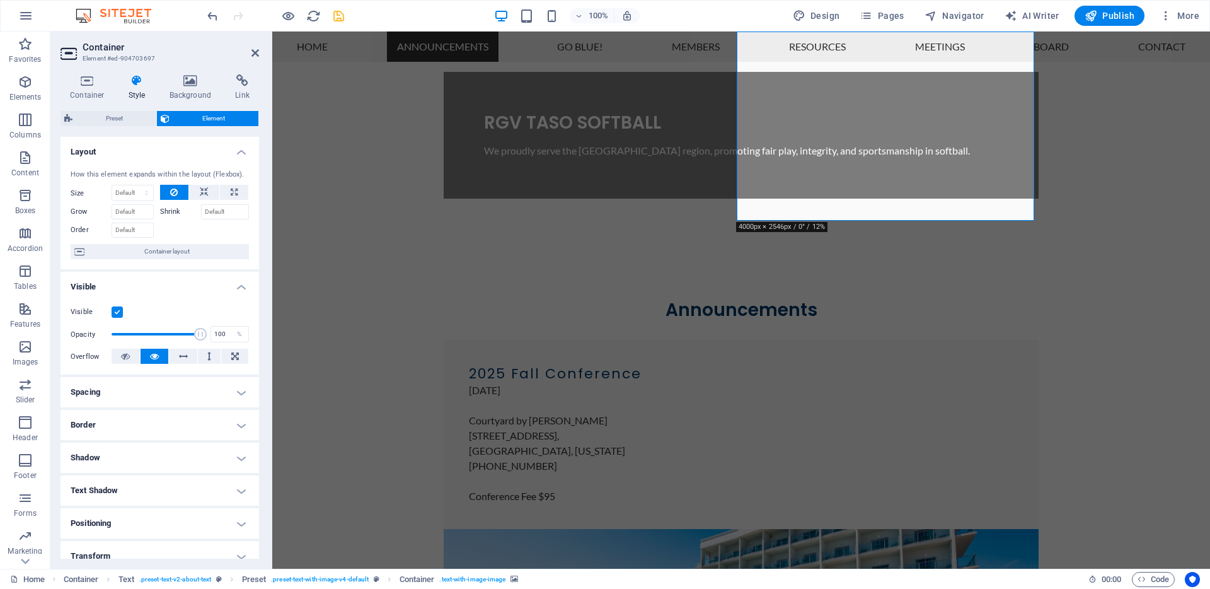
click at [204, 457] on h4 "Shadow" at bounding box center [160, 457] width 199 height 30
click at [185, 481] on span "Outside" at bounding box center [181, 482] width 21 height 15
type input "2"
type input "4"
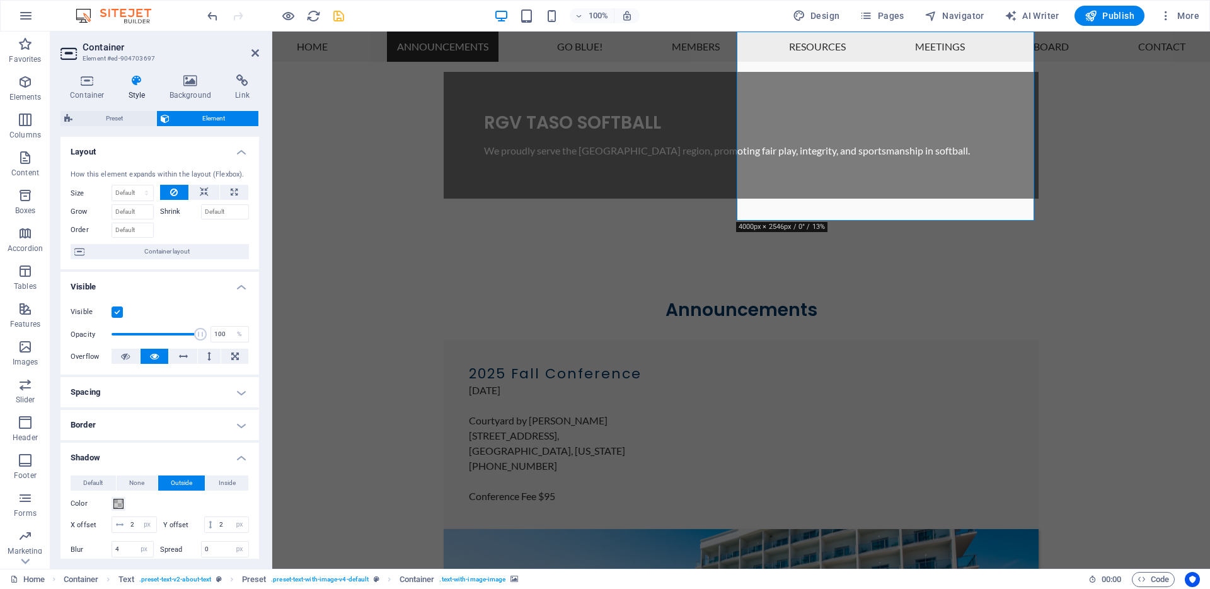
scroll to position [225, 0]
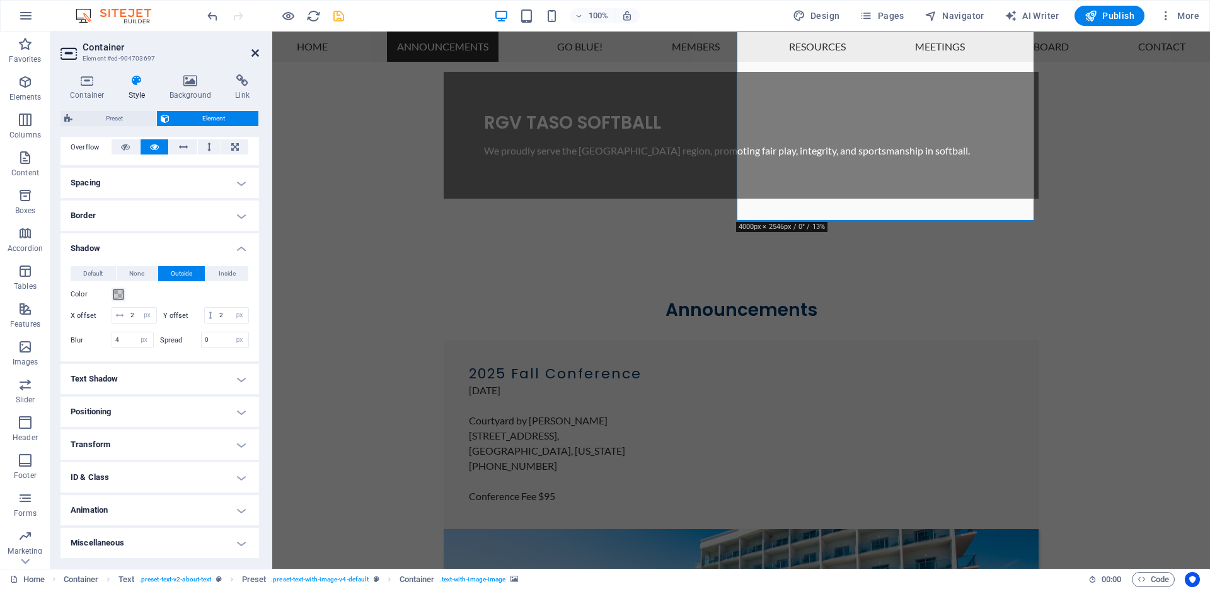
click at [256, 51] on icon at bounding box center [255, 53] width 8 height 10
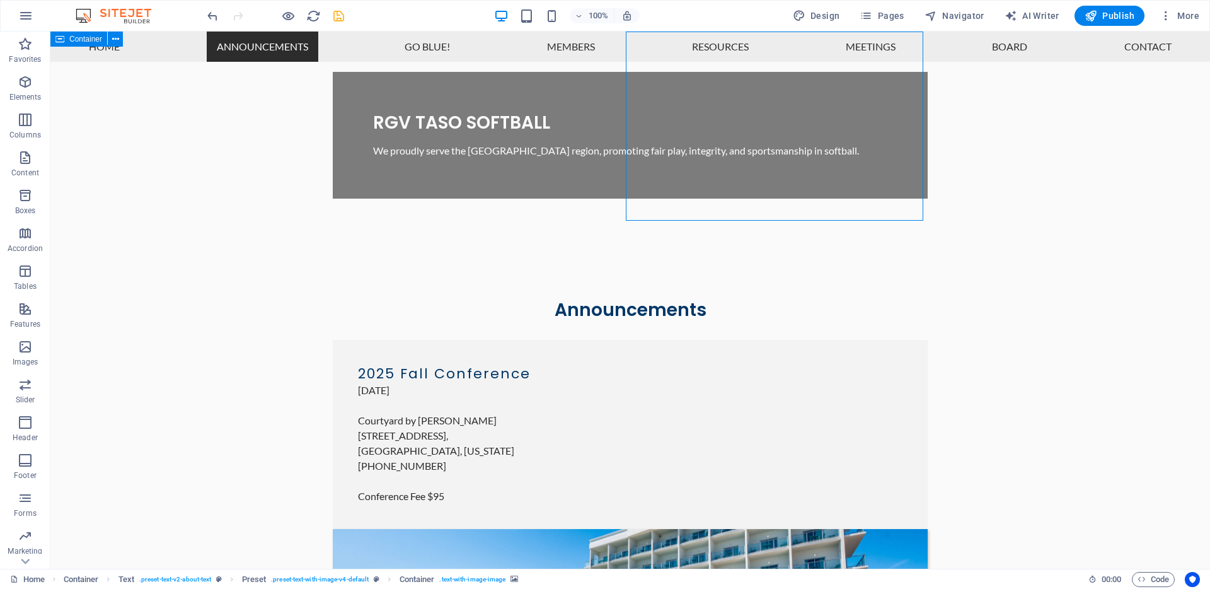
select select "px"
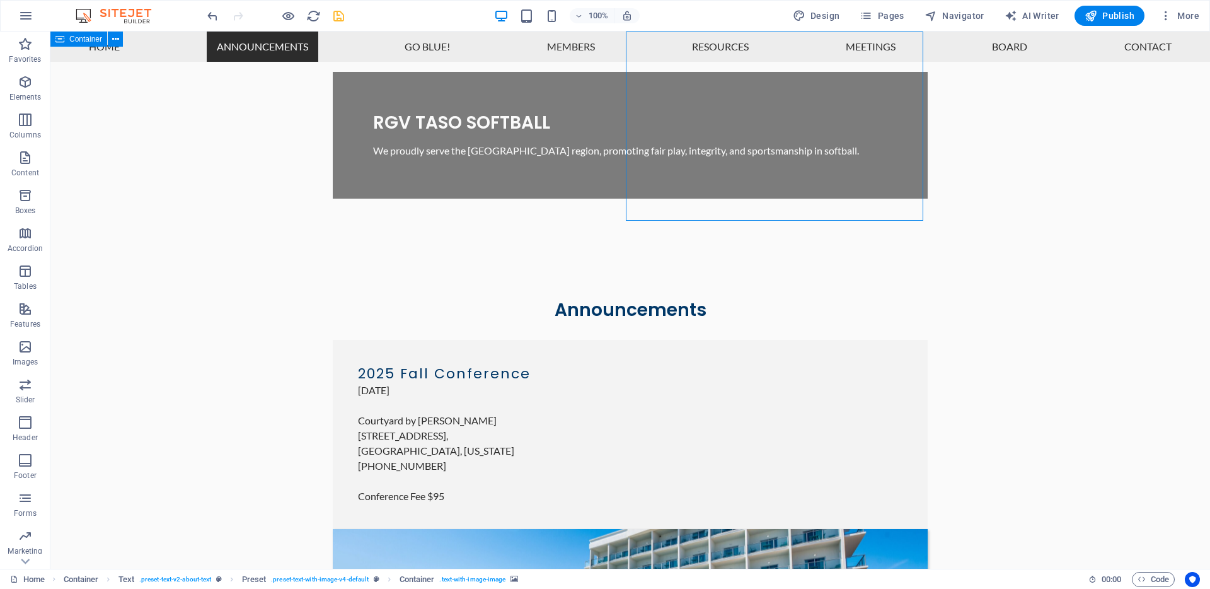
select select "px"
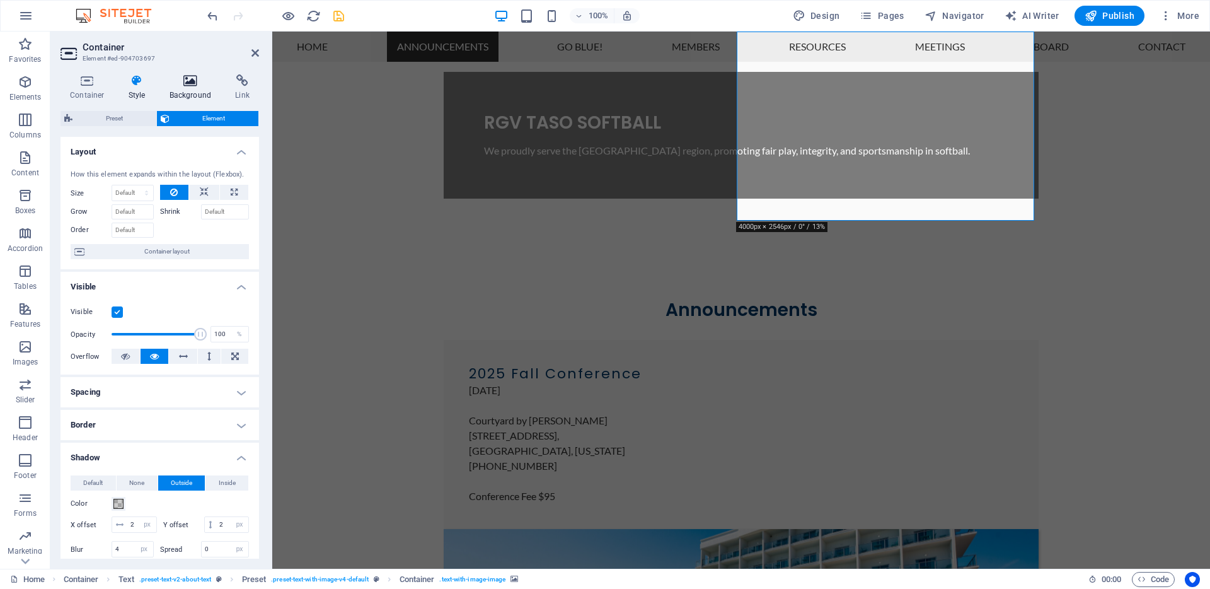
click at [188, 80] on icon at bounding box center [190, 80] width 61 height 13
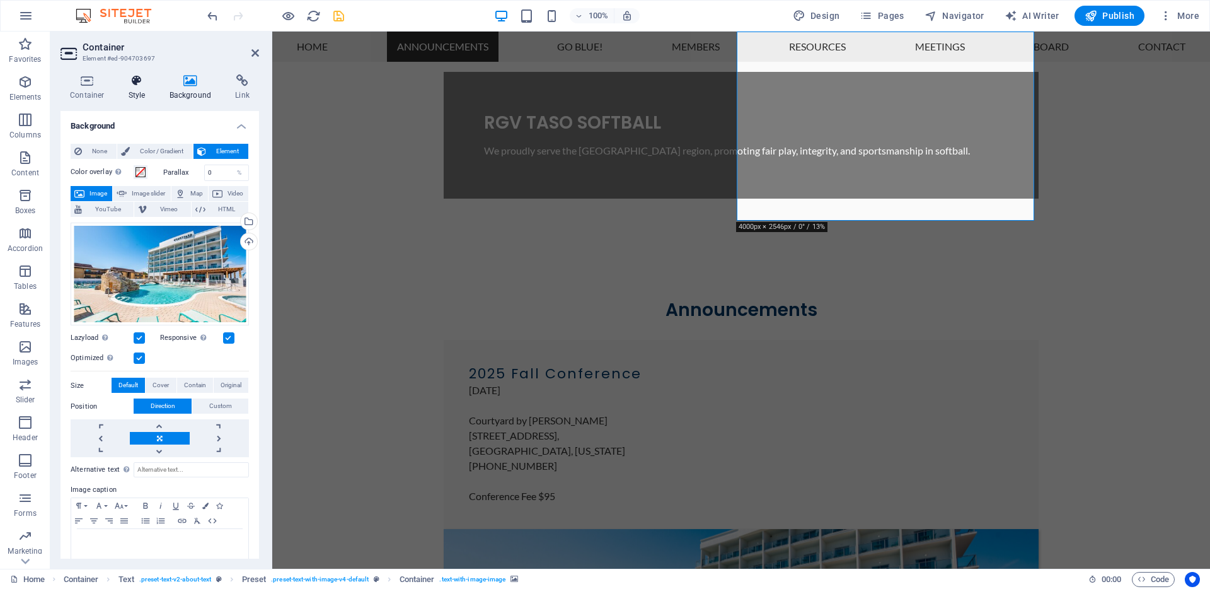
click at [146, 82] on icon at bounding box center [137, 80] width 36 height 13
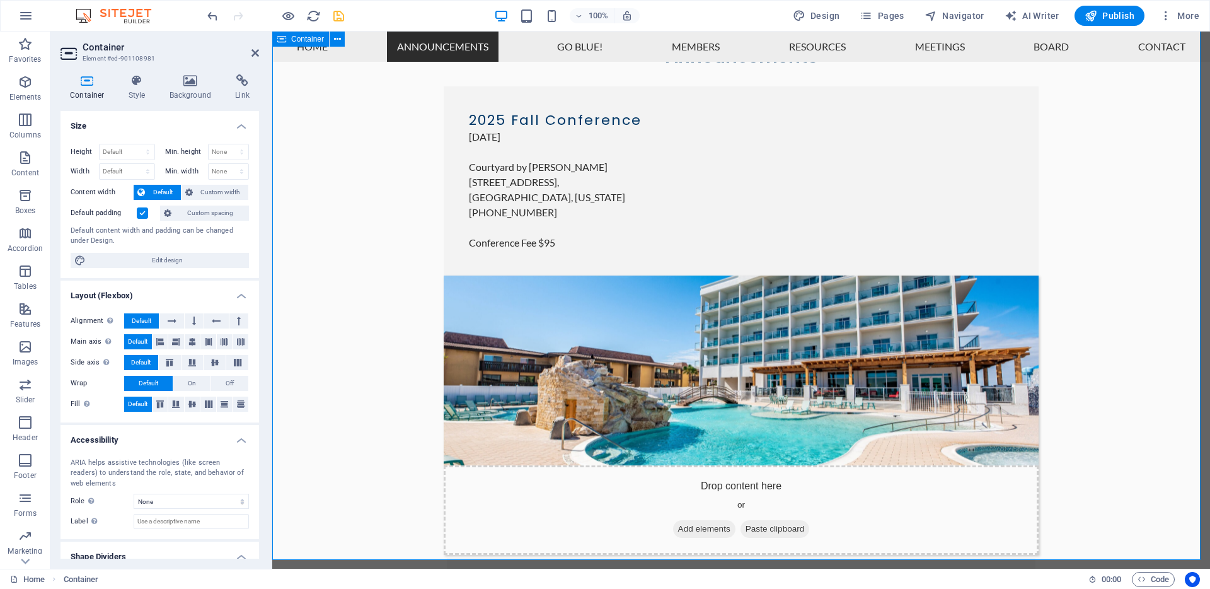
scroll to position [693, 0]
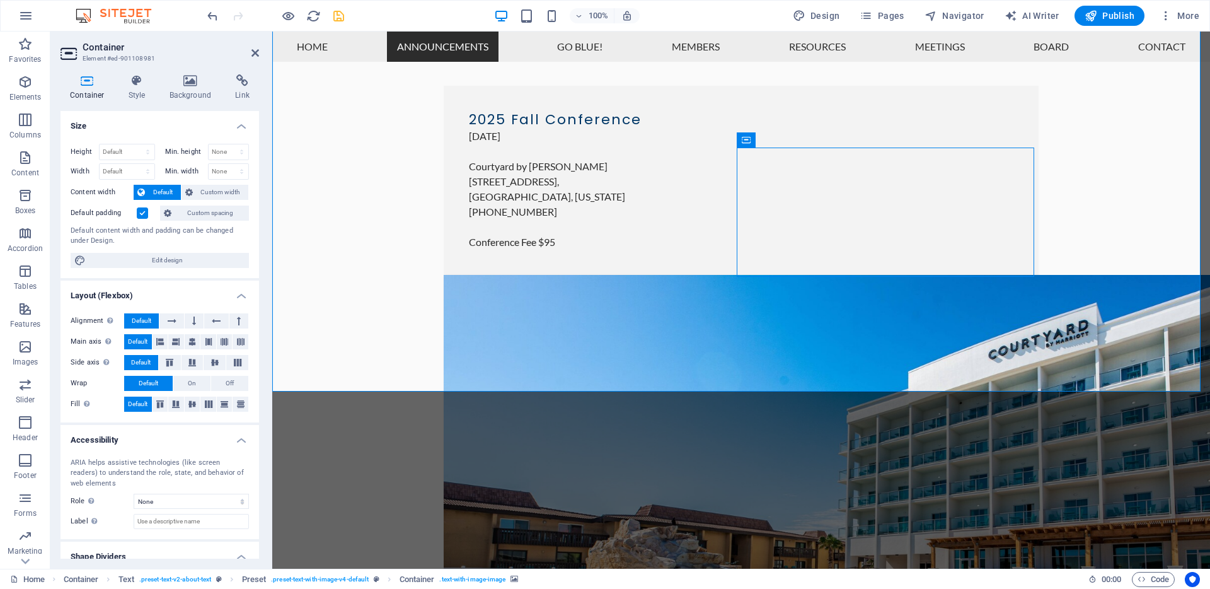
select select "px"
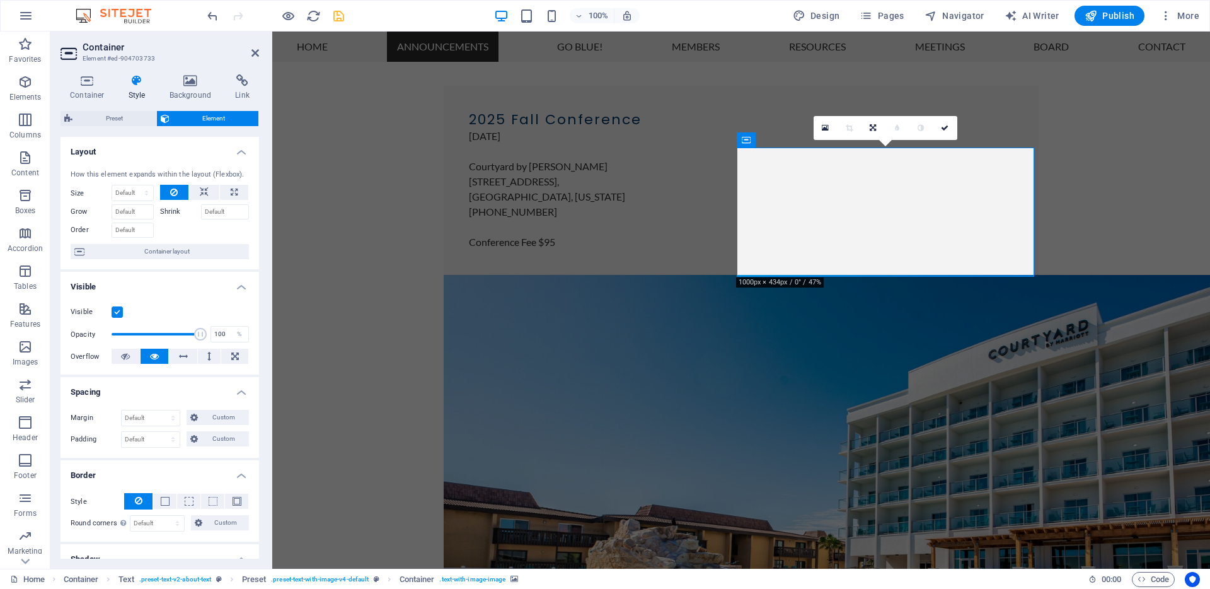
scroll to position [236, 0]
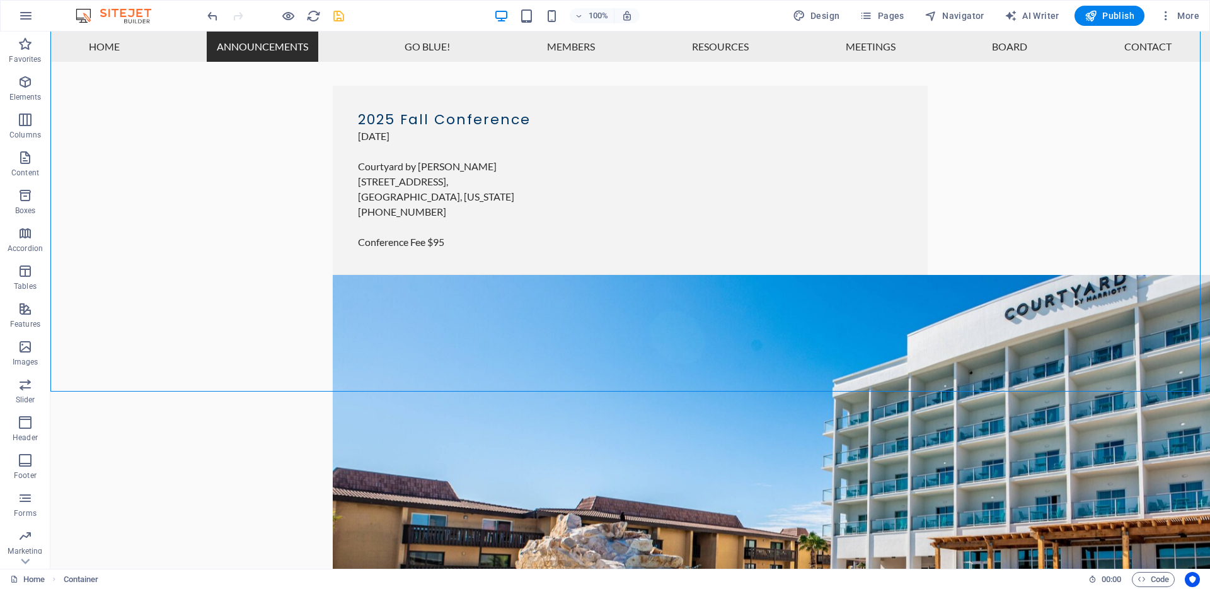
click at [342, 18] on icon "save" at bounding box center [339, 16] width 14 height 14
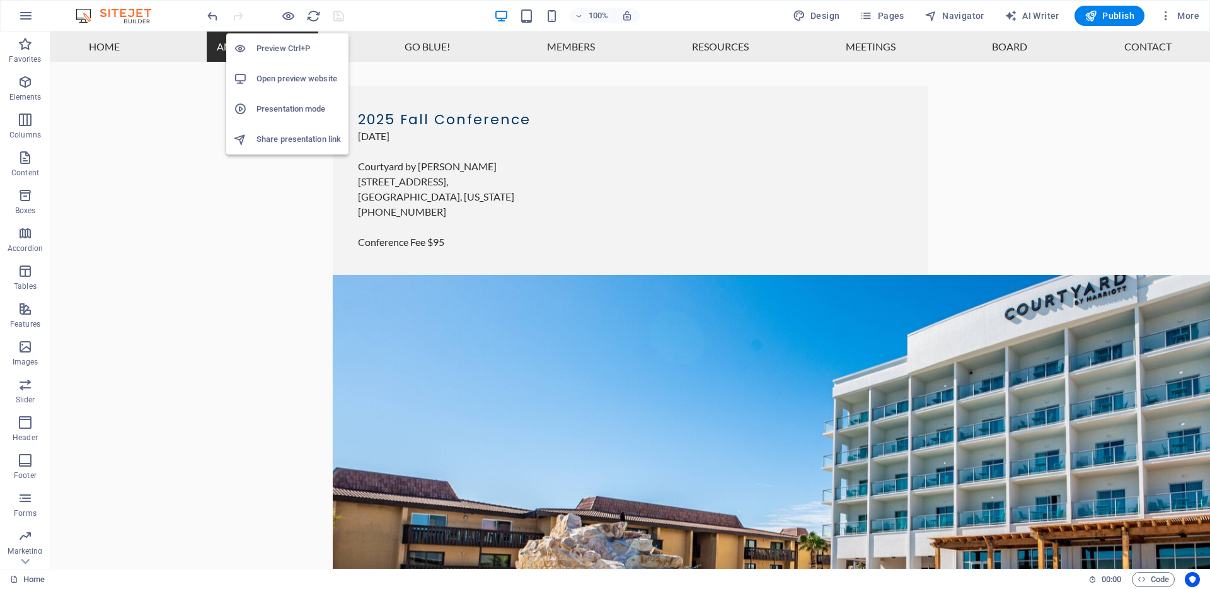
click at [309, 78] on h6 "Open preview website" at bounding box center [299, 78] width 84 height 15
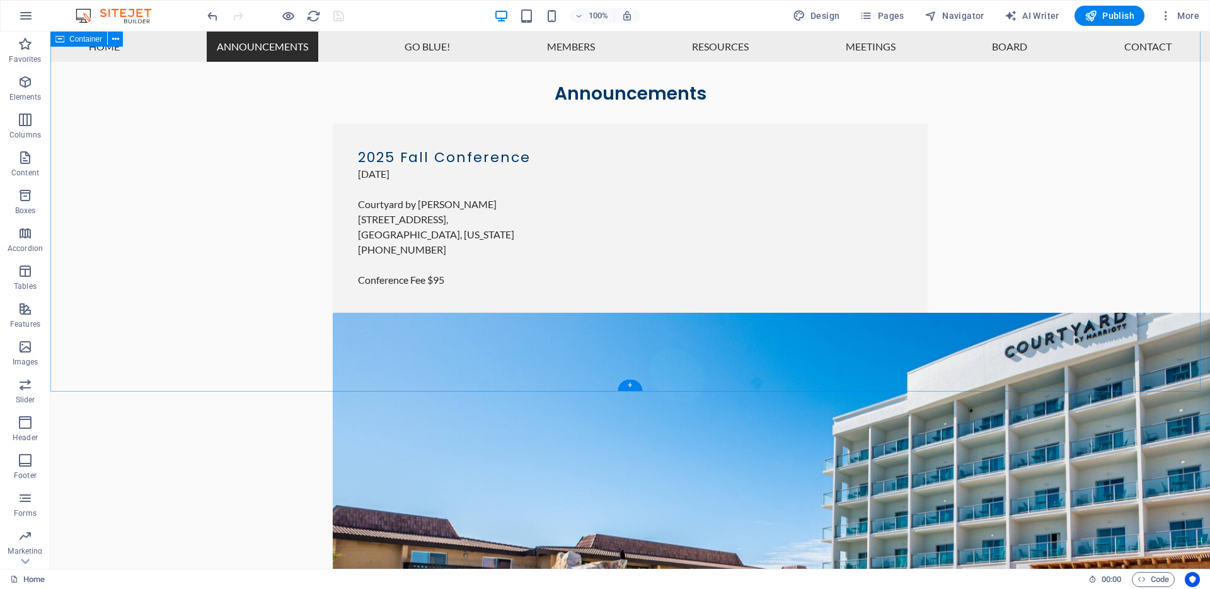
scroll to position [461, 0]
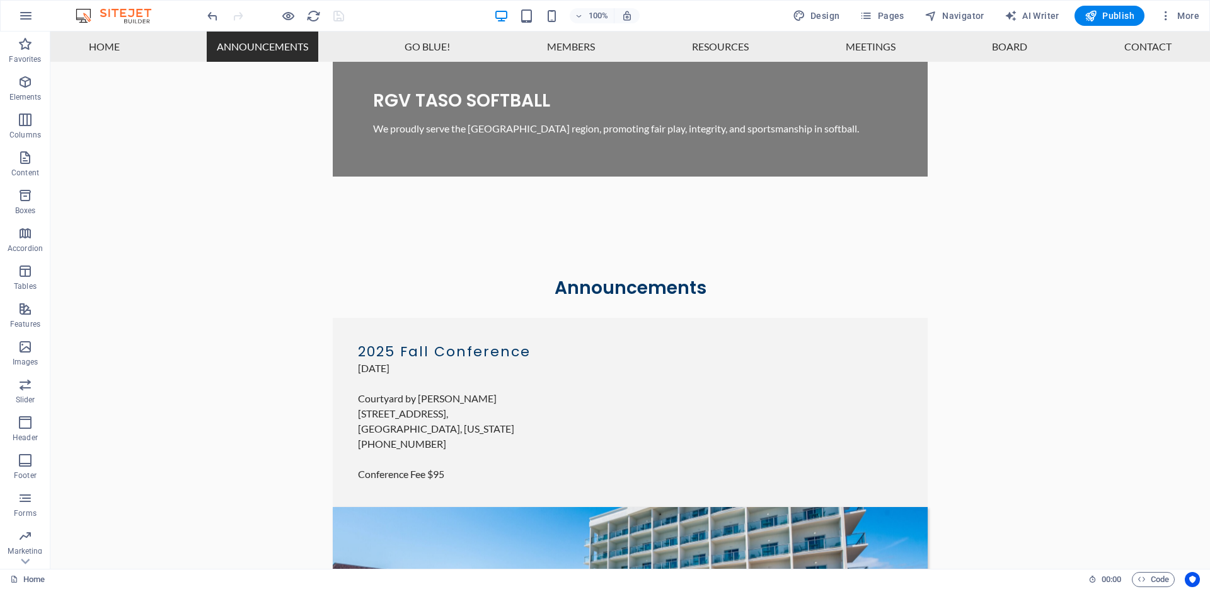
select select "px"
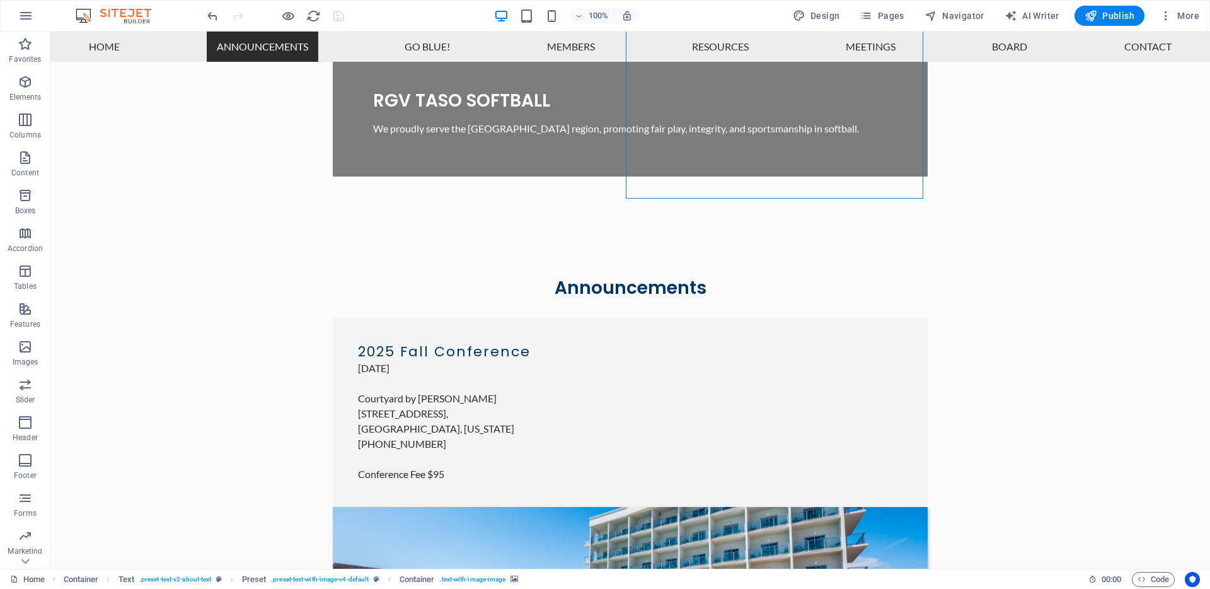
select select "px"
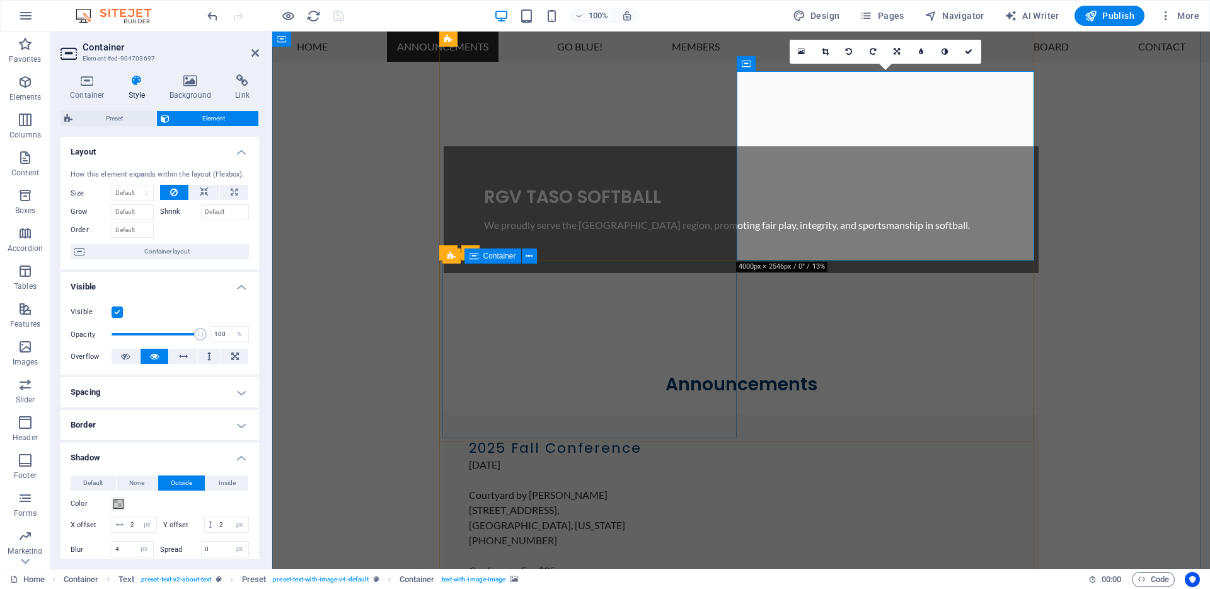
scroll to position [364, 0]
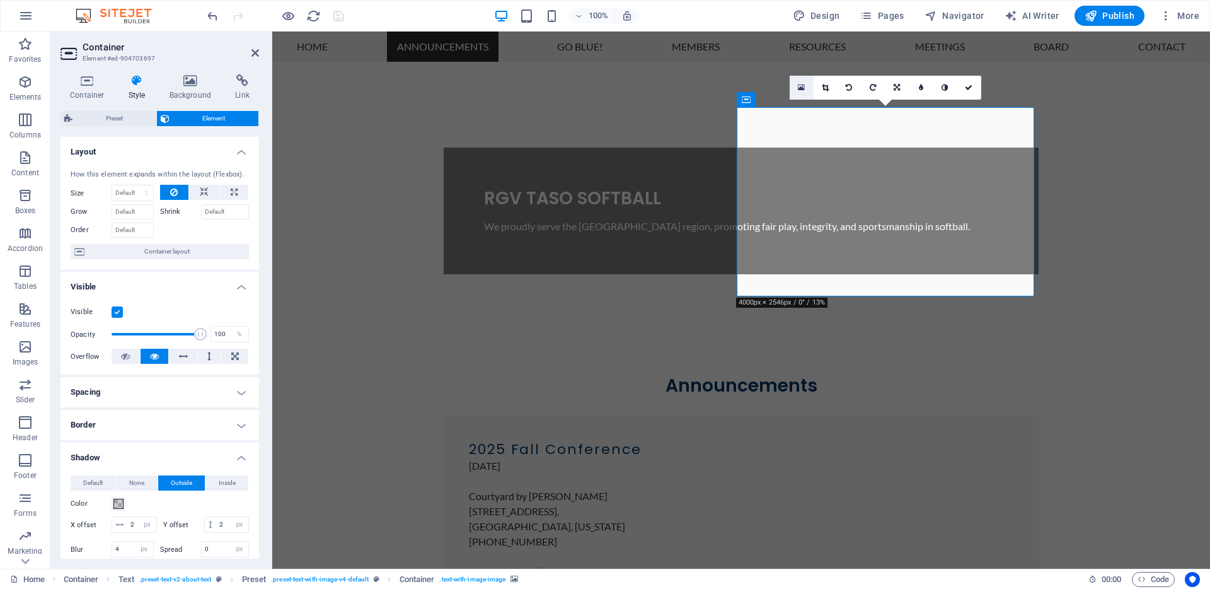
click at [800, 84] on icon at bounding box center [801, 87] width 7 height 9
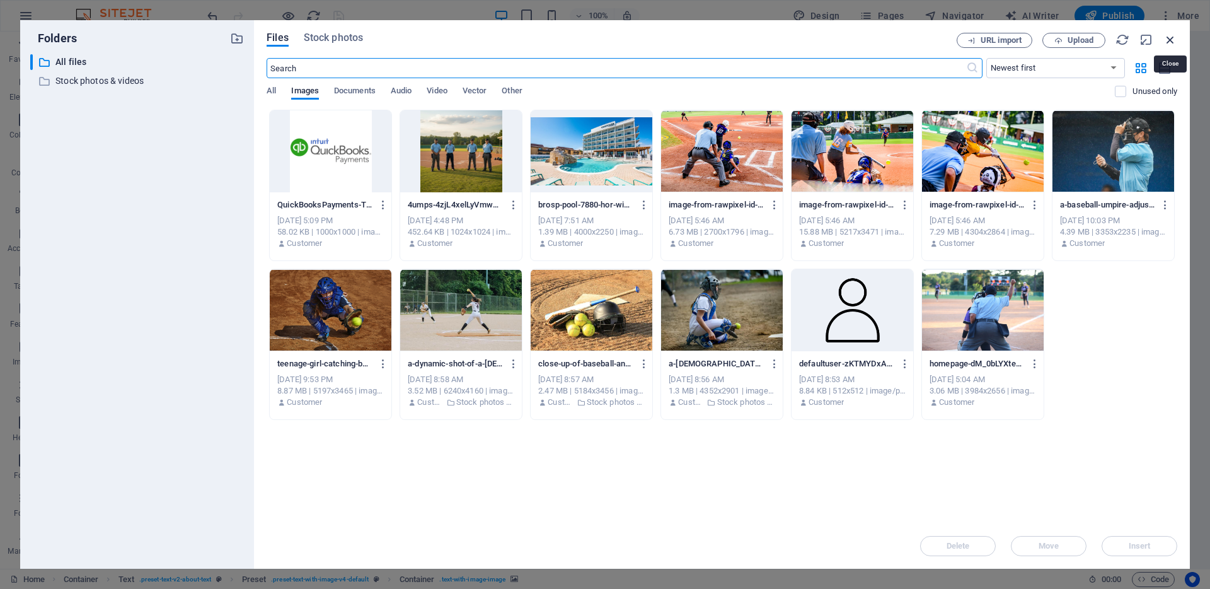
click at [1170, 40] on icon "button" at bounding box center [1170, 40] width 14 height 14
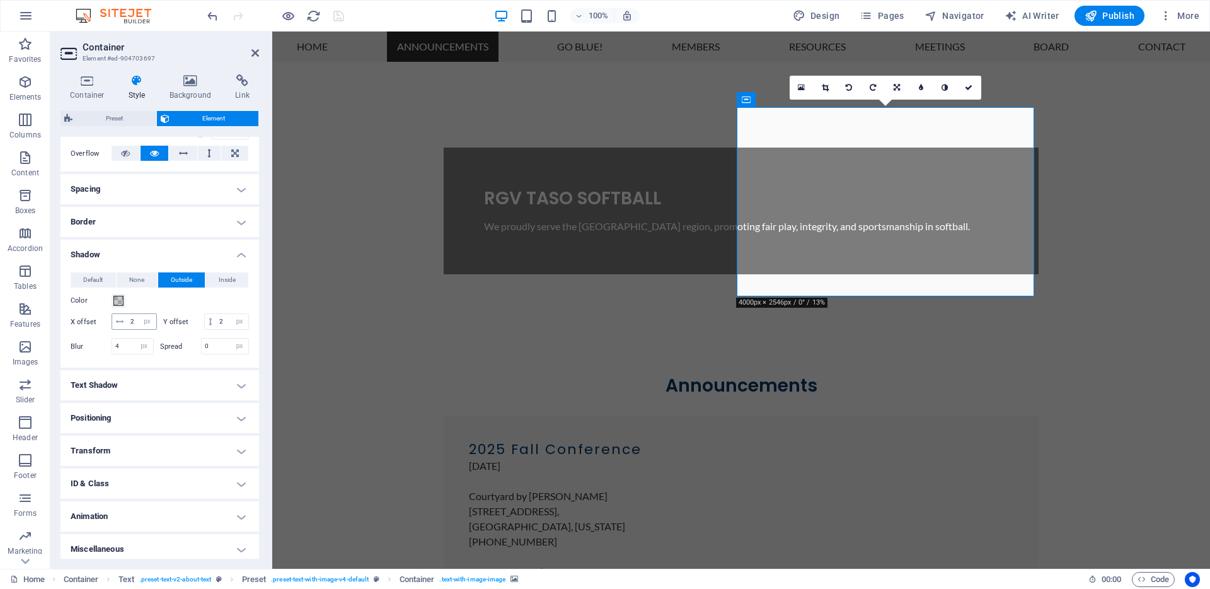
scroll to position [214, 0]
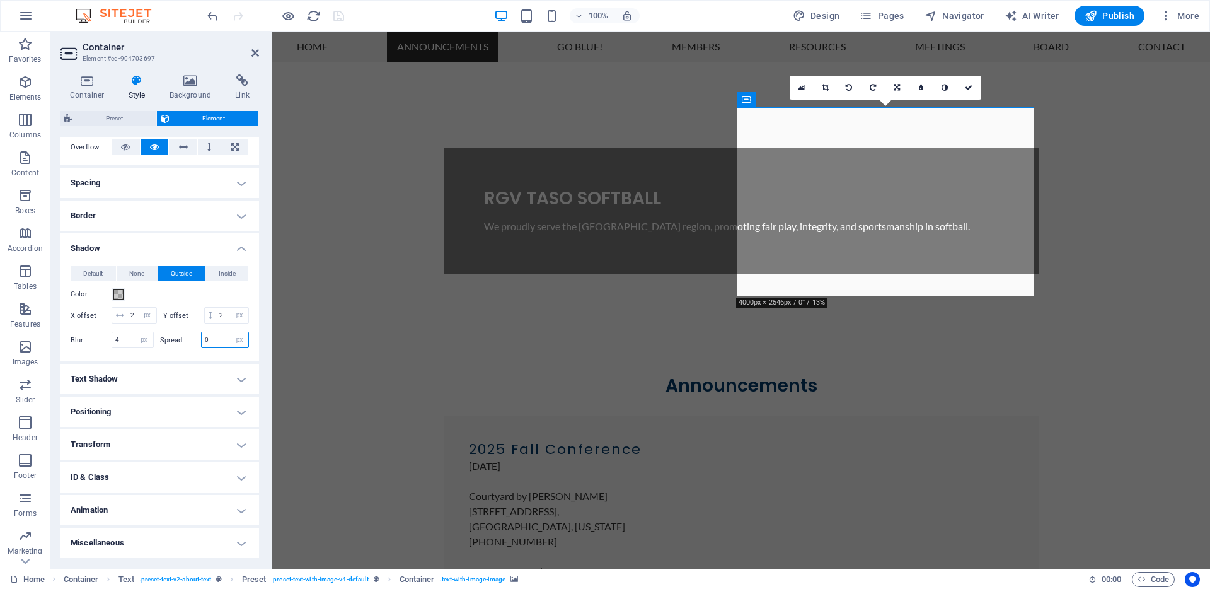
click at [205, 347] on input "0" at bounding box center [225, 339] width 47 height 15
type input "2"
click at [120, 347] on input "4" at bounding box center [132, 339] width 41 height 15
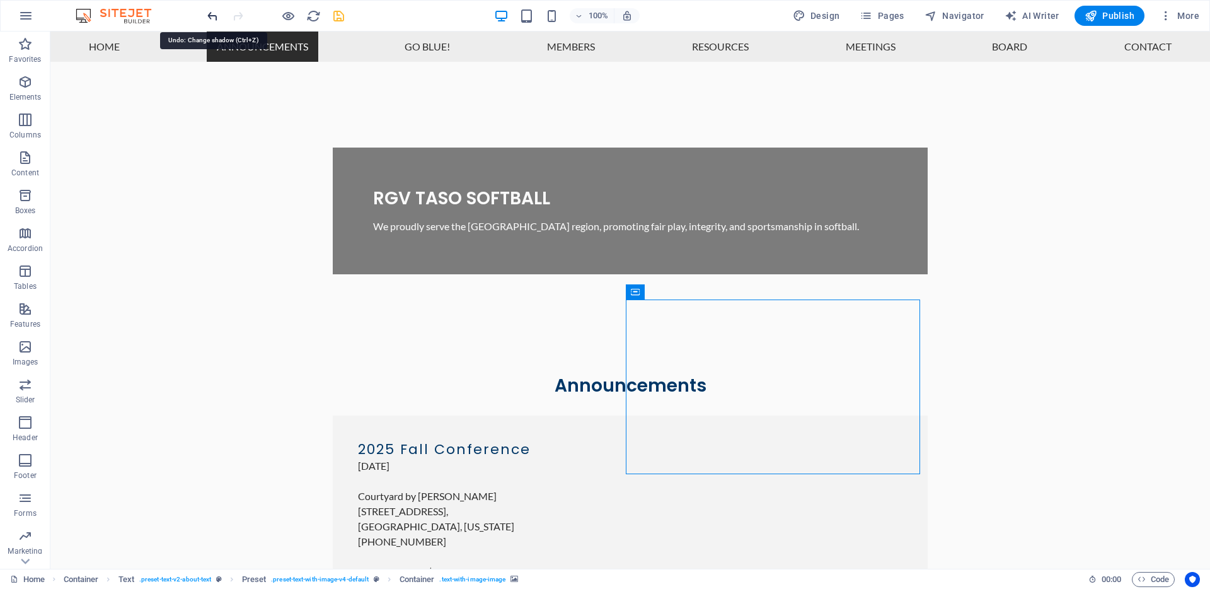
click at [211, 16] on icon "undo" at bounding box center [212, 16] width 14 height 14
click at [213, 14] on icon "undo" at bounding box center [212, 16] width 14 height 14
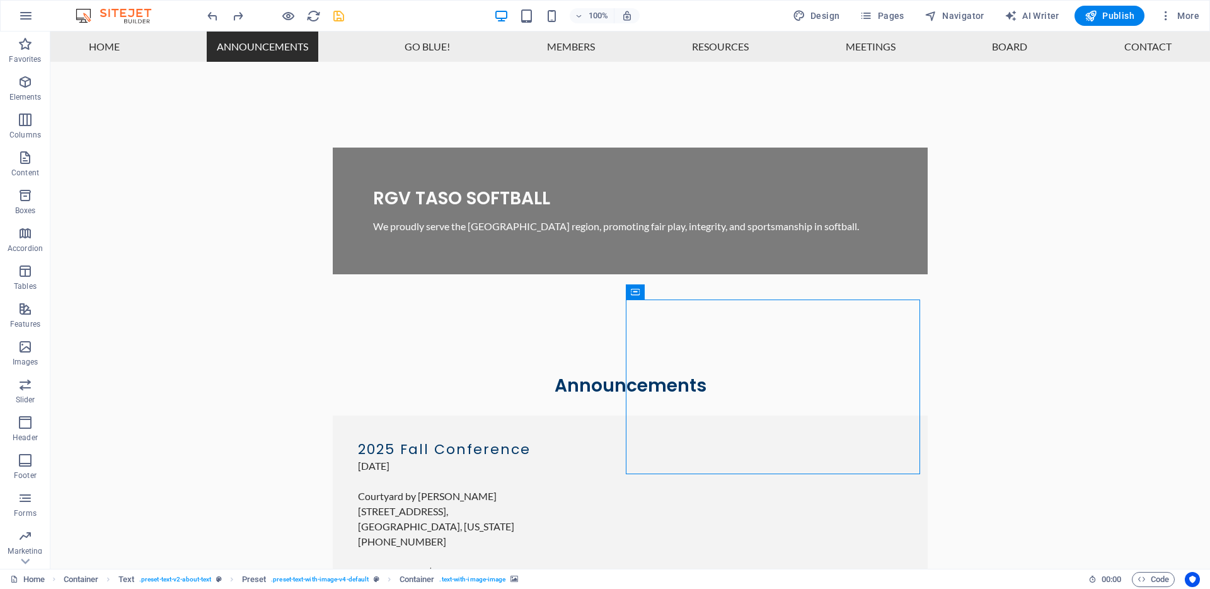
click at [338, 14] on icon "save" at bounding box center [339, 16] width 14 height 14
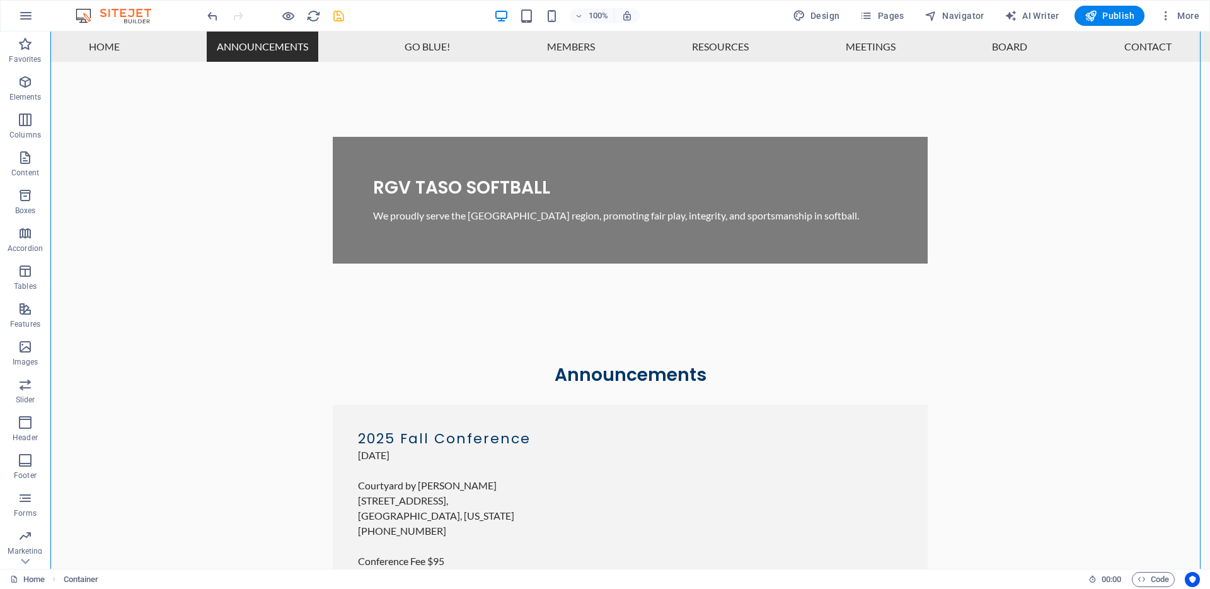
click at [342, 17] on icon "save" at bounding box center [339, 16] width 14 height 14
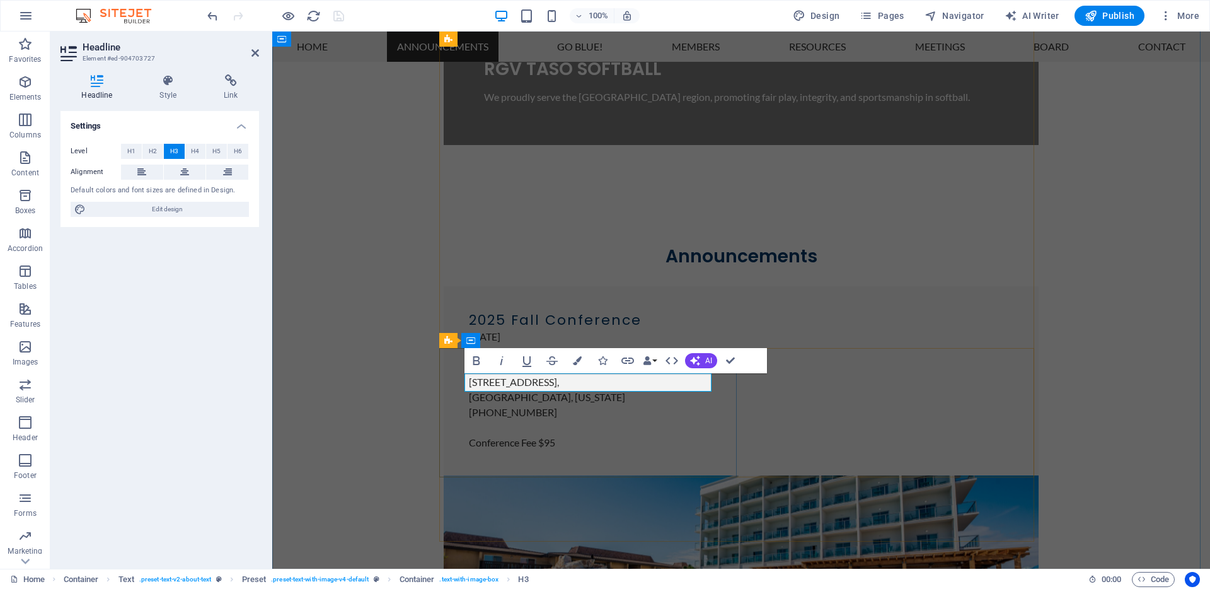
click at [651, 362] on icon "button" at bounding box center [647, 360] width 9 height 9
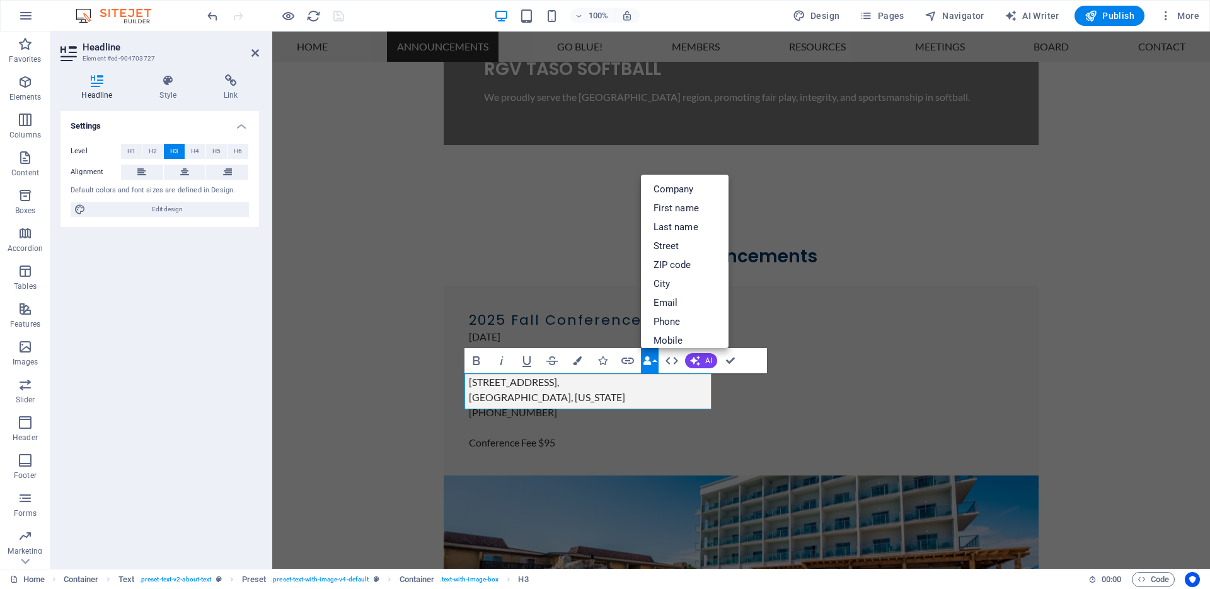
click at [651, 362] on icon "button" at bounding box center [647, 360] width 9 height 9
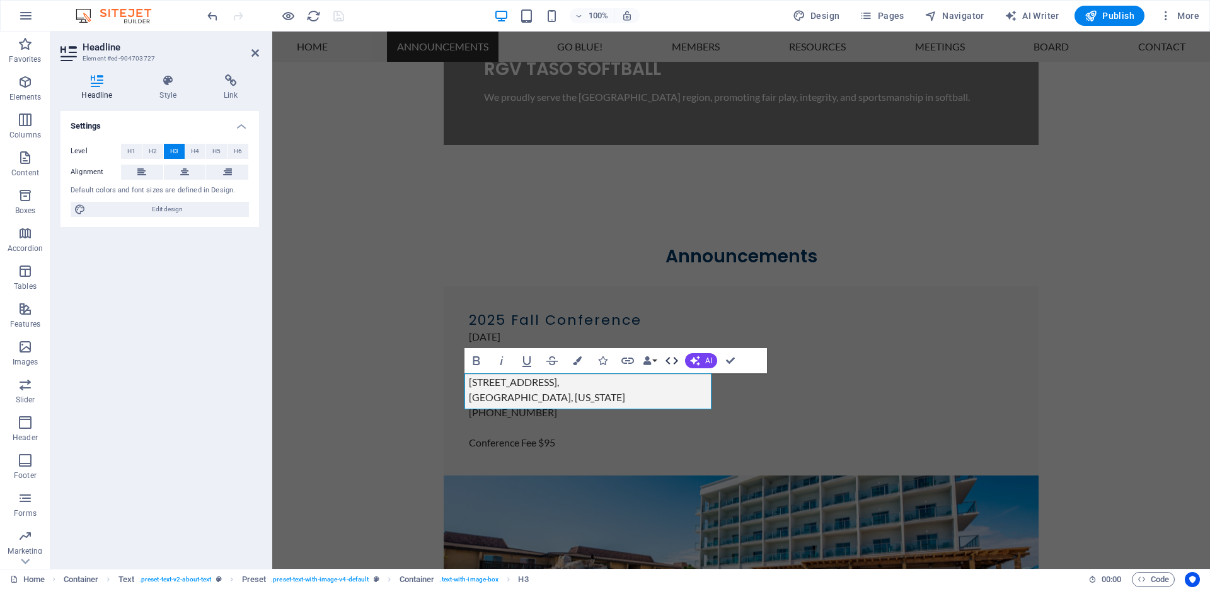
click at [674, 361] on icon "button" at bounding box center [671, 360] width 15 height 15
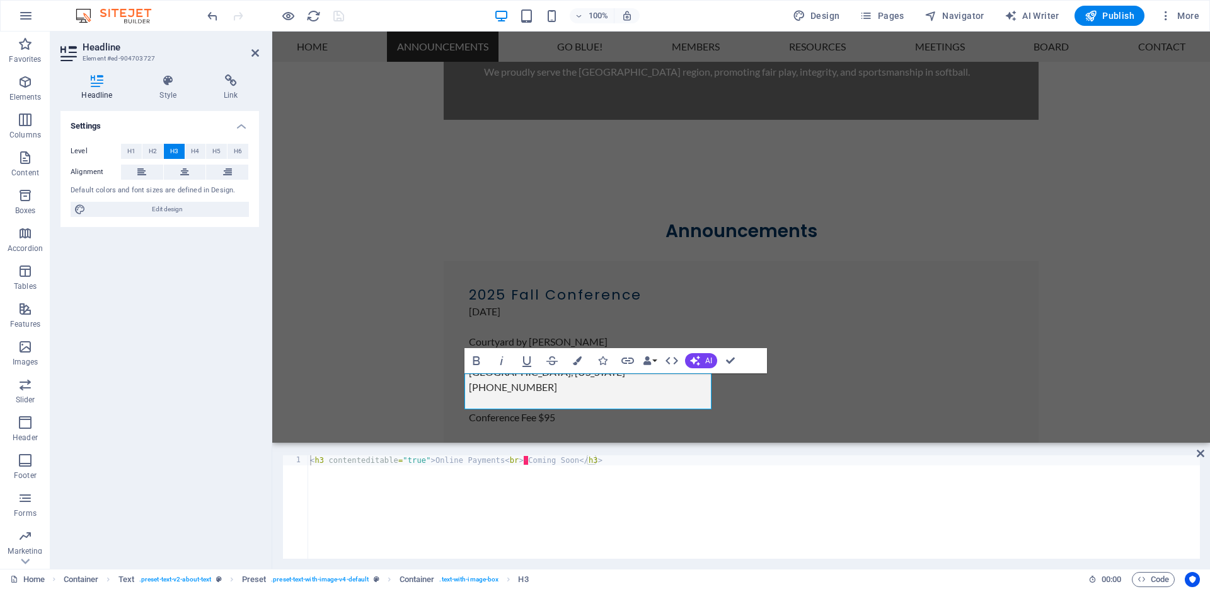
click at [527, 465] on div "< h3 contenteditable = "true" > Online Payments < br > · Coming Soon </ h3 >" at bounding box center [754, 517] width 892 height 124
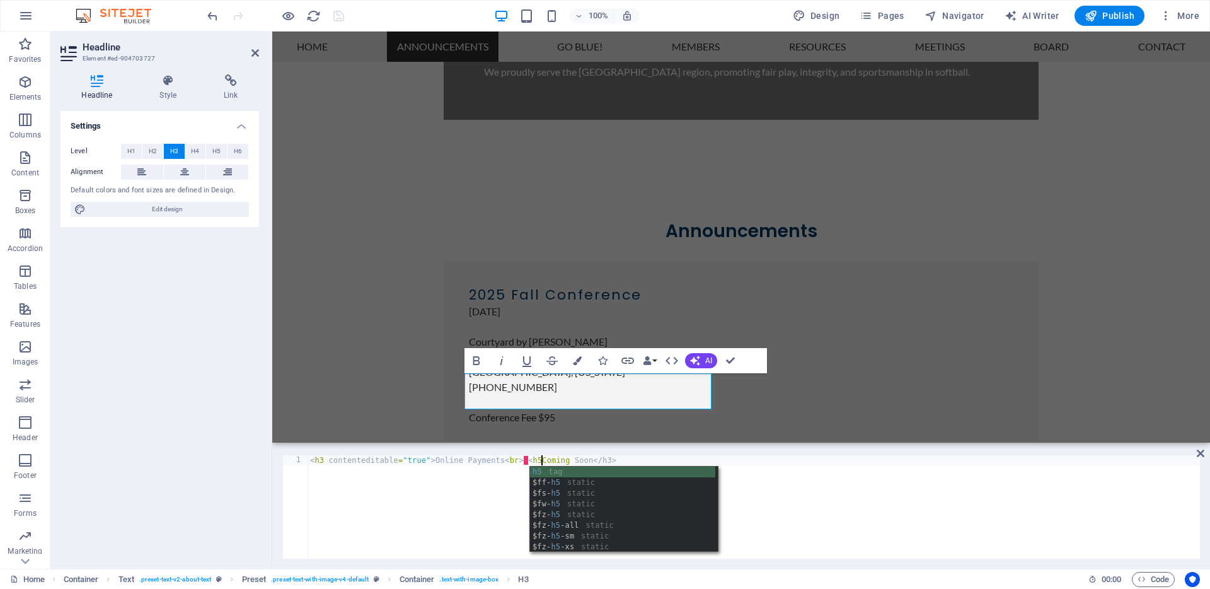
scroll to position [0, 19]
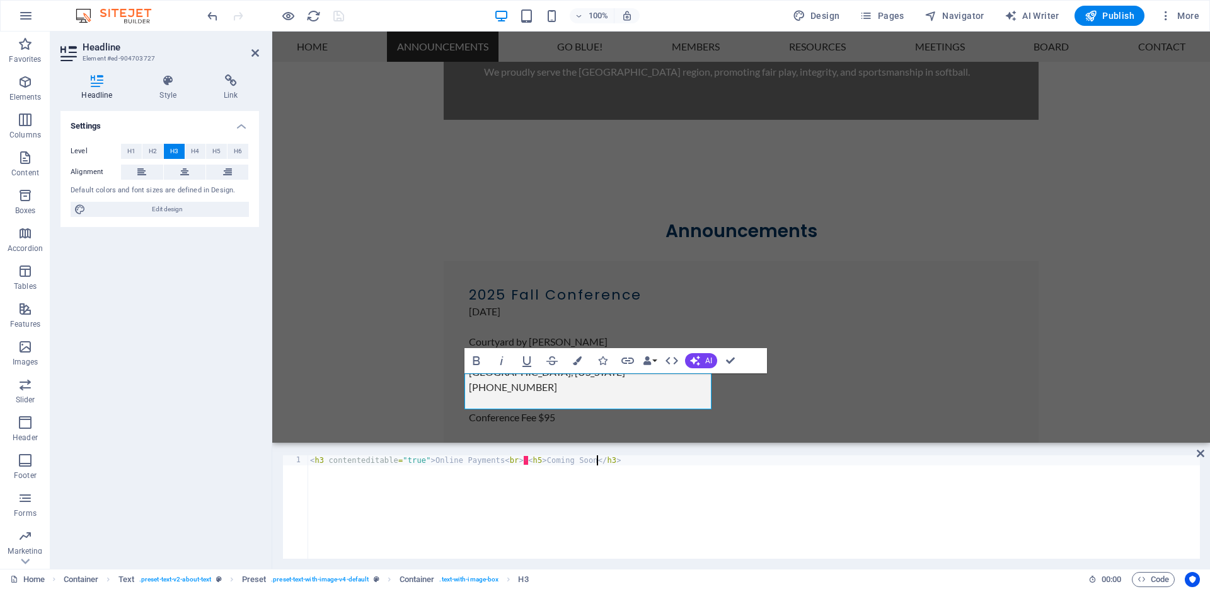
paste textarea "5></h"
click at [606, 482] on div "< h3 contenteditable = "true" > Online Payments < br > · < h5 > Coming Soon </ …" at bounding box center [754, 517] width 892 height 124
type textarea "<h3 contenteditable="true">Online Payments<br>‌<h5>Coming Soon</h5></h3>"
click at [1203, 452] on icon at bounding box center [1201, 453] width 8 height 10
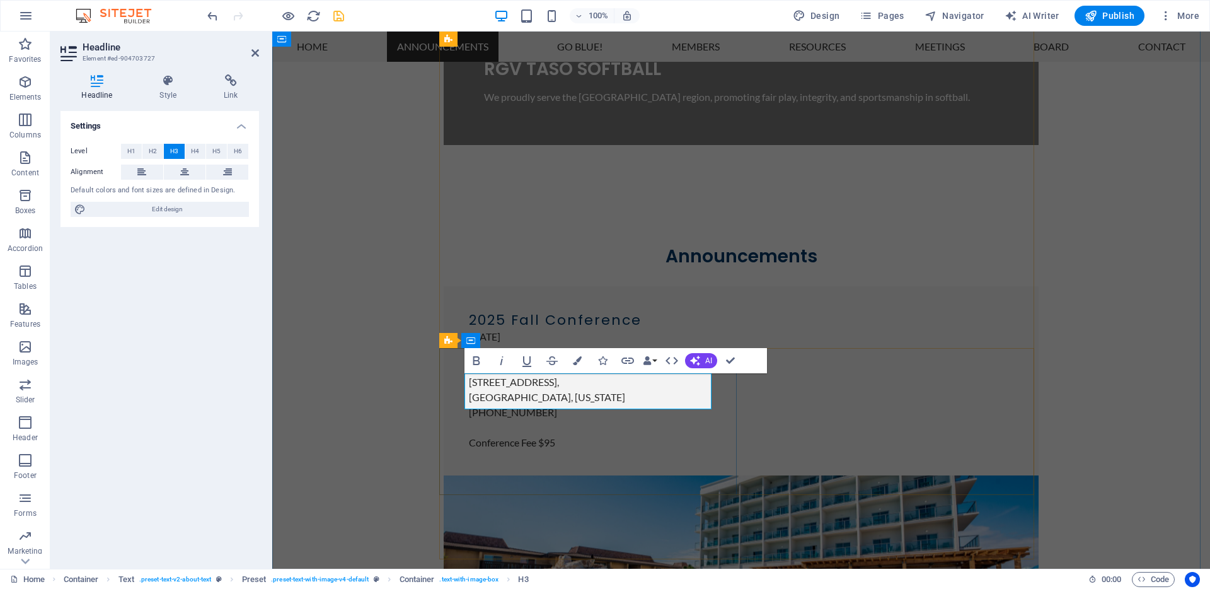
click at [672, 357] on icon "button" at bounding box center [671, 360] width 15 height 15
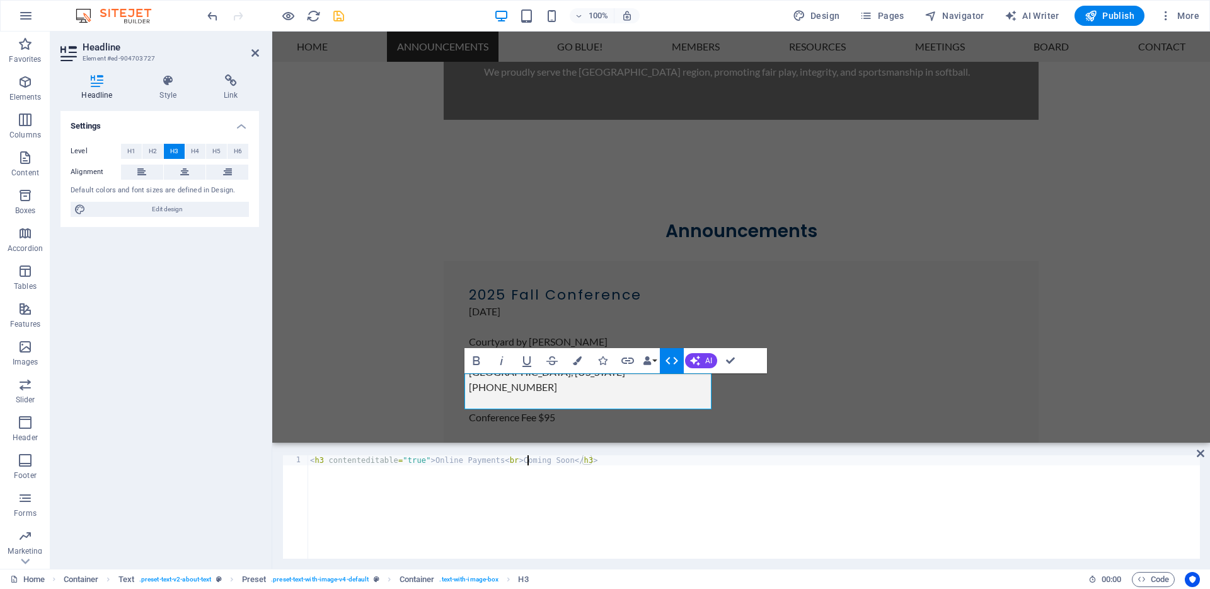
click at [526, 463] on div "< h3 contenteditable = "true" > Online Payments < br > Coming Soon </ h3 >" at bounding box center [754, 517] width 892 height 124
type textarea "<h3 contenteditable="true">Online Payments</h3><h5>Coming Soon</h5>"
